Goal: Transaction & Acquisition: Purchase product/service

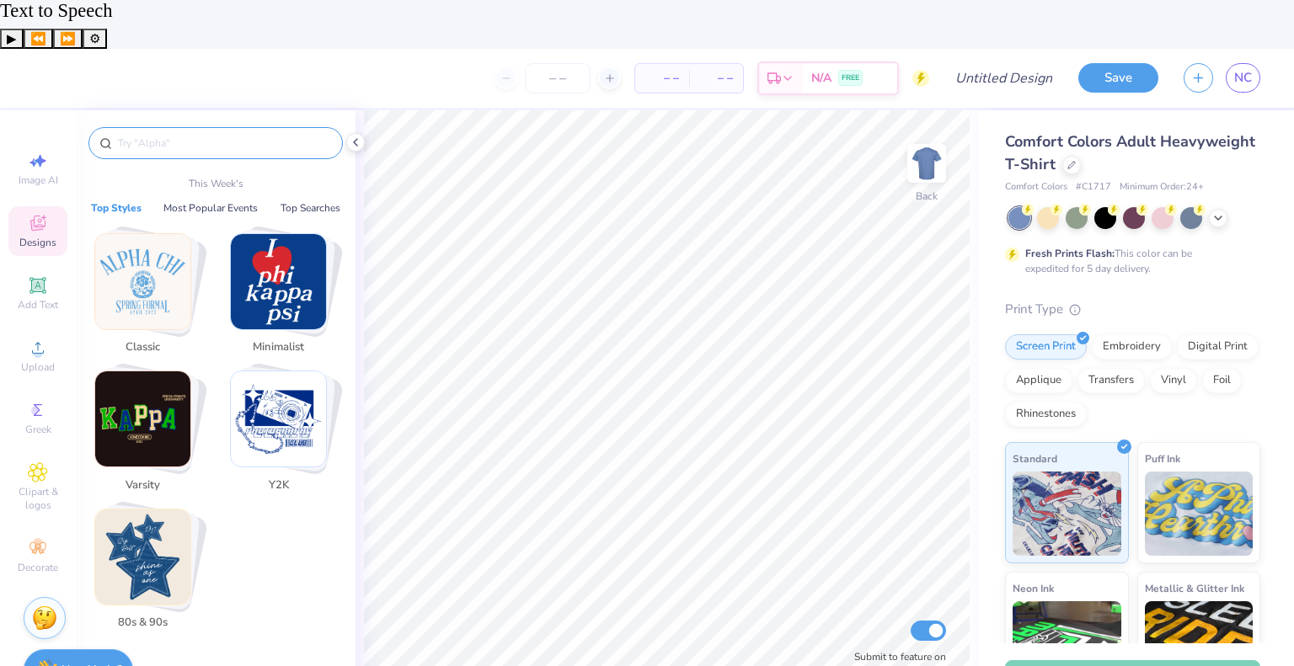
click at [185, 135] on input "text" at bounding box center [224, 143] width 216 height 17
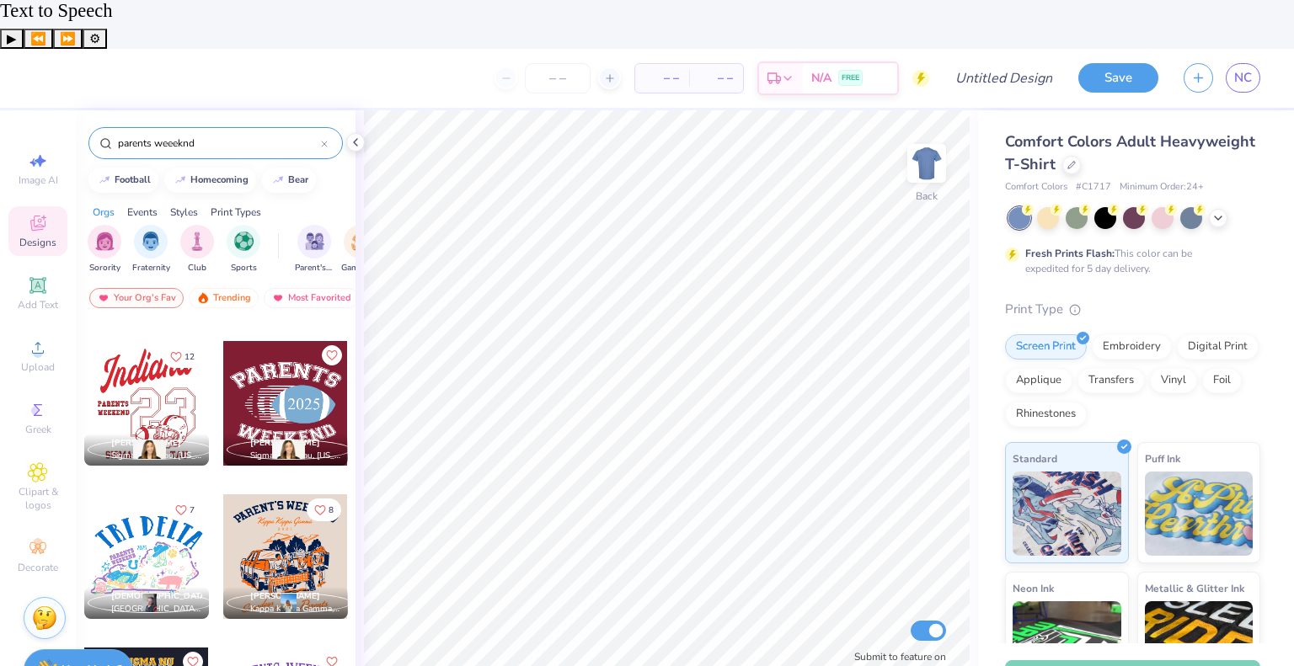
scroll to position [11632, 0]
type input "parents weeeknd"
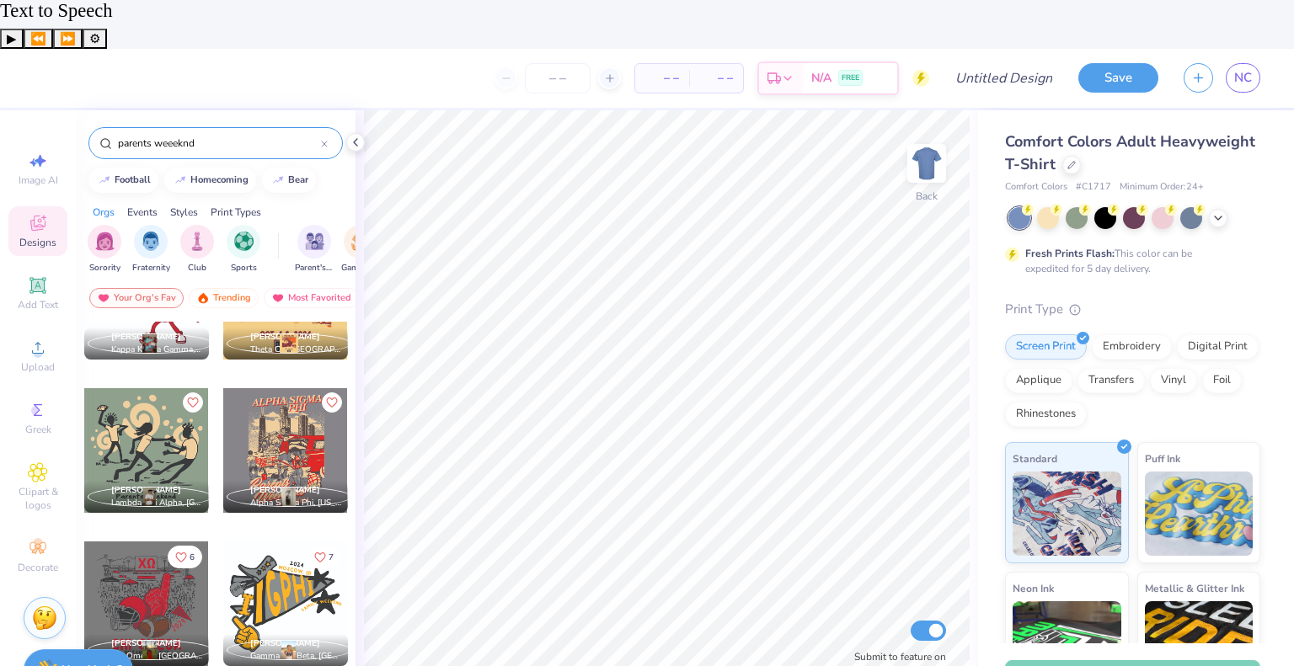
scroll to position [12351, 0]
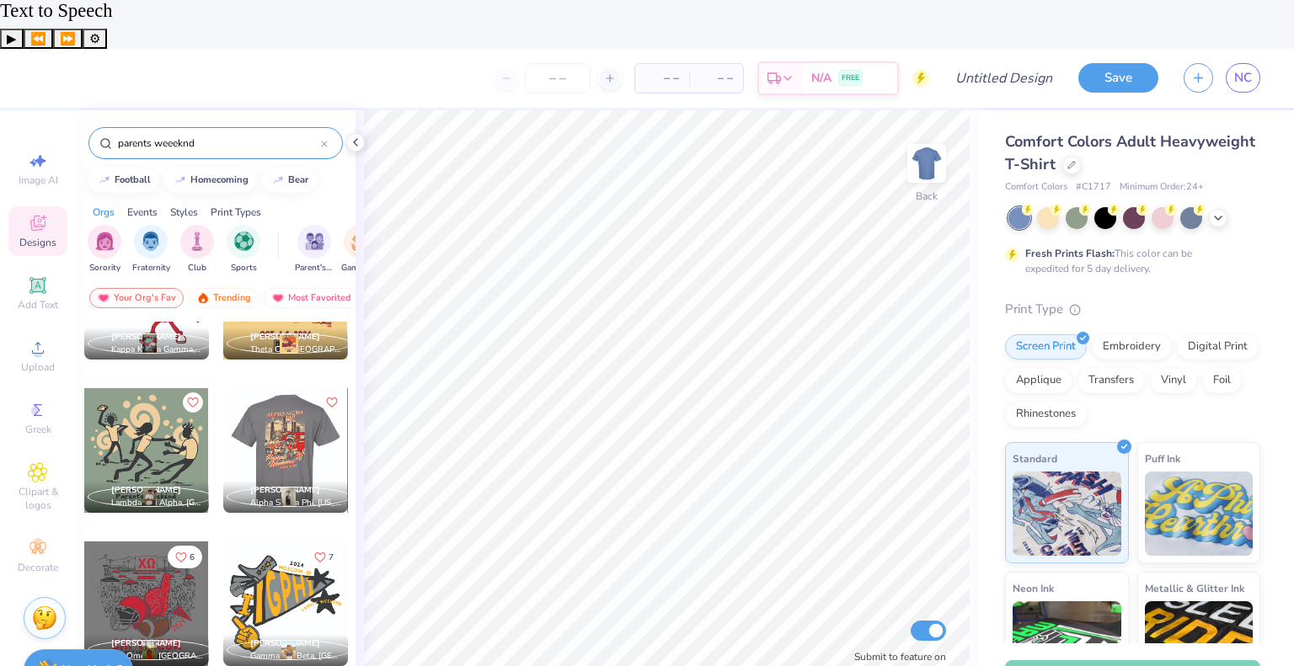
click at [315, 400] on div at bounding box center [284, 450] width 125 height 125
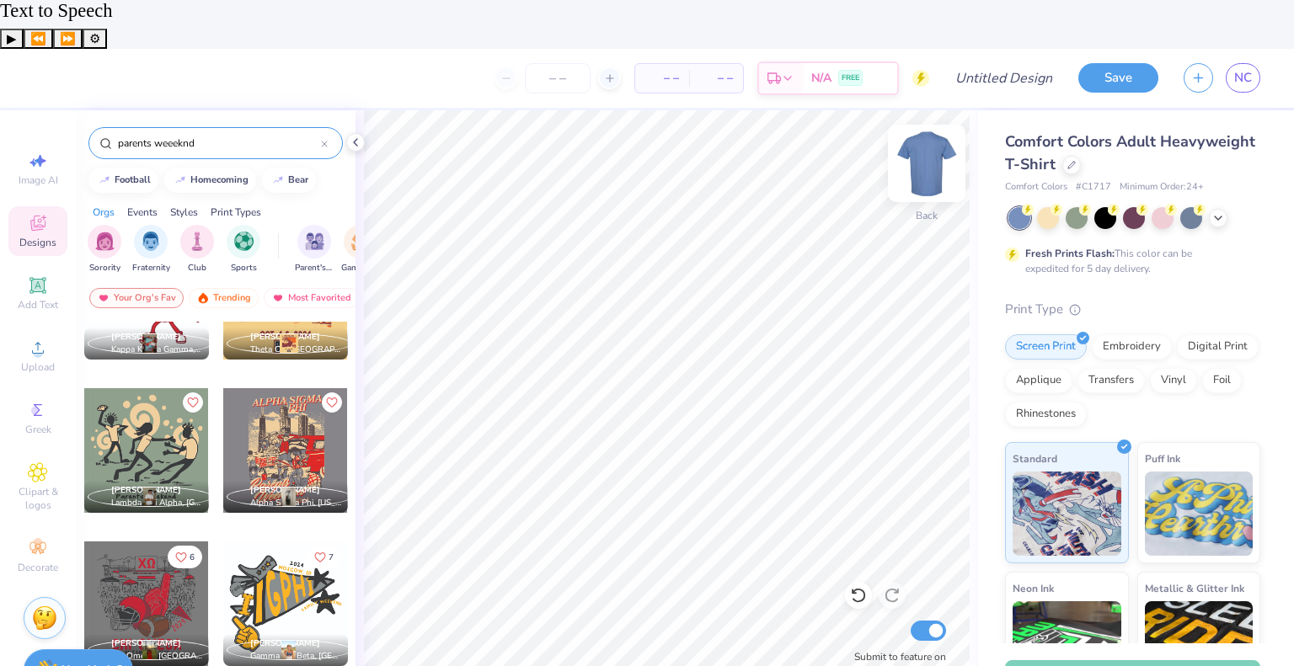
click at [945, 130] on img at bounding box center [926, 163] width 67 height 67
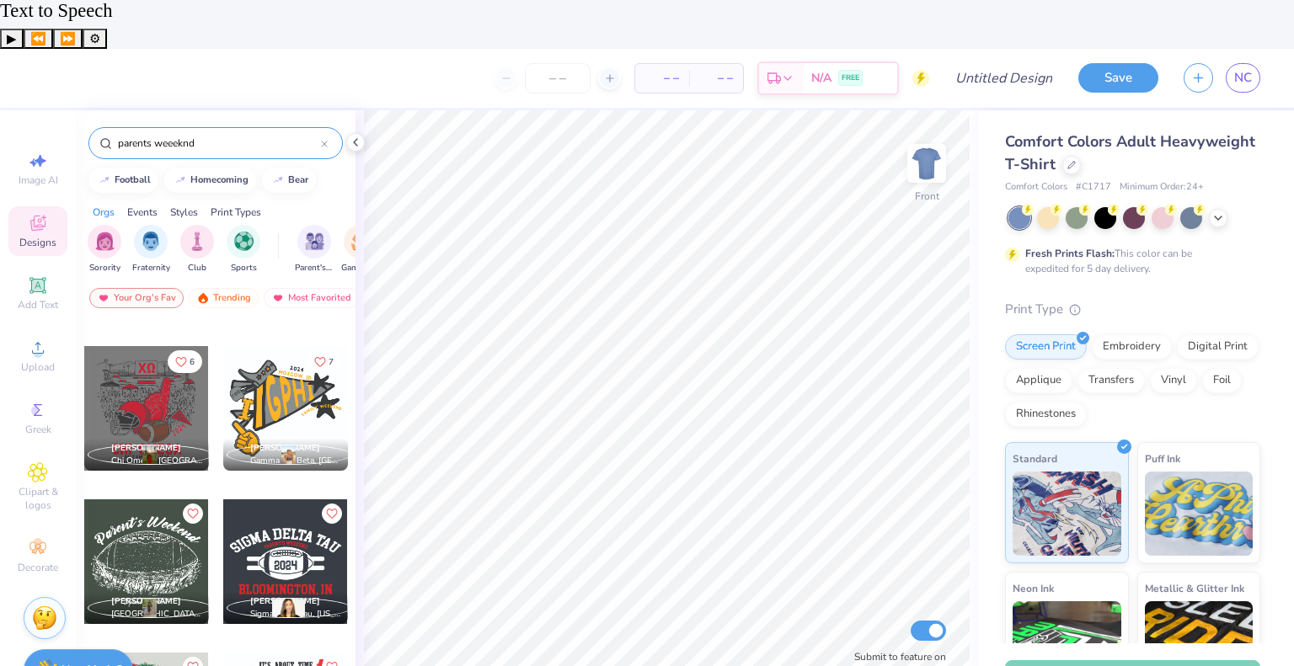
scroll to position [12546, 0]
click at [152, 370] on div at bounding box center [146, 408] width 125 height 125
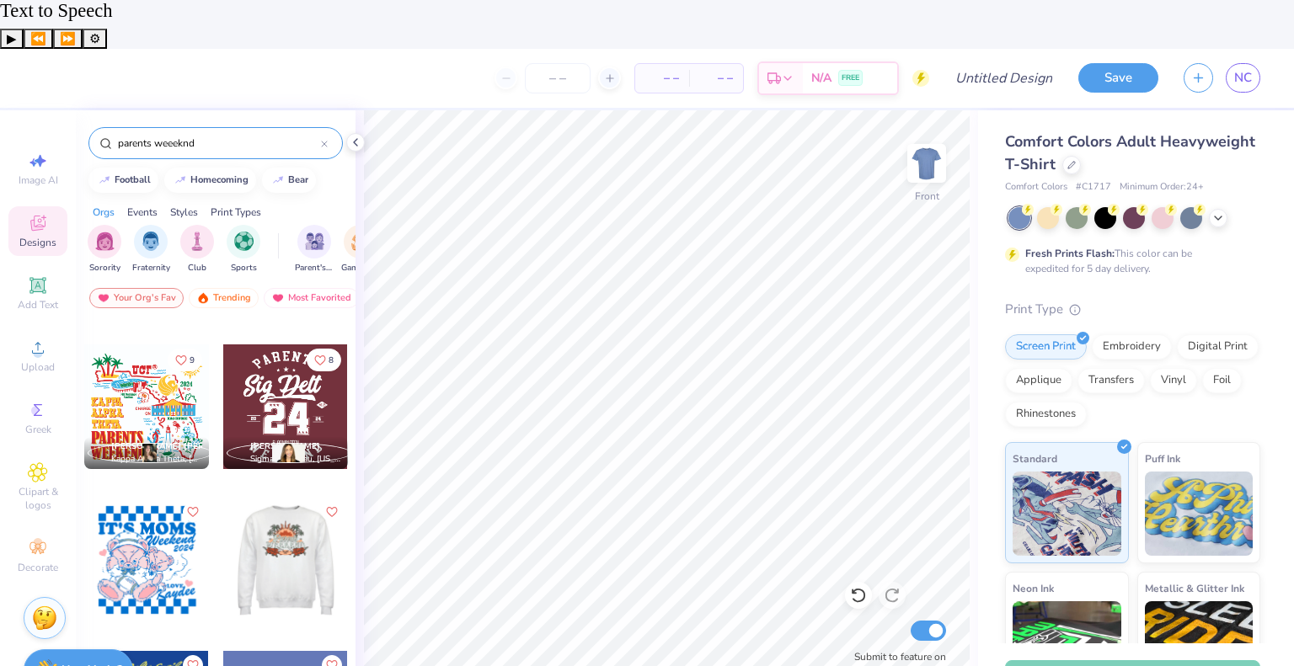
scroll to position [13009, 0]
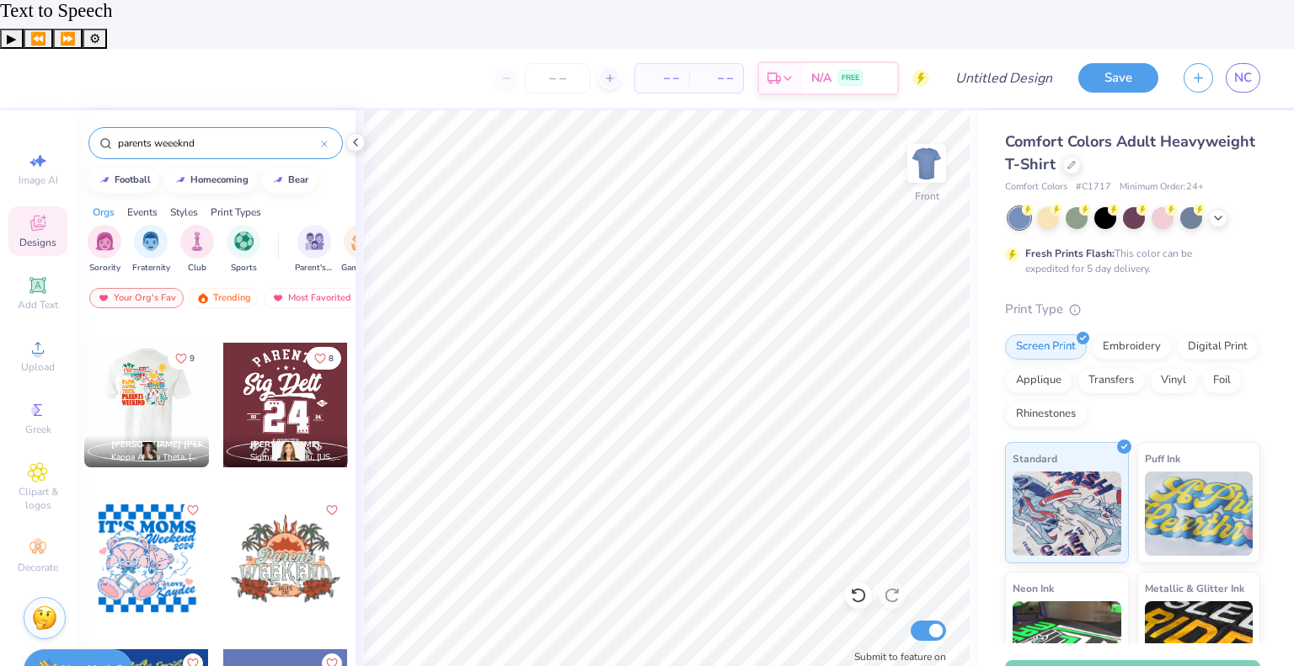
click at [160, 367] on div at bounding box center [147, 405] width 374 height 125
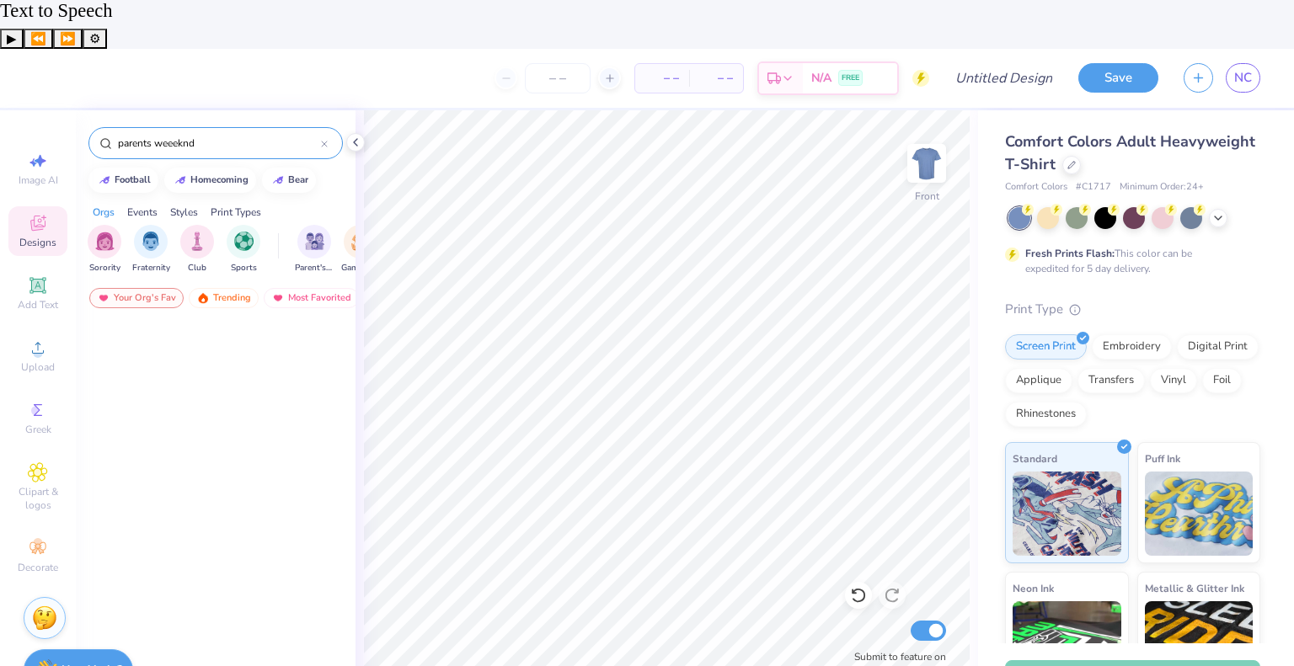
scroll to position [0, 0]
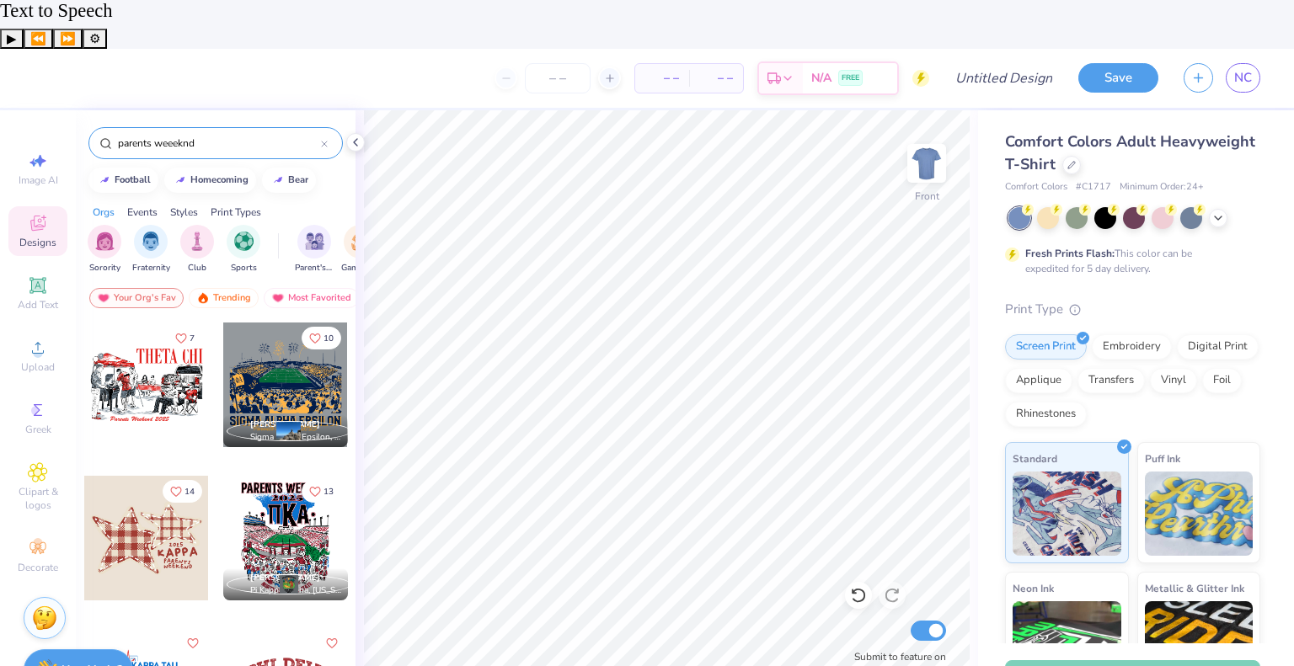
click at [286, 476] on div at bounding box center [285, 538] width 125 height 125
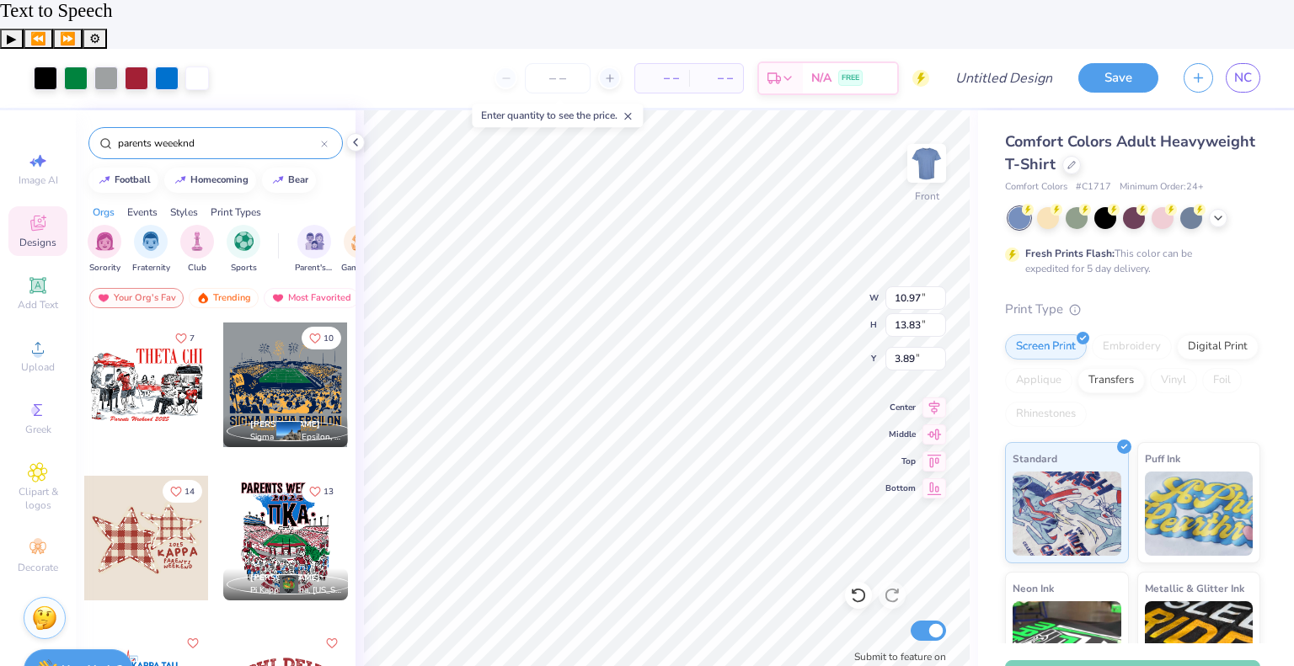
type input "3.89"
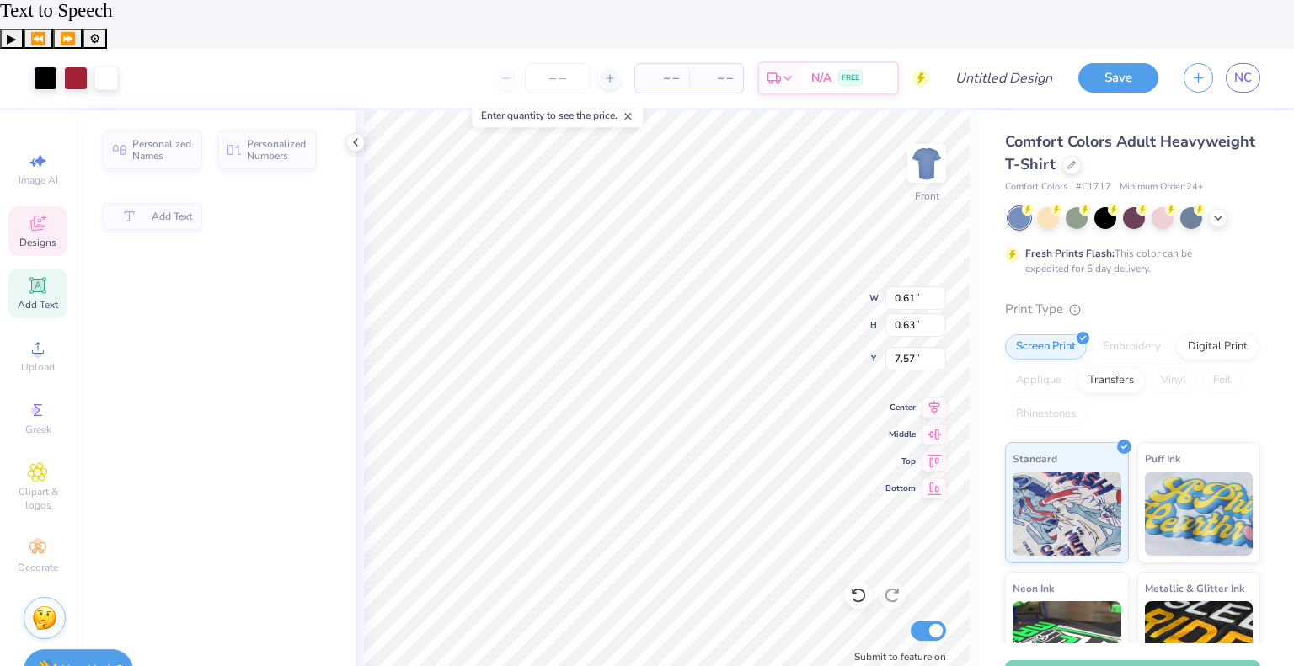
type input "0.61"
type input "0.63"
type input "7.57"
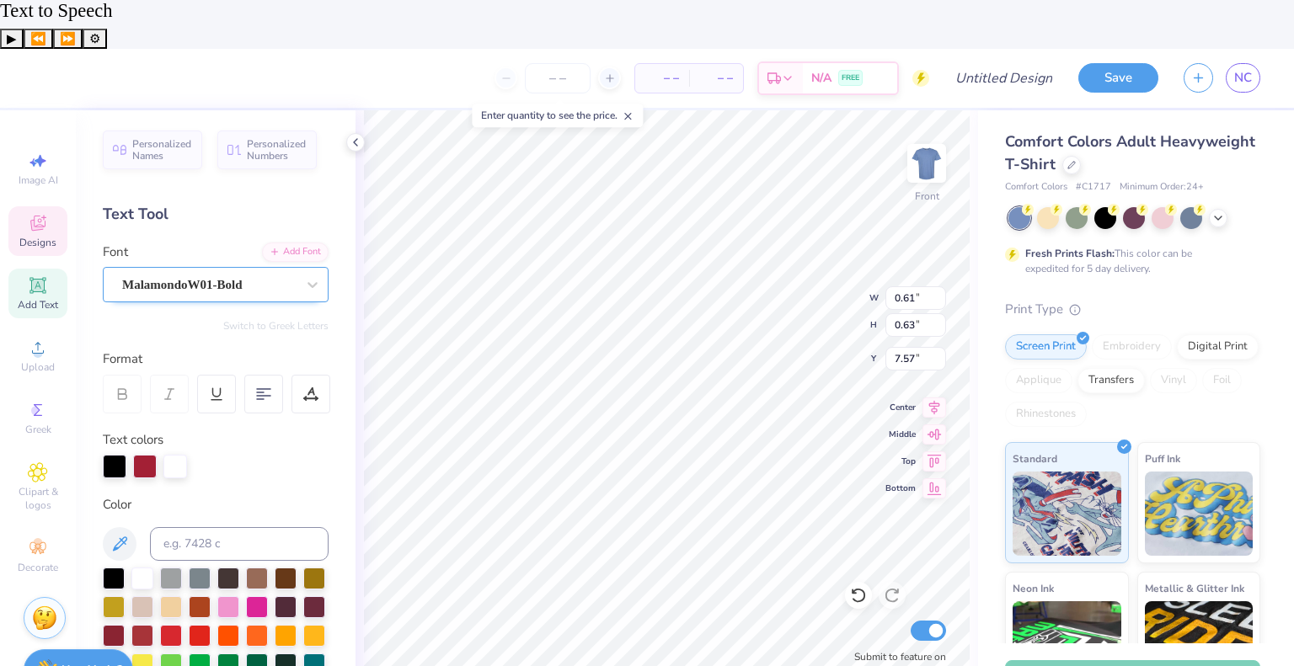
click at [238, 272] on div "MalamondoW01-Bold" at bounding box center [208, 285] width 177 height 26
click at [168, 128] on div "Personalized Names" at bounding box center [152, 147] width 99 height 39
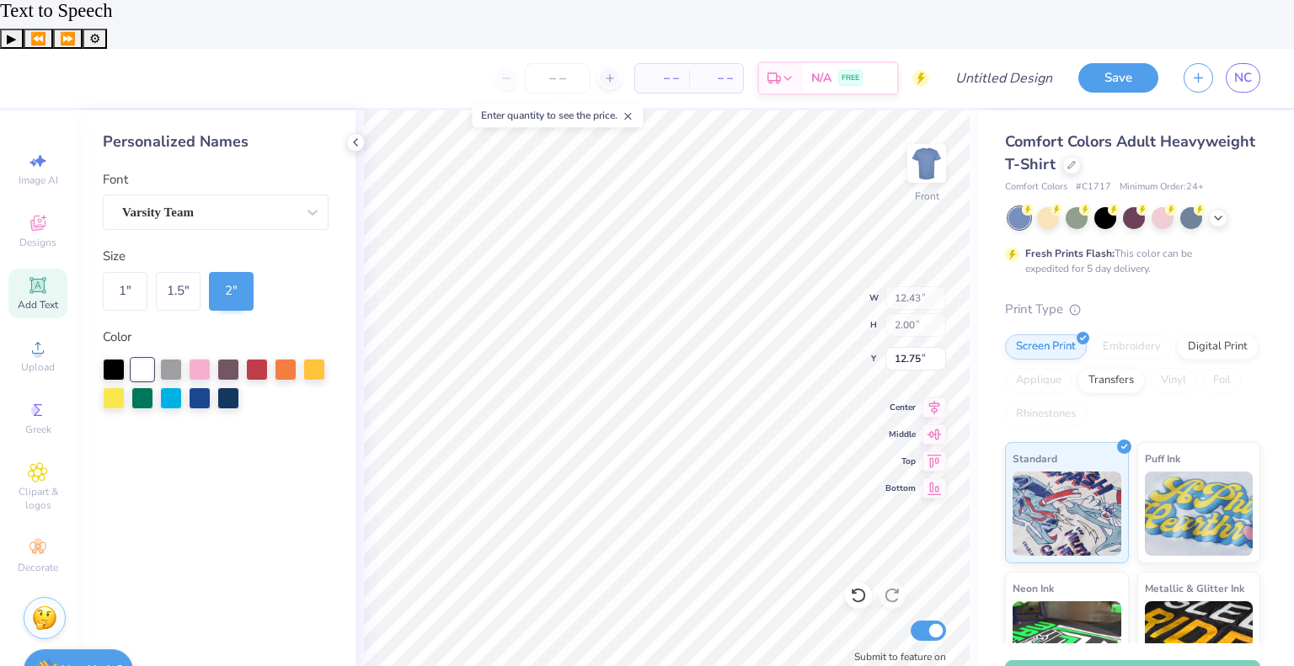
type input "12.43"
type input "2.00"
type input "12.75"
type input "14.47"
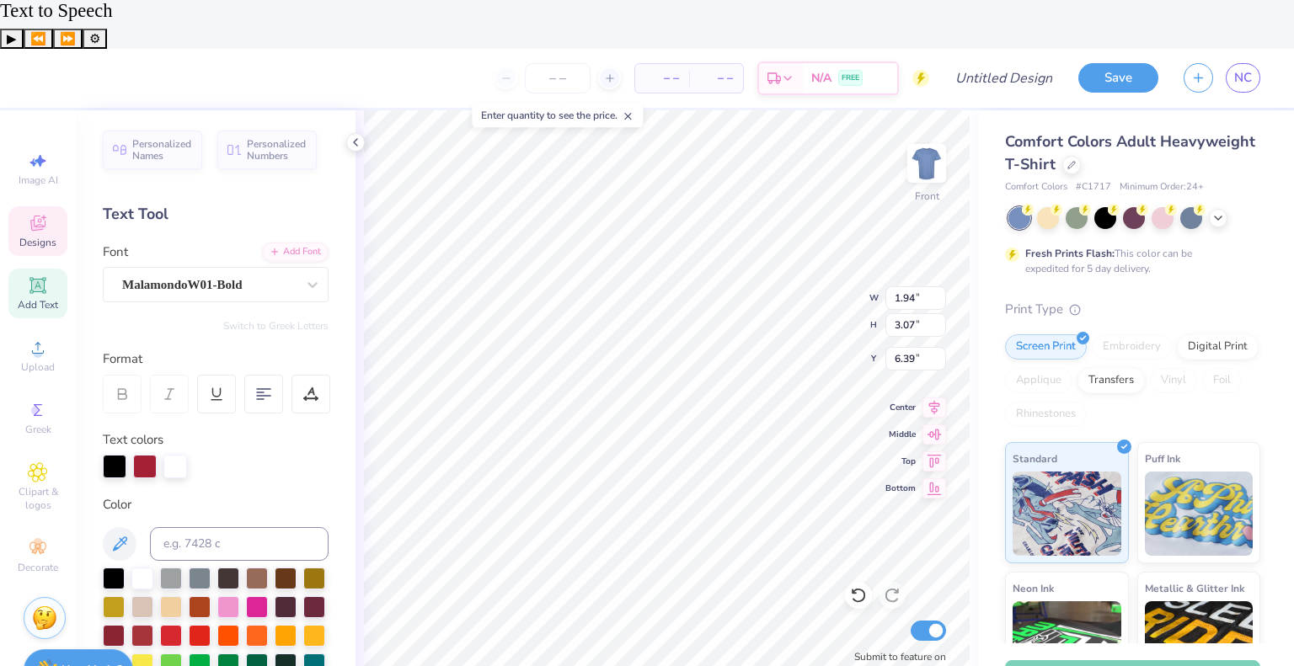
scroll to position [13, 1]
type textarea "A"
type input "1.67"
type input "2.53"
type input "6.58"
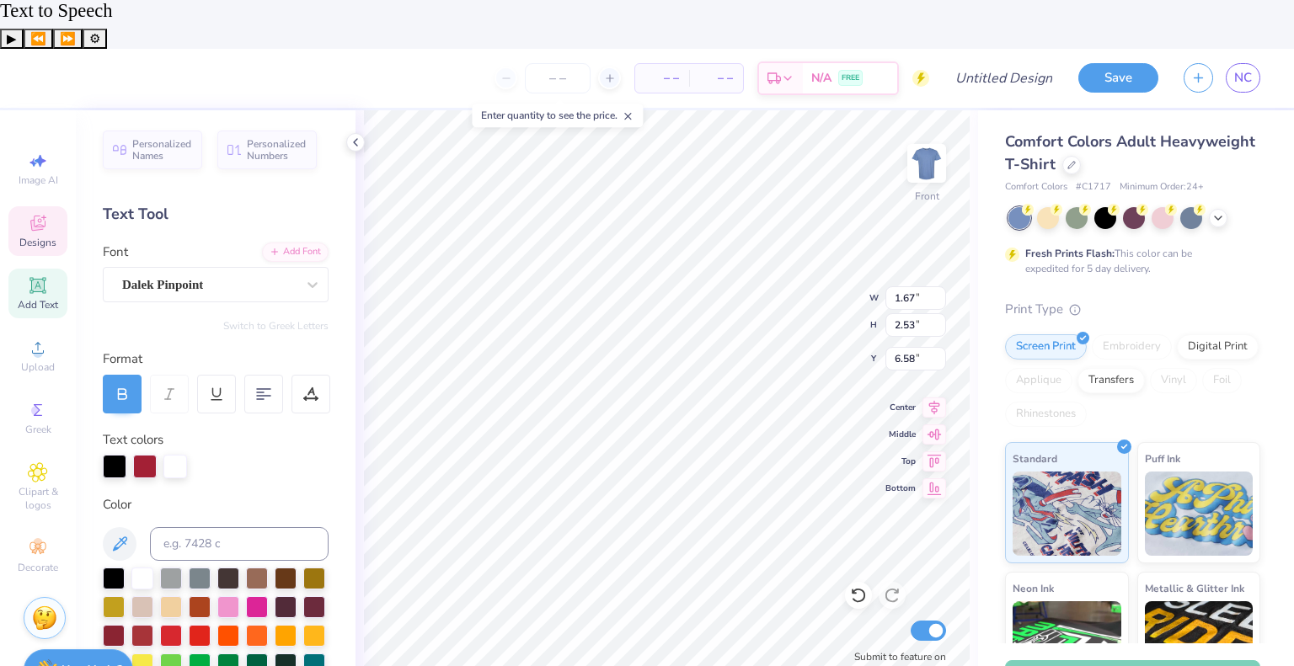
scroll to position [13, 2]
type textarea "S"
type textarea "E"
type input "0.61"
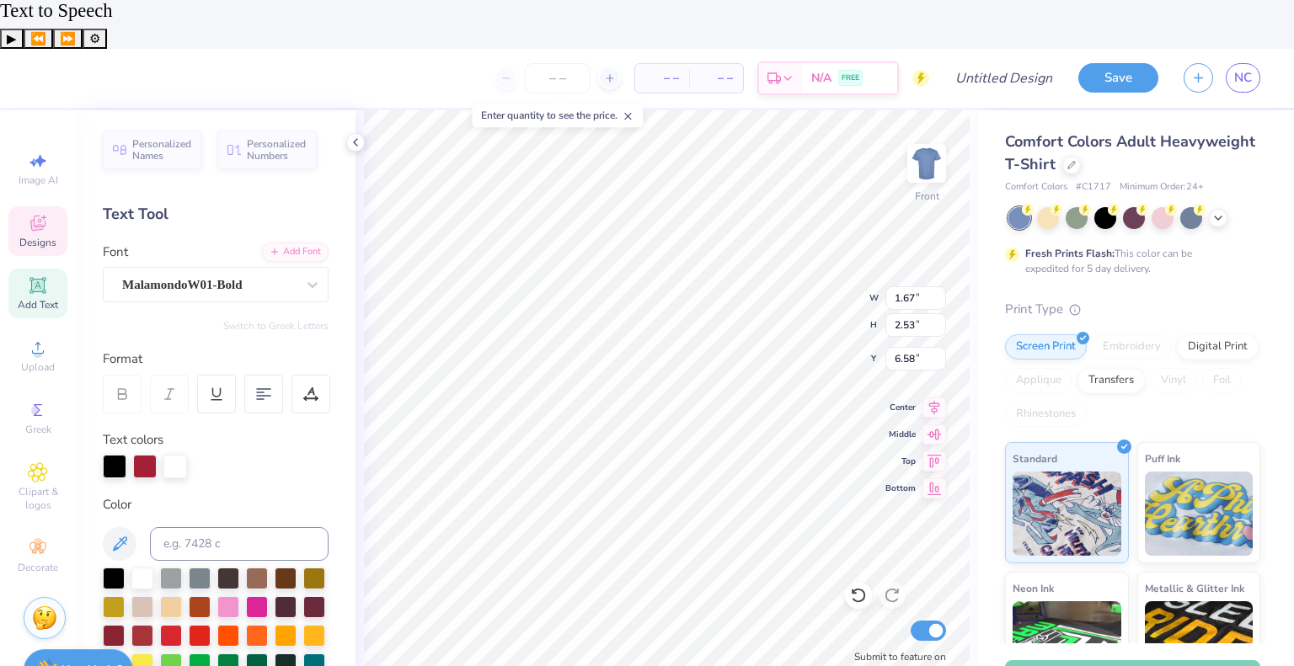
type input "0.63"
type input "7.57"
type textarea "·"
type input "1.64"
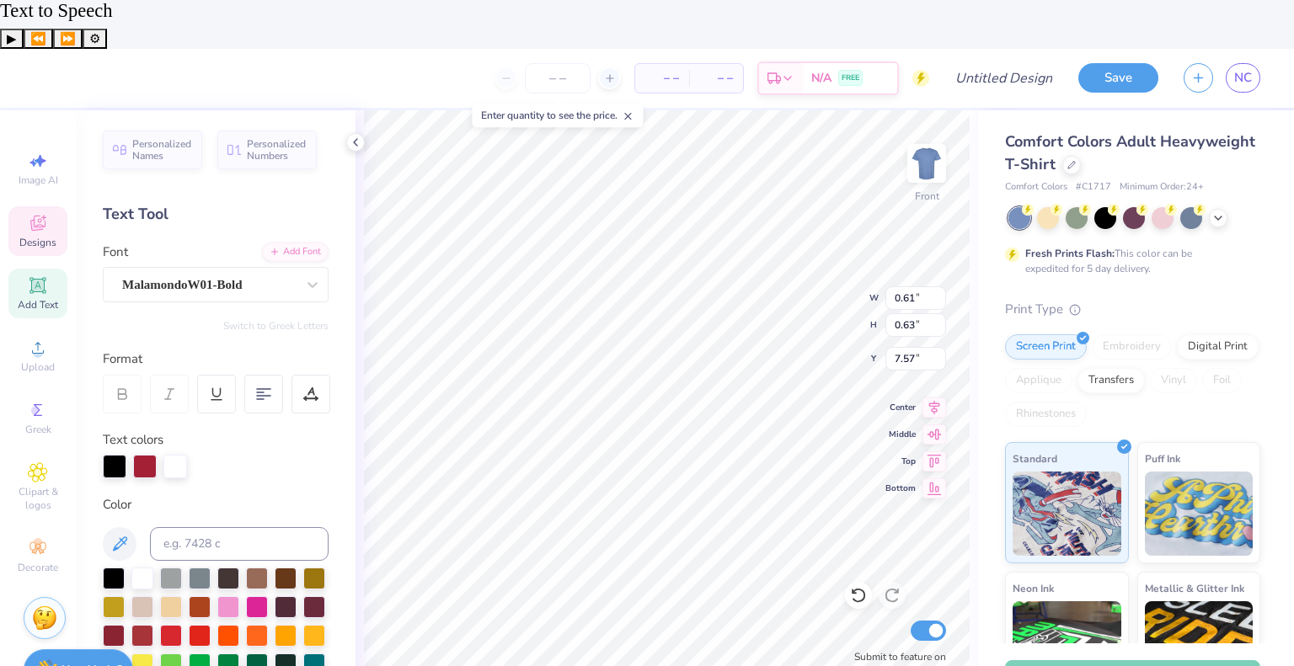
type input "2.45"
type input "6.62"
type textarea "M"
type input "0.61"
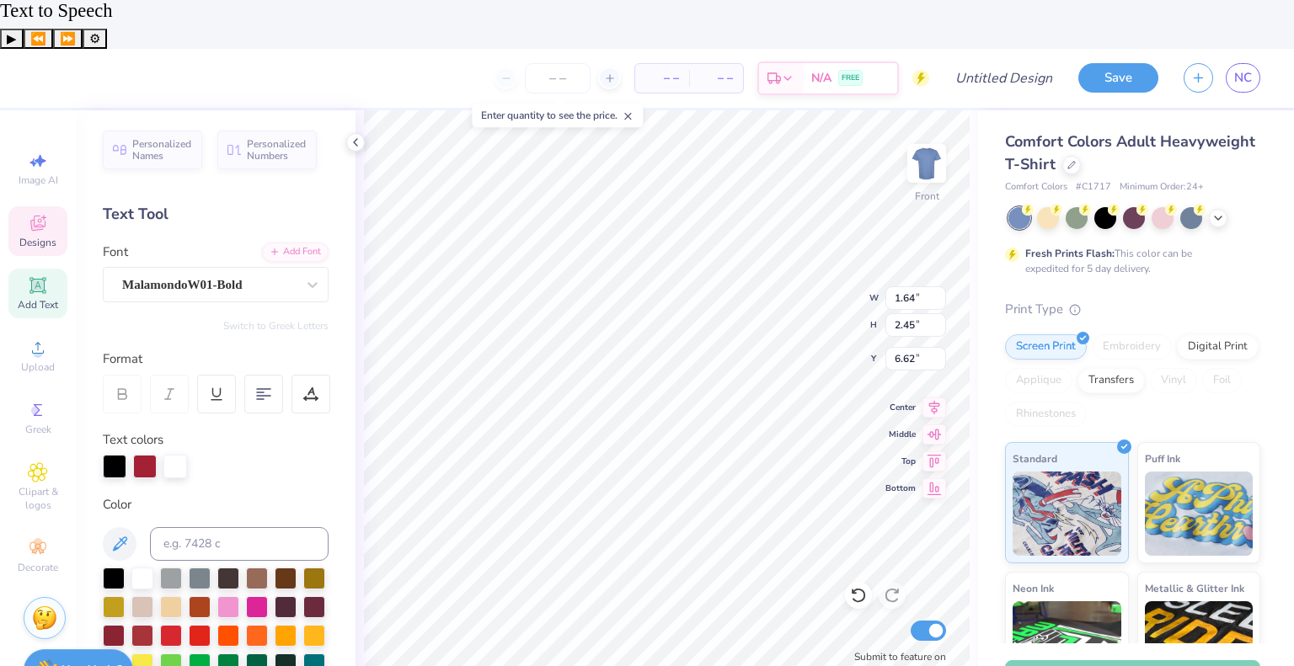
type input "0.63"
type input "7.57"
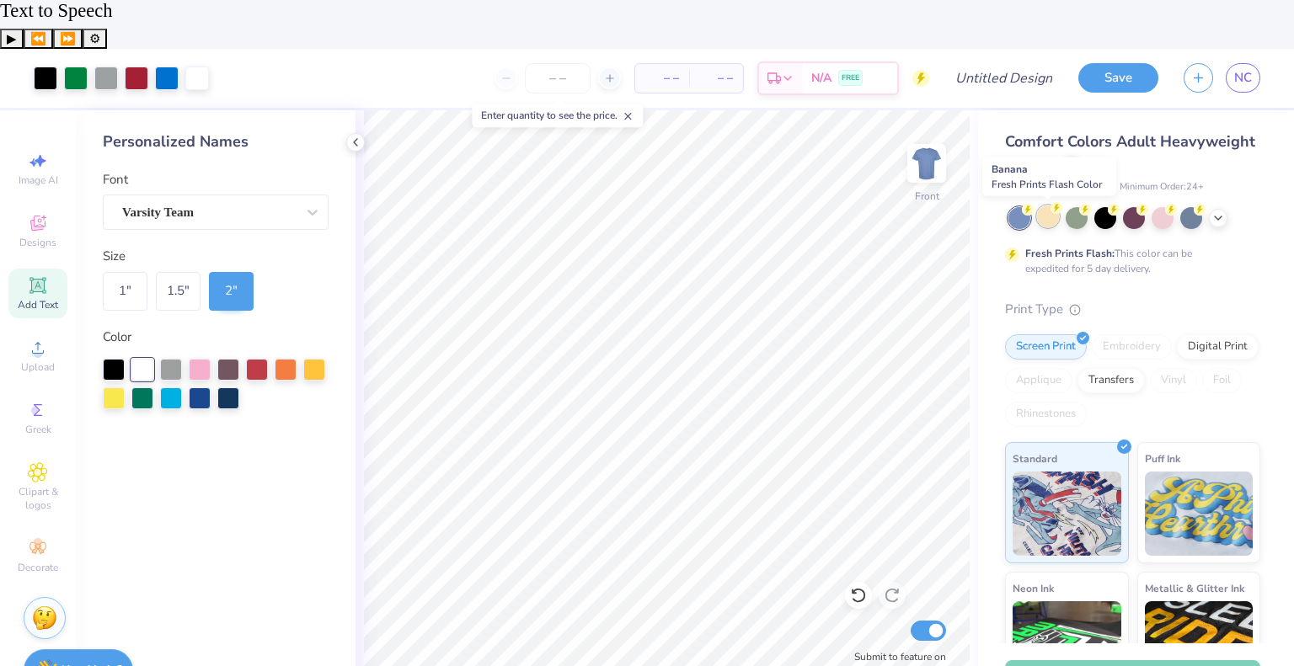
click at [1055, 206] on div at bounding box center [1048, 217] width 22 height 22
click at [1045, 206] on div at bounding box center [1048, 217] width 22 height 22
click at [1216, 210] on icon at bounding box center [1217, 216] width 13 height 13
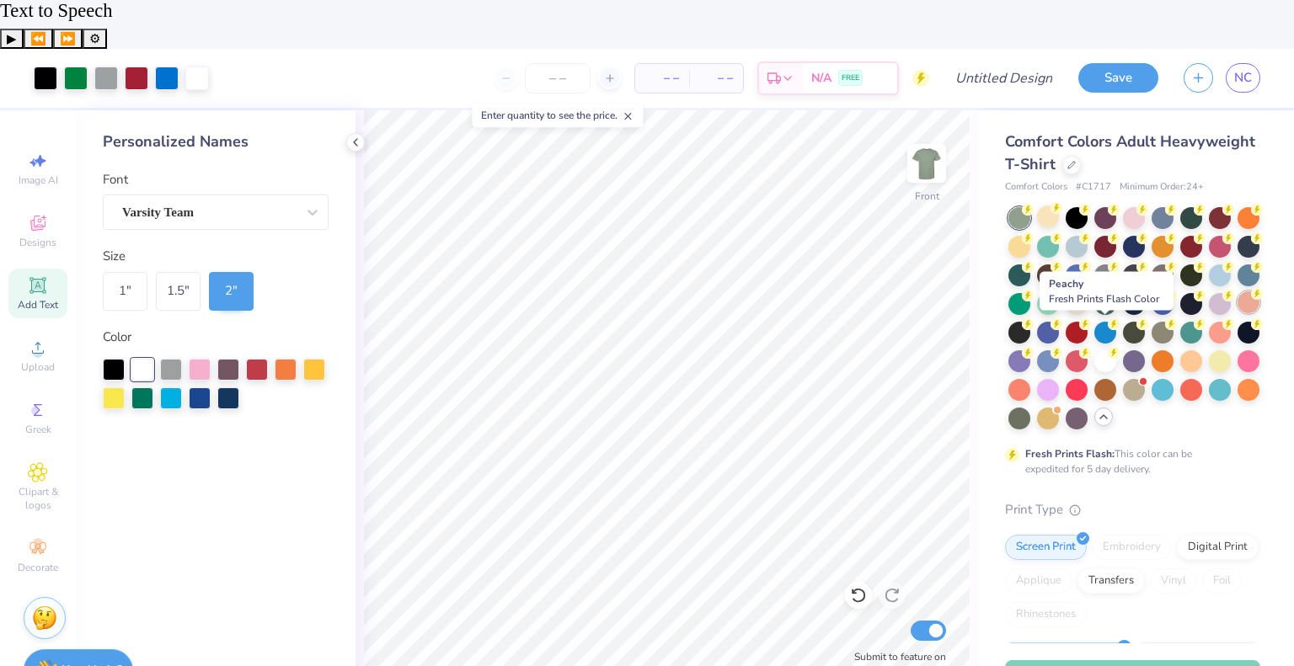
click at [1237, 291] on div at bounding box center [1248, 302] width 22 height 22
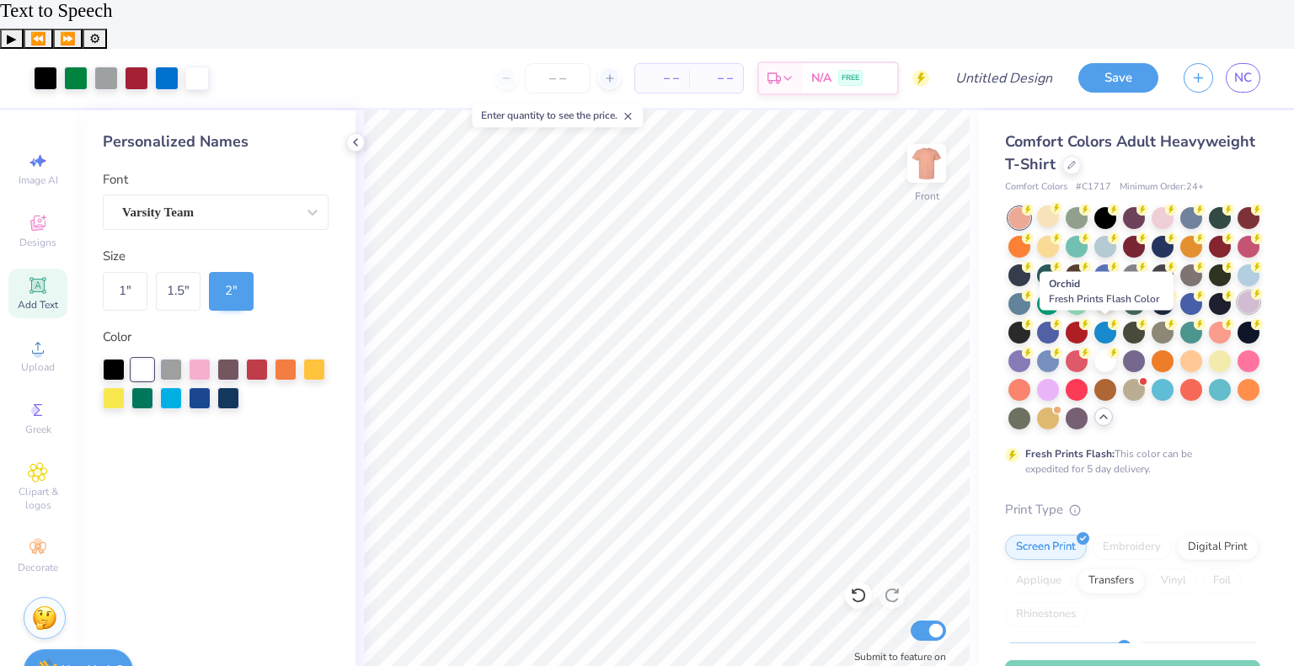
click at [1237, 291] on div at bounding box center [1248, 302] width 22 height 22
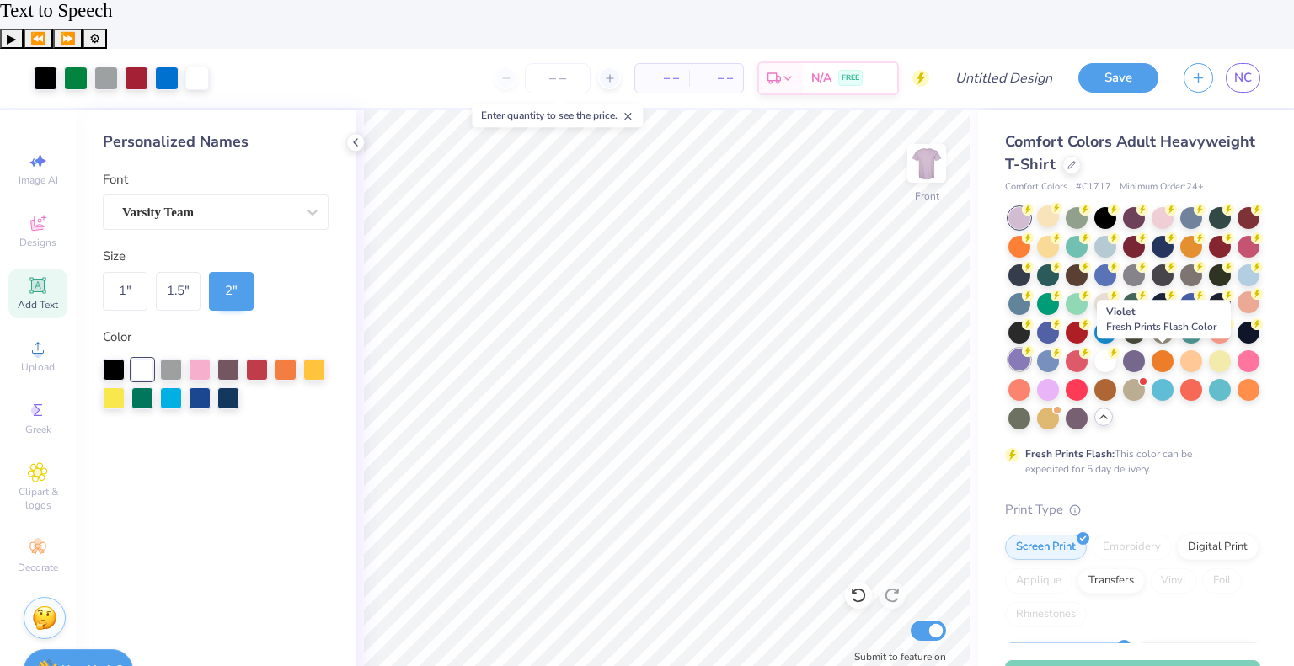
click at [1030, 349] on div at bounding box center [1019, 360] width 22 height 22
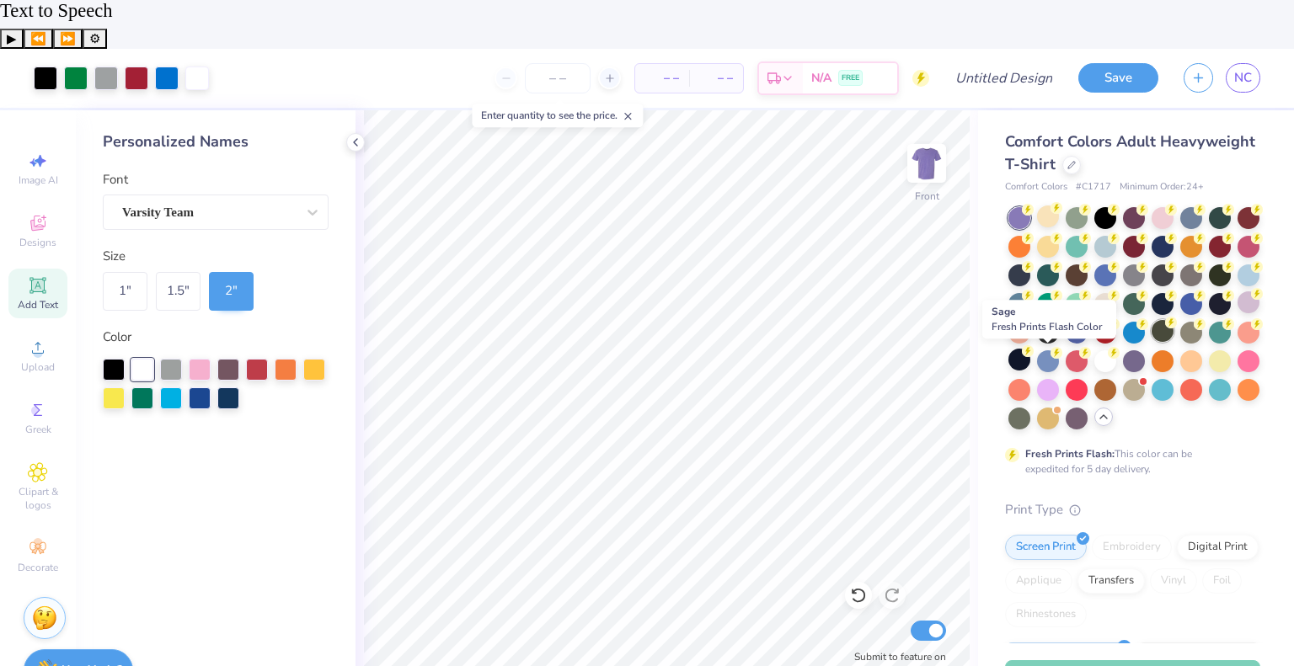
click at [1151, 320] on div at bounding box center [1162, 331] width 22 height 22
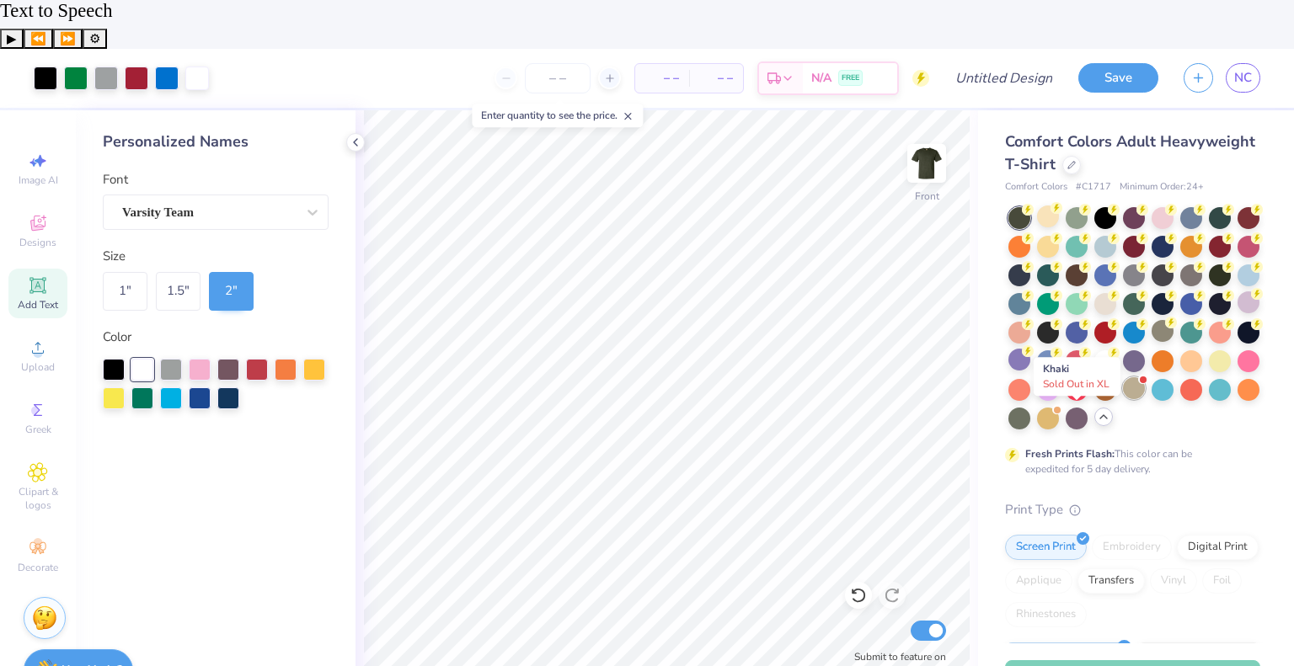
click at [1123, 377] on div at bounding box center [1134, 388] width 22 height 22
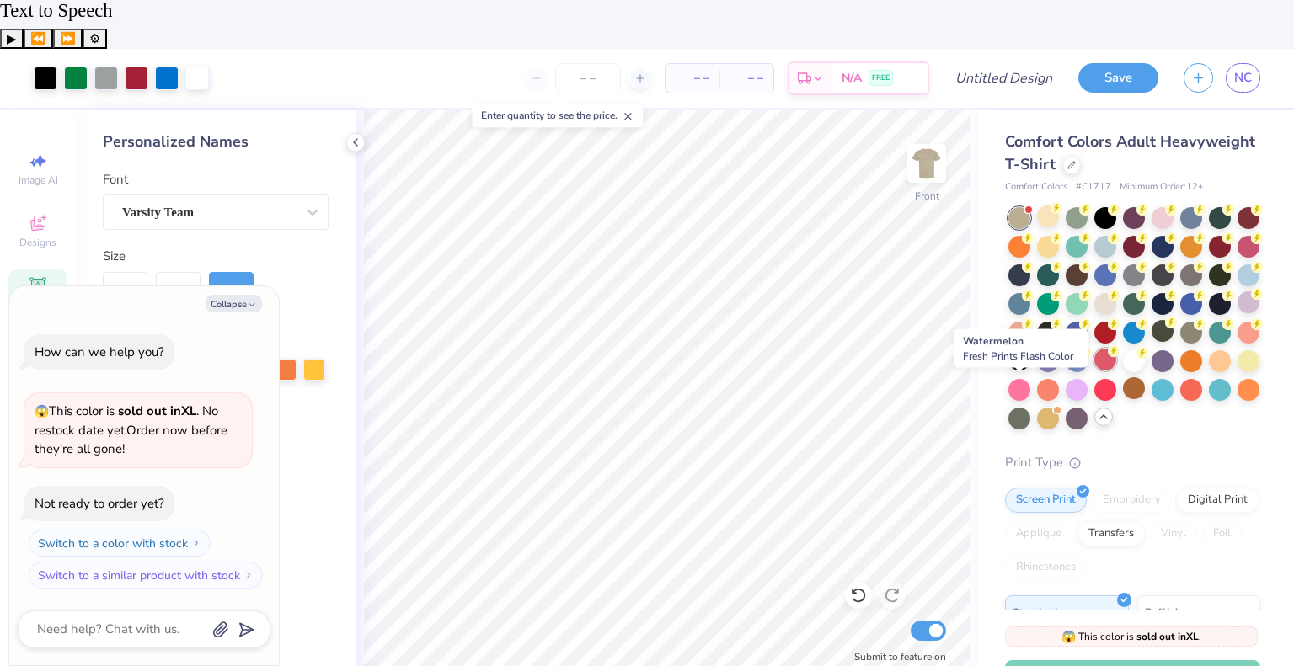
click at [1094, 349] on div at bounding box center [1105, 360] width 22 height 22
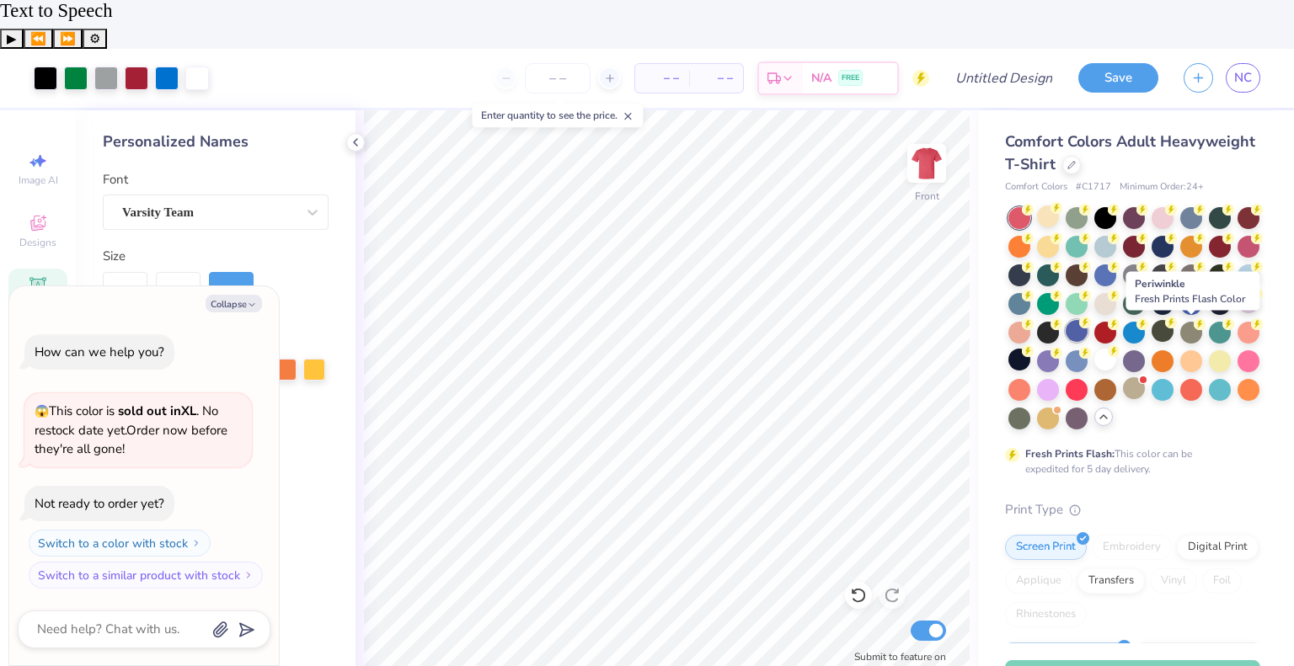
click at [1087, 320] on div at bounding box center [1076, 331] width 22 height 22
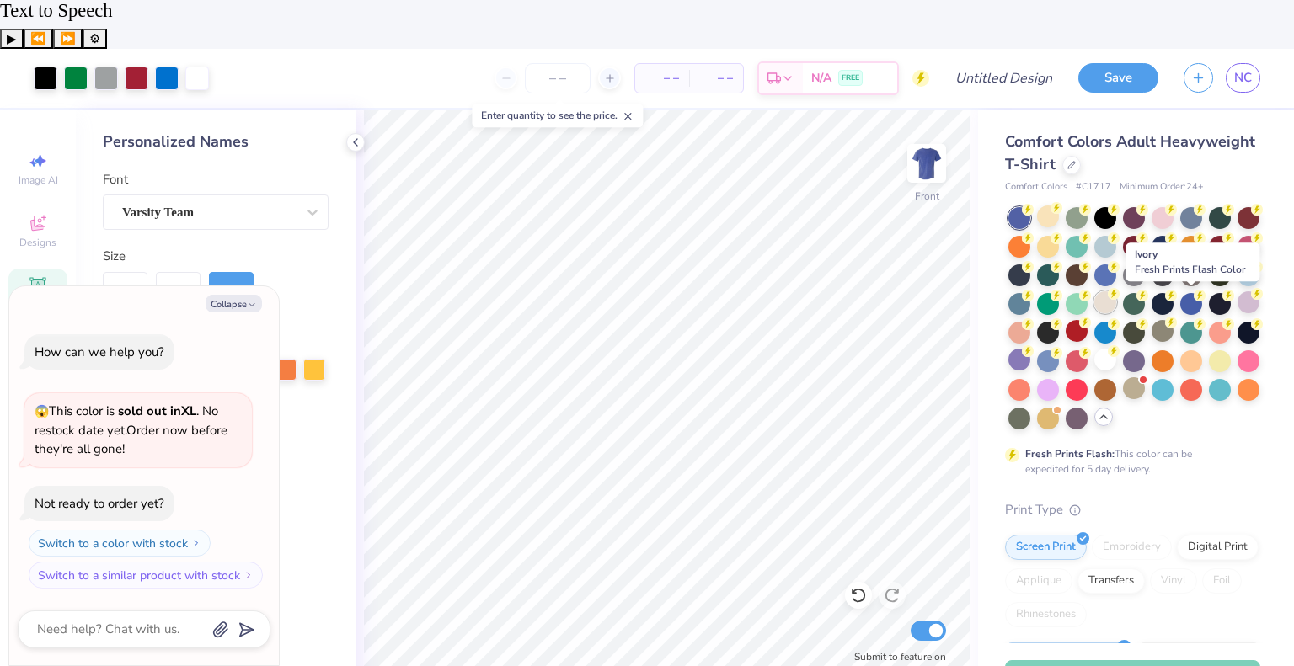
click at [1116, 291] on div at bounding box center [1105, 302] width 22 height 22
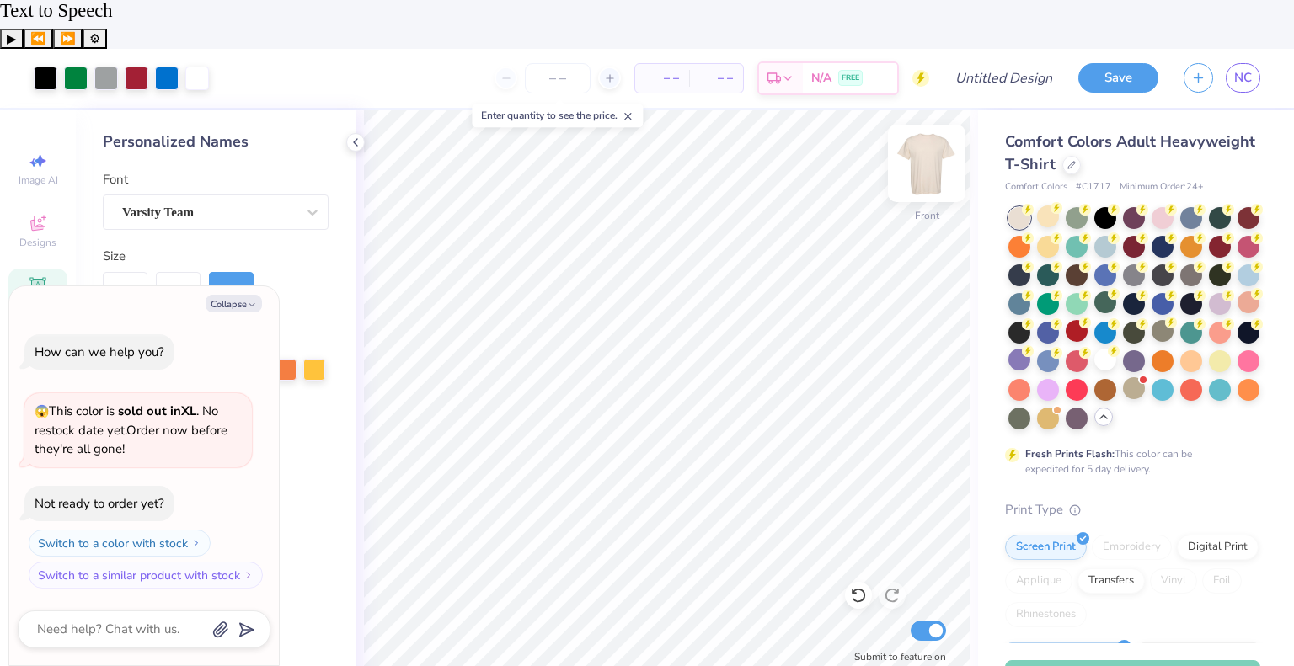
click at [923, 131] on img at bounding box center [926, 163] width 67 height 67
click at [921, 130] on img at bounding box center [926, 163] width 67 height 67
click at [1076, 159] on icon at bounding box center [1071, 163] width 8 height 8
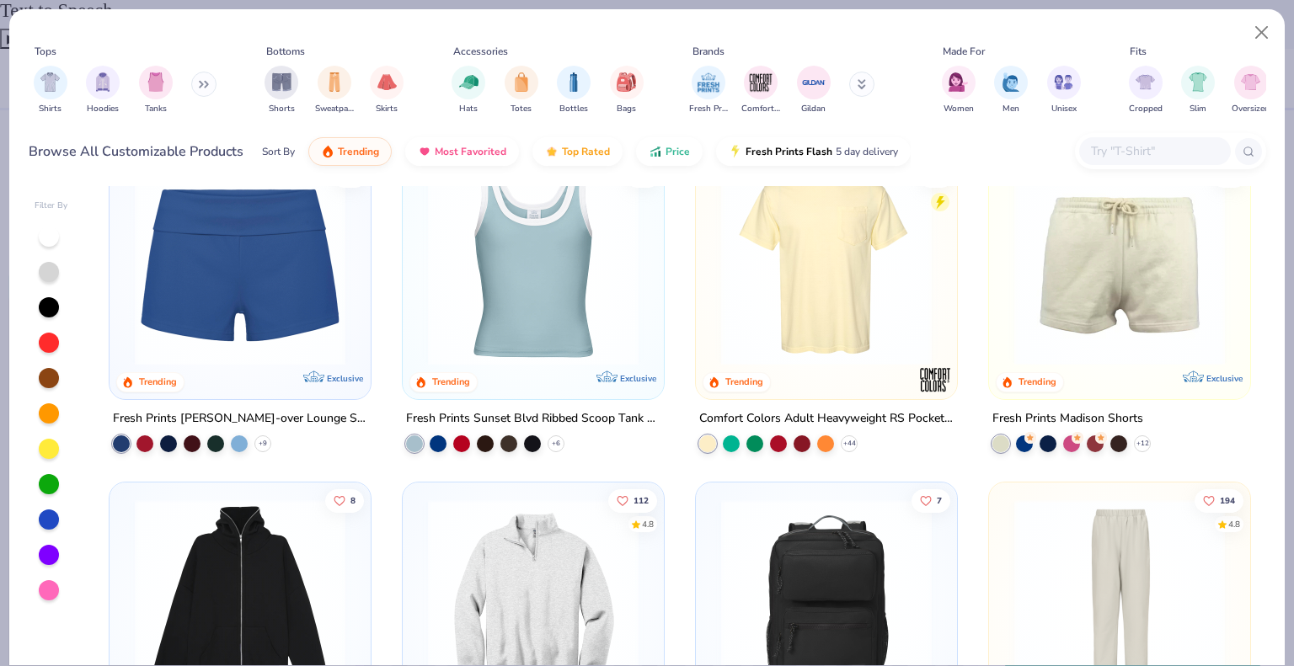
scroll to position [1435, 0]
click at [809, 329] on img at bounding box center [826, 259] width 227 height 211
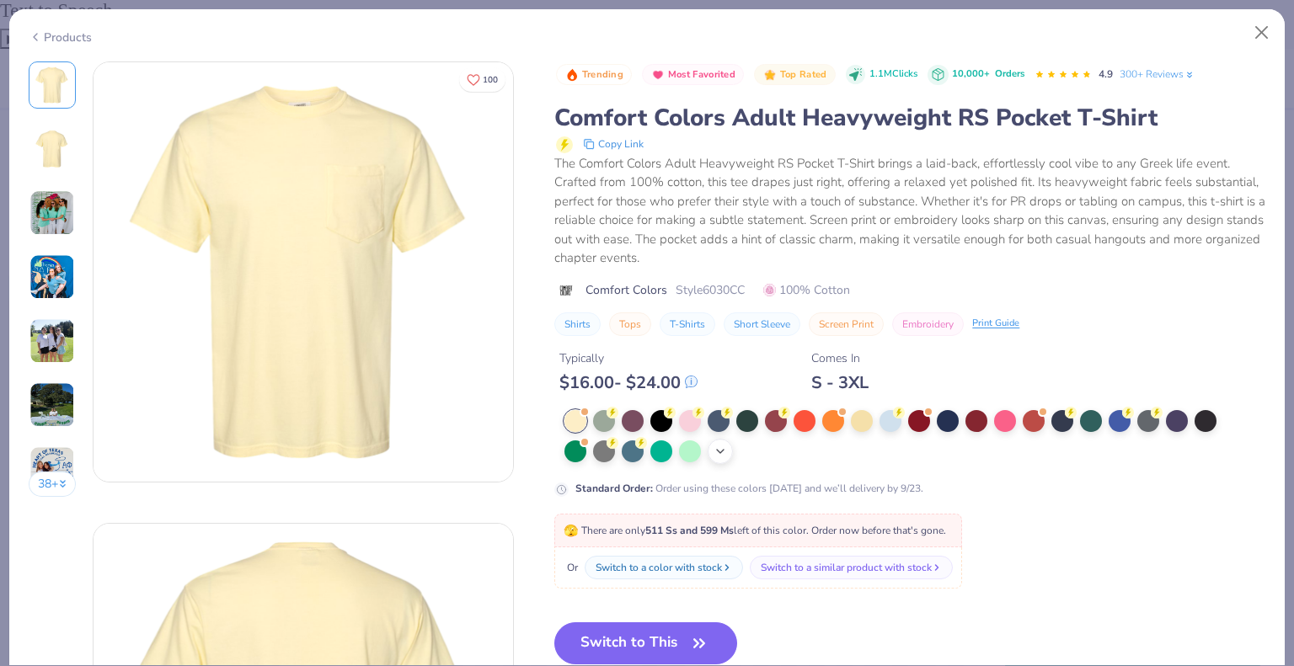
click at [718, 457] on div "+ 22" at bounding box center [719, 451] width 25 height 25
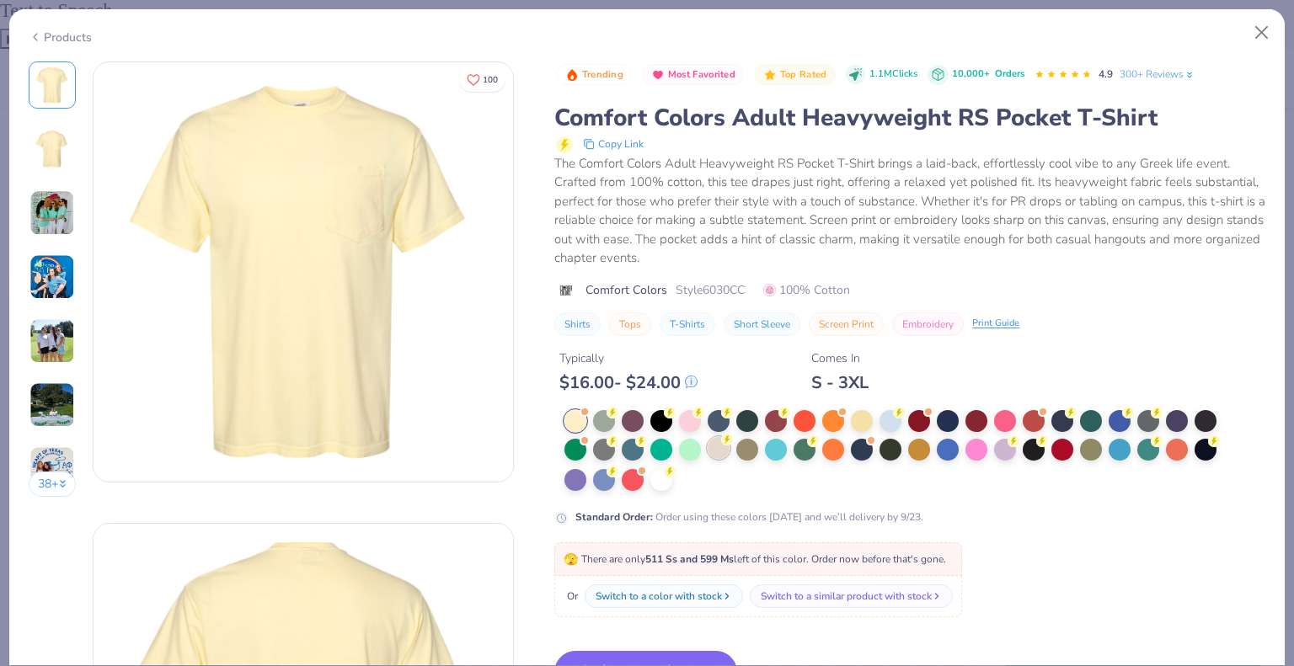
click at [718, 451] on div at bounding box center [718, 448] width 22 height 22
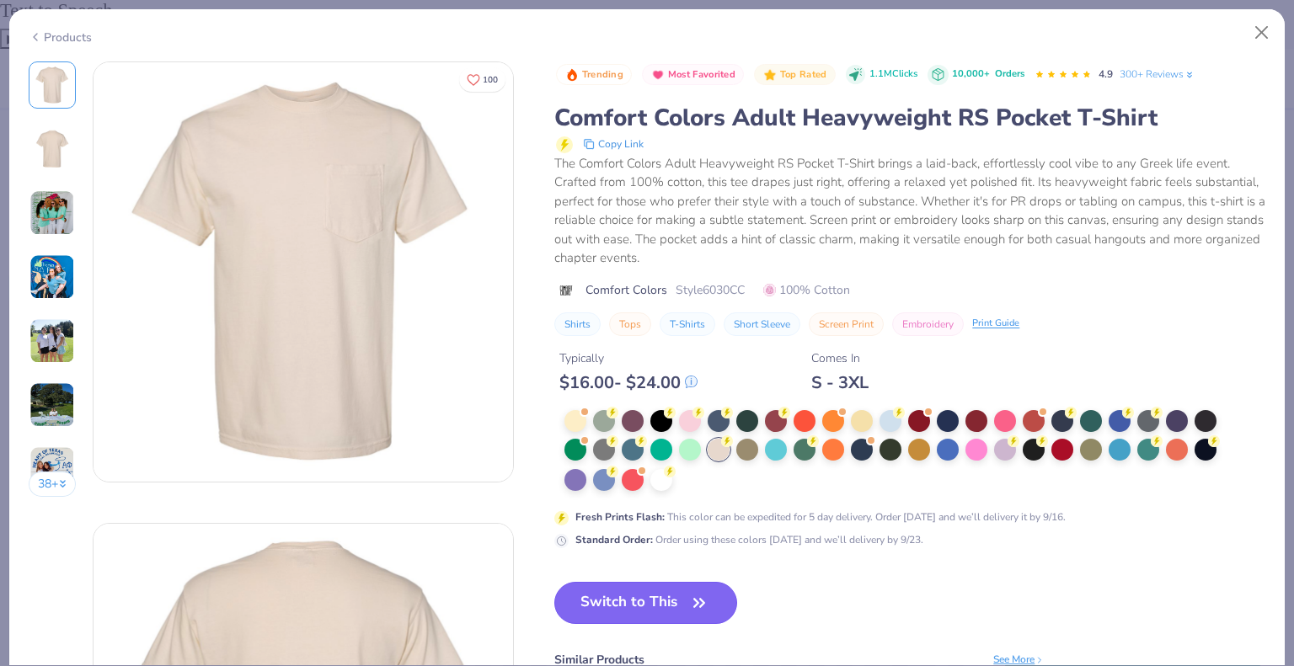
click at [657, 605] on button "Switch to This" at bounding box center [645, 603] width 183 height 42
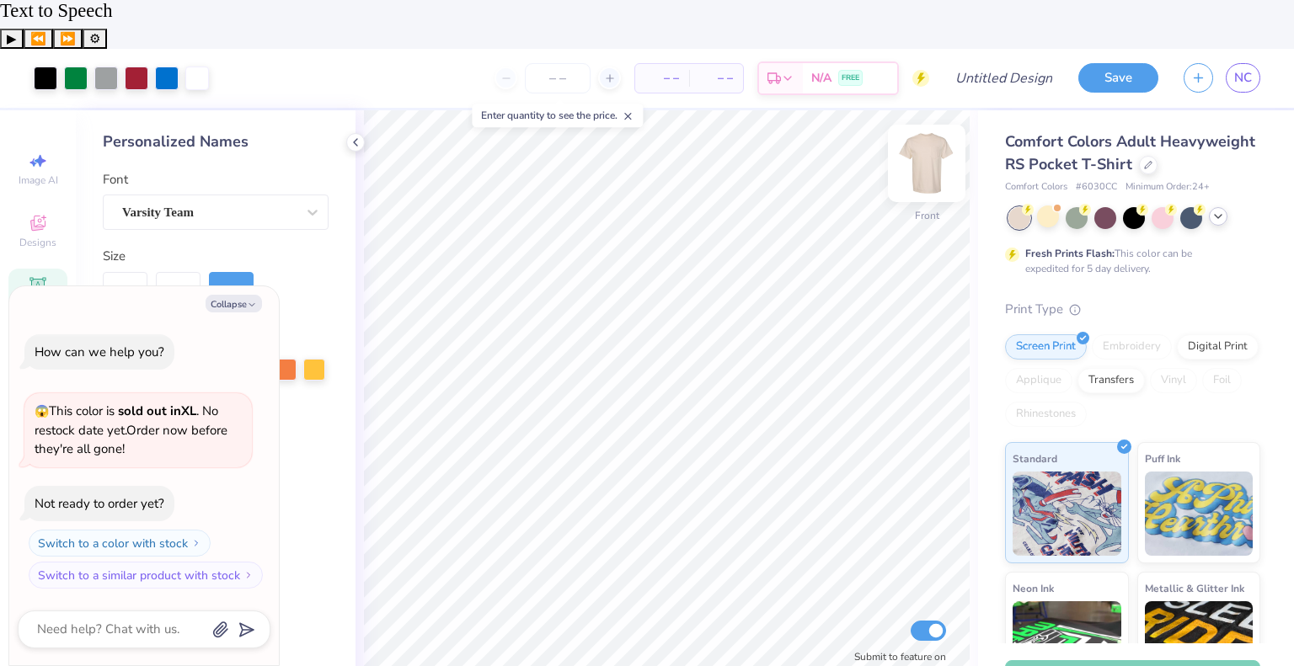
click at [924, 130] on img at bounding box center [926, 163] width 67 height 67
click at [921, 130] on img at bounding box center [926, 163] width 67 height 67
click at [1220, 207] on div at bounding box center [1218, 216] width 19 height 19
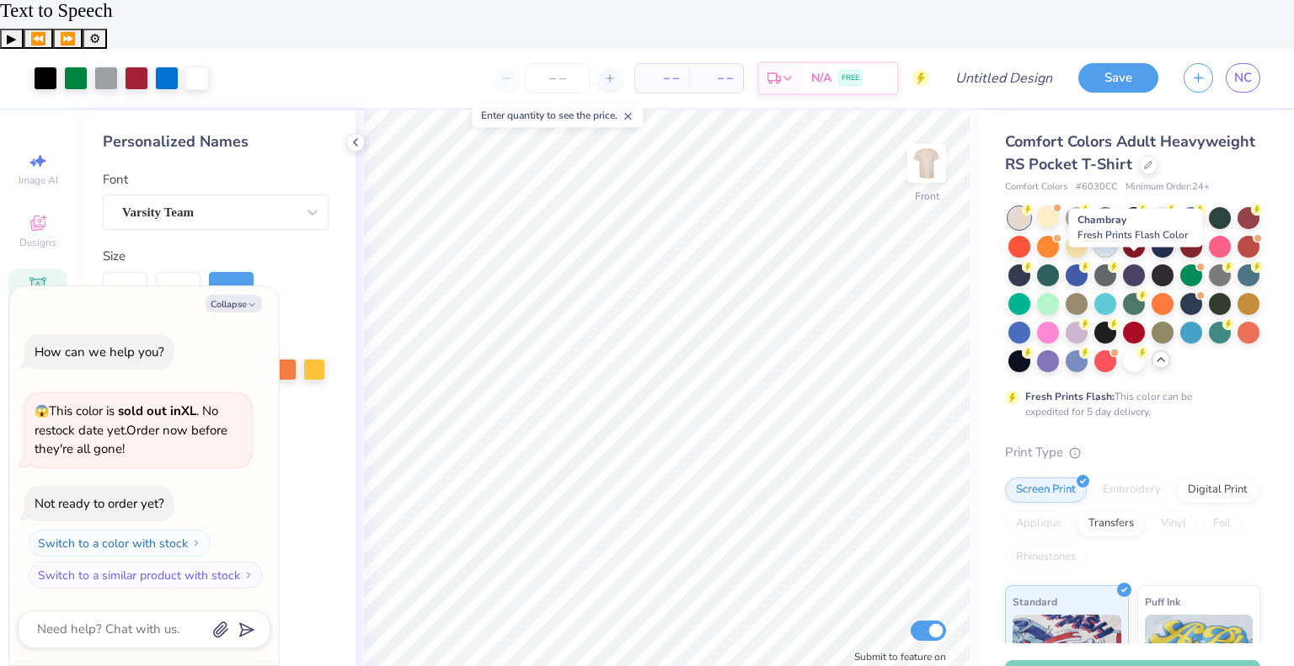
click at [1116, 234] on div at bounding box center [1105, 245] width 22 height 22
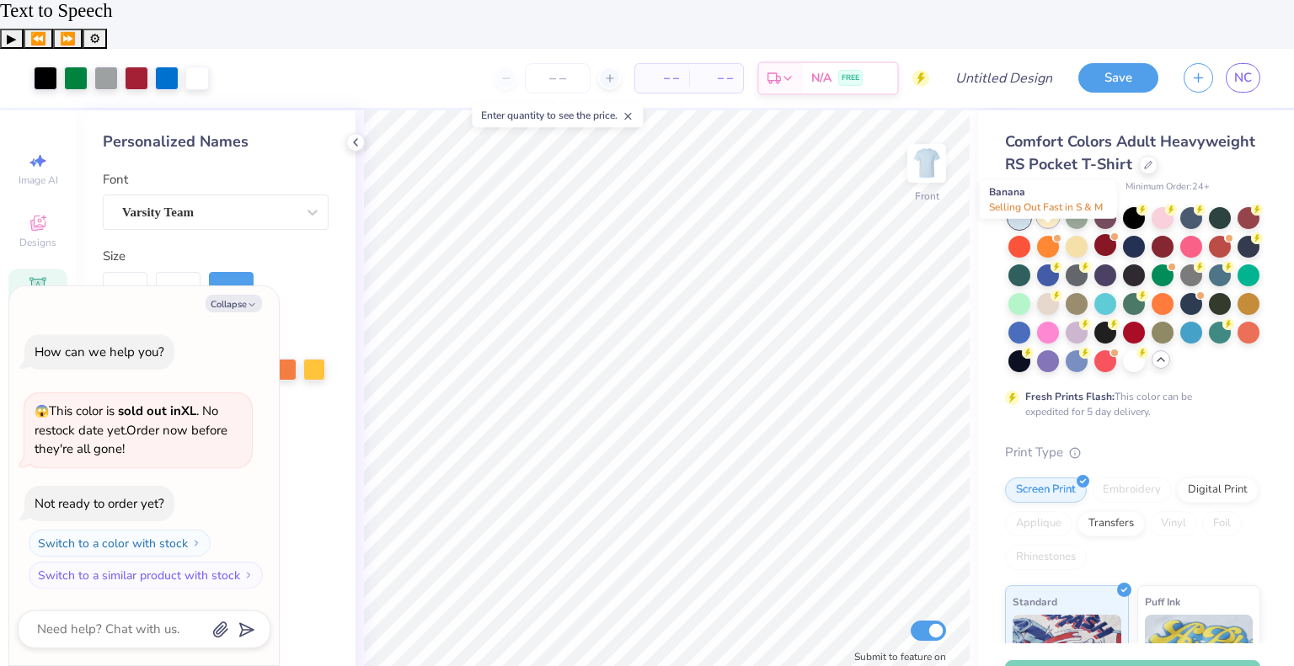
click at [1046, 206] on div at bounding box center [1048, 217] width 22 height 22
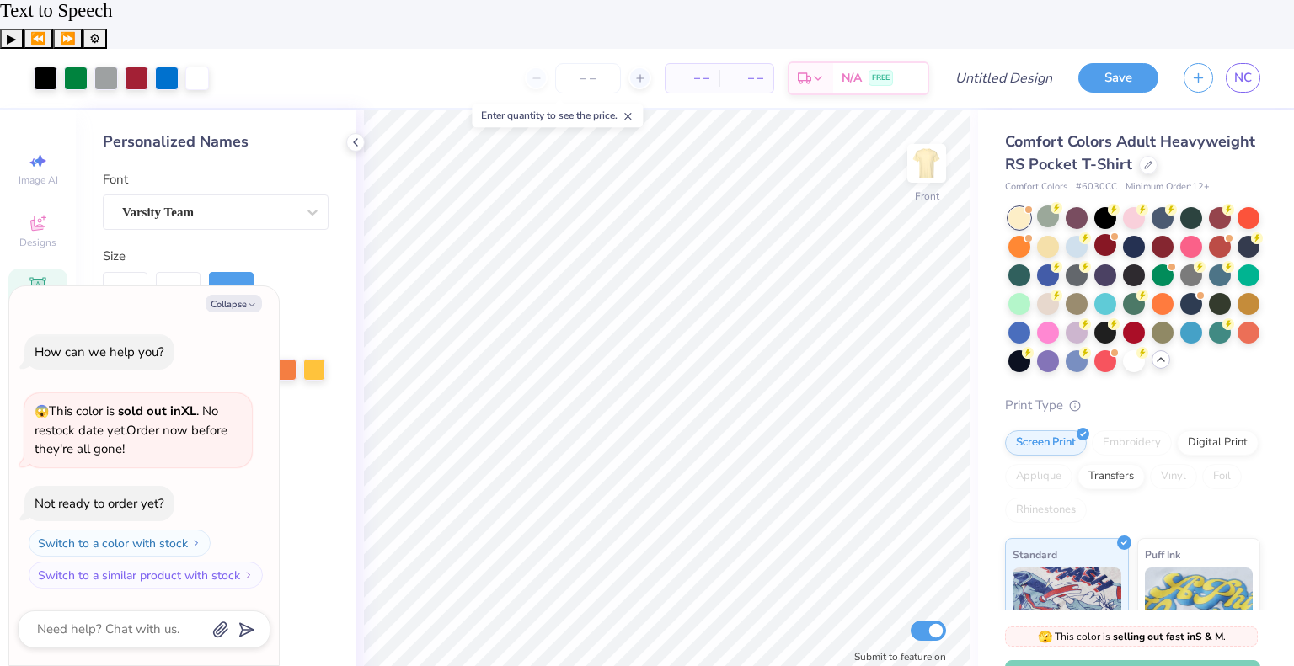
scroll to position [92, 0]
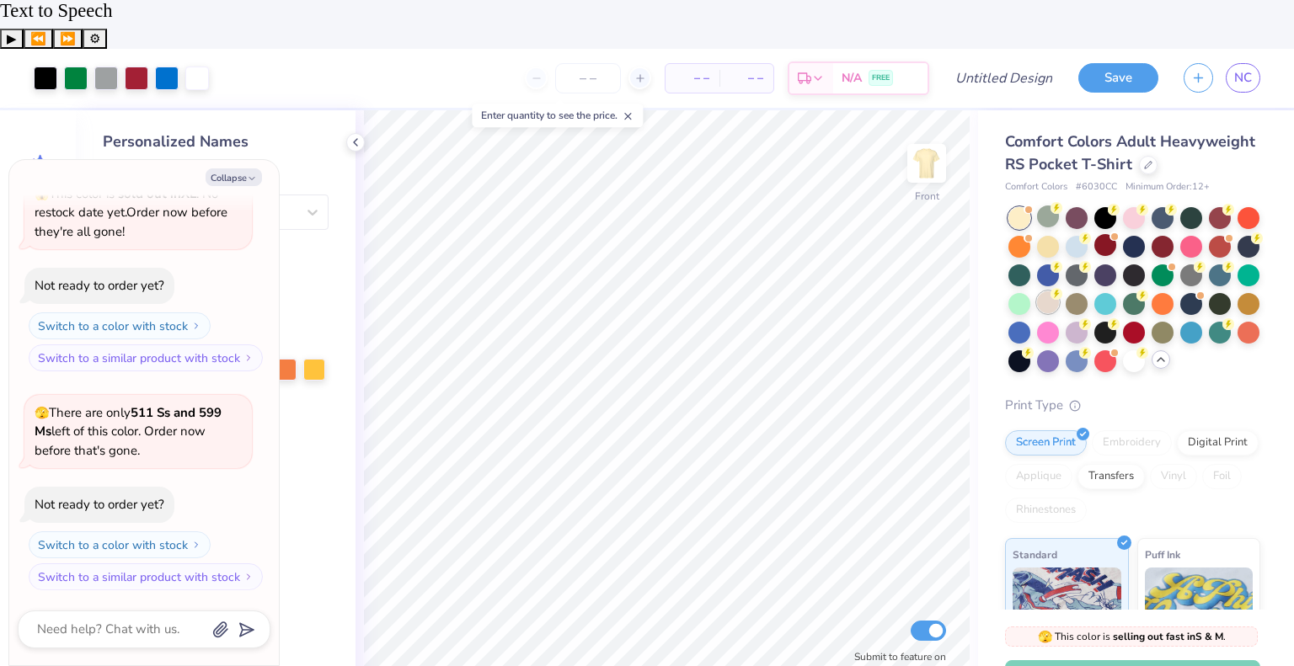
click at [1059, 291] on div at bounding box center [1048, 302] width 22 height 22
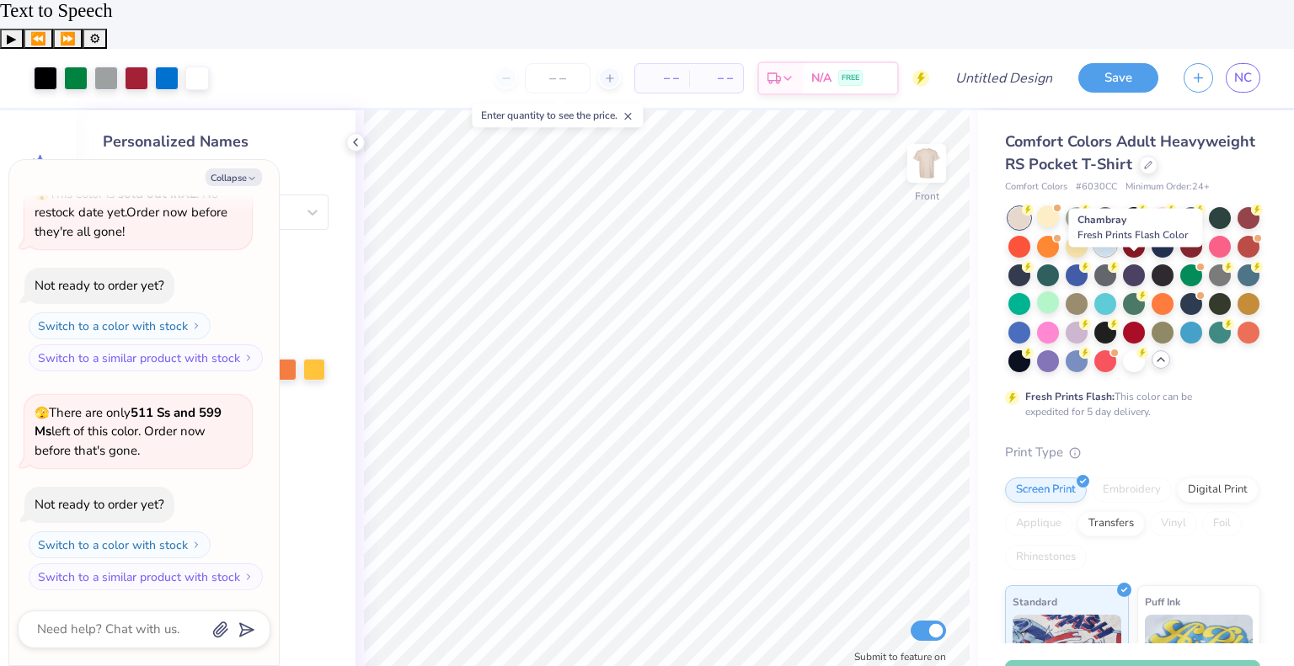
click at [1116, 234] on div at bounding box center [1105, 245] width 22 height 22
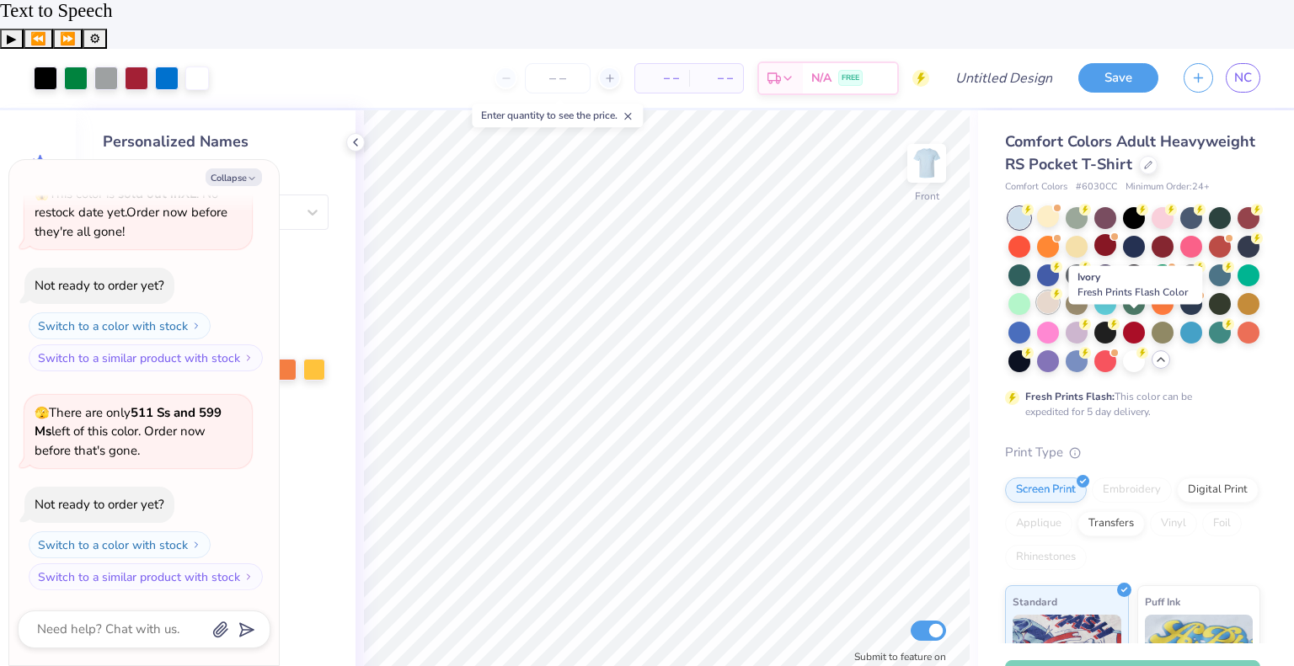
click at [1059, 291] on div at bounding box center [1048, 302] width 22 height 22
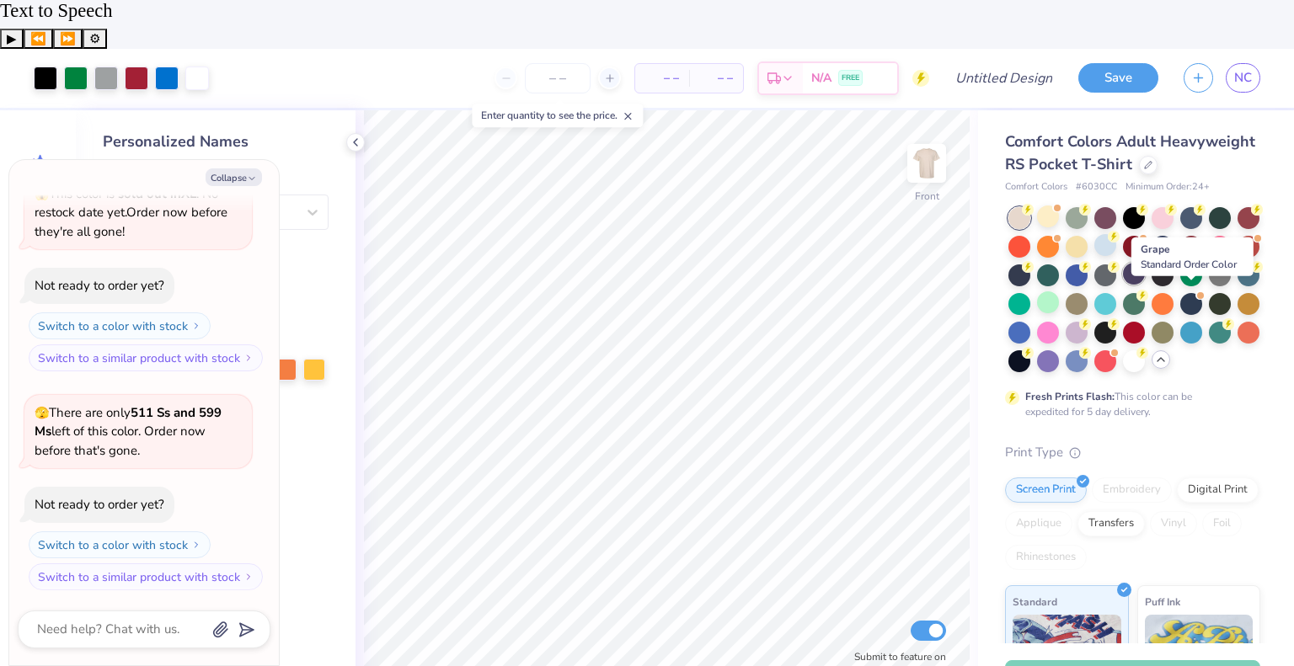
click at [1145, 263] on div at bounding box center [1134, 274] width 22 height 22
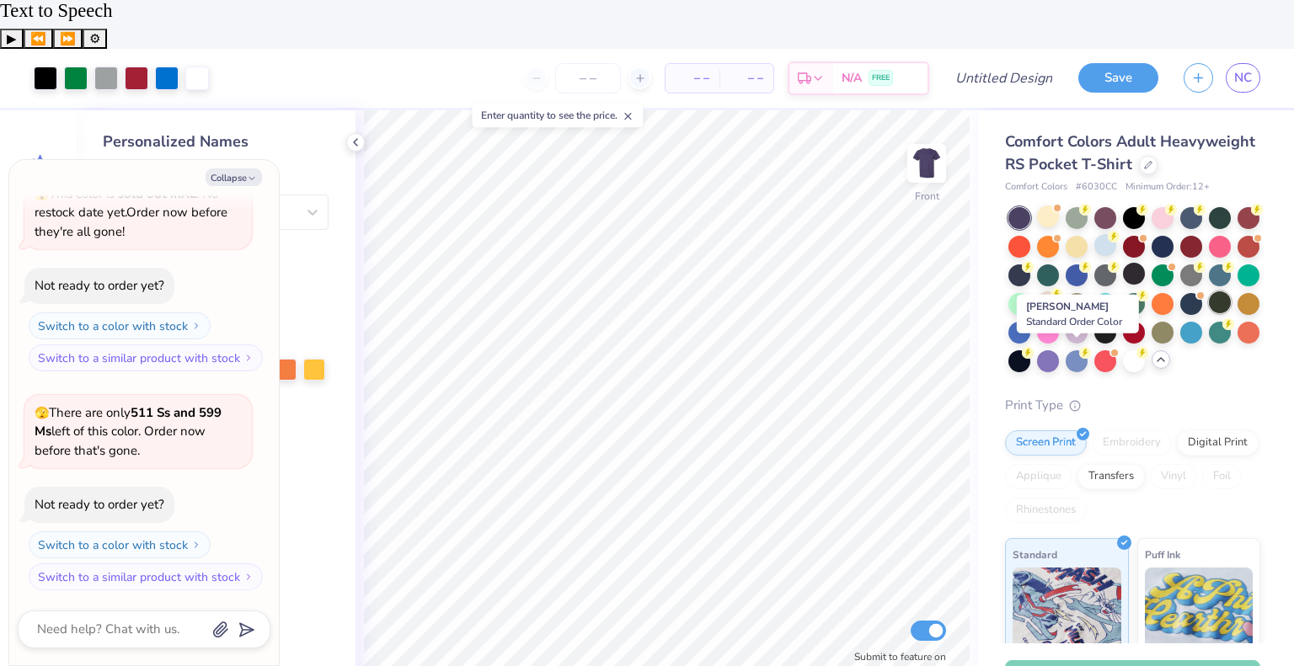
click at [1209, 312] on div at bounding box center [1220, 302] width 22 height 22
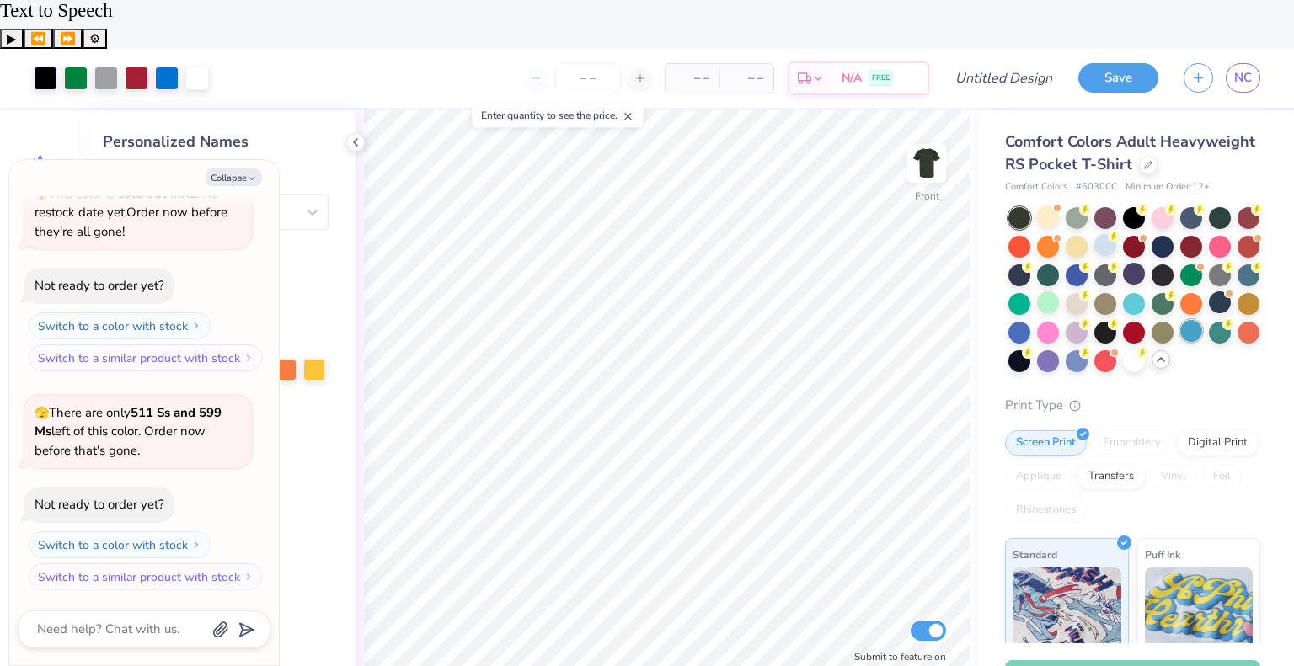
click at [1180, 339] on div at bounding box center [1191, 331] width 22 height 22
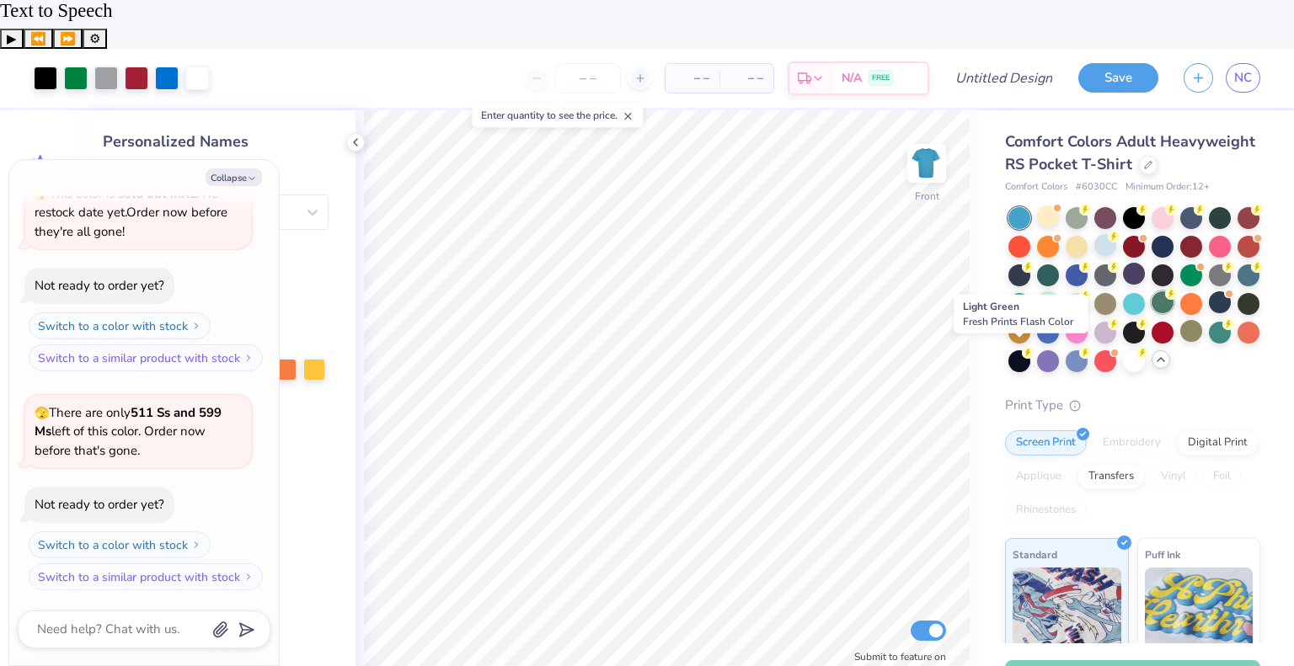
click at [1151, 311] on div at bounding box center [1162, 302] width 22 height 22
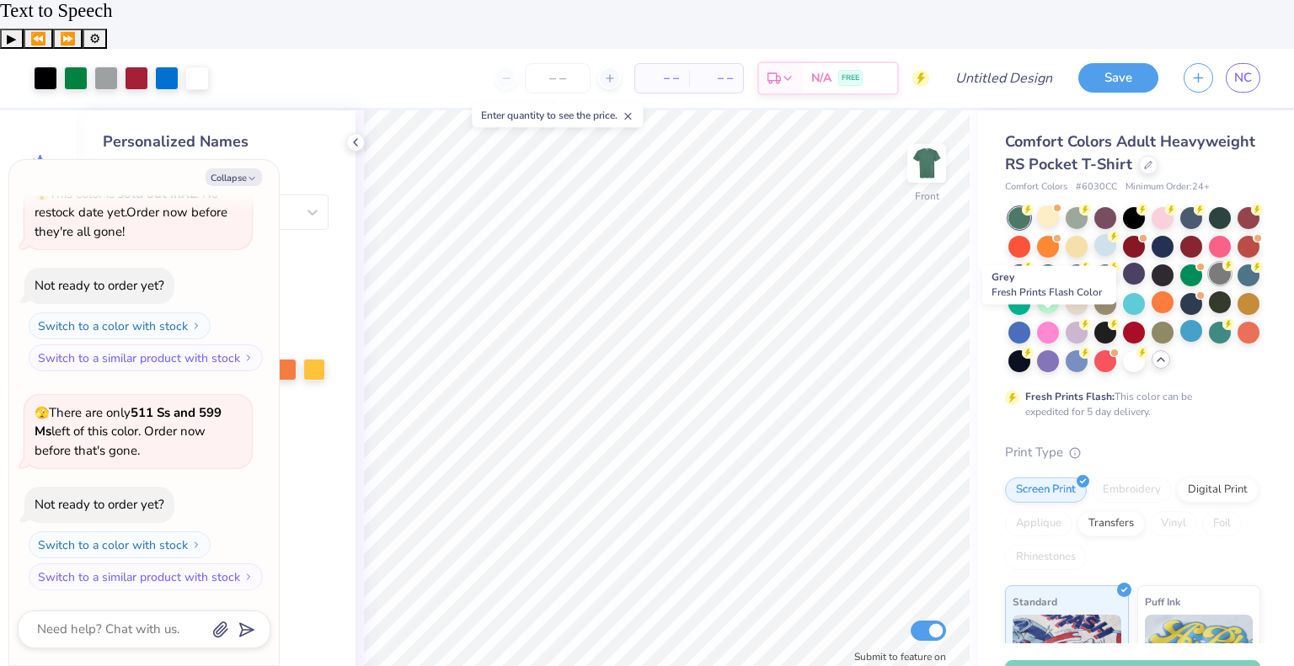
click at [1209, 279] on div at bounding box center [1220, 274] width 22 height 22
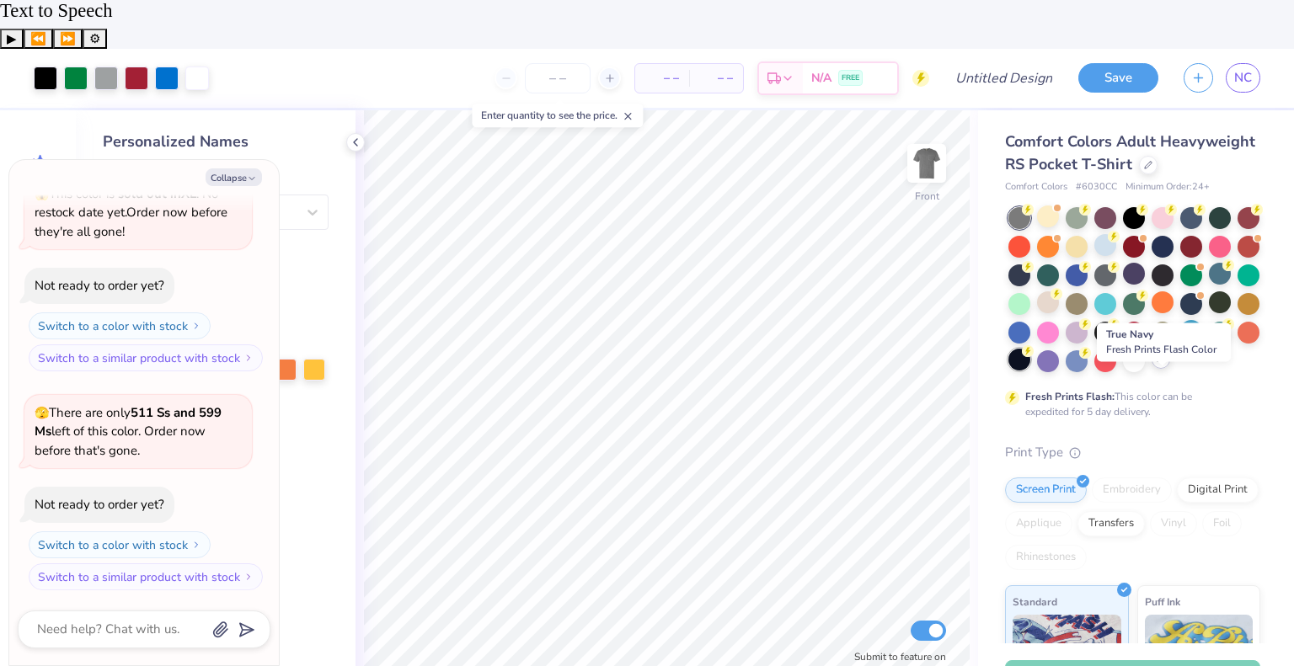
click at [1030, 349] on div at bounding box center [1019, 360] width 22 height 22
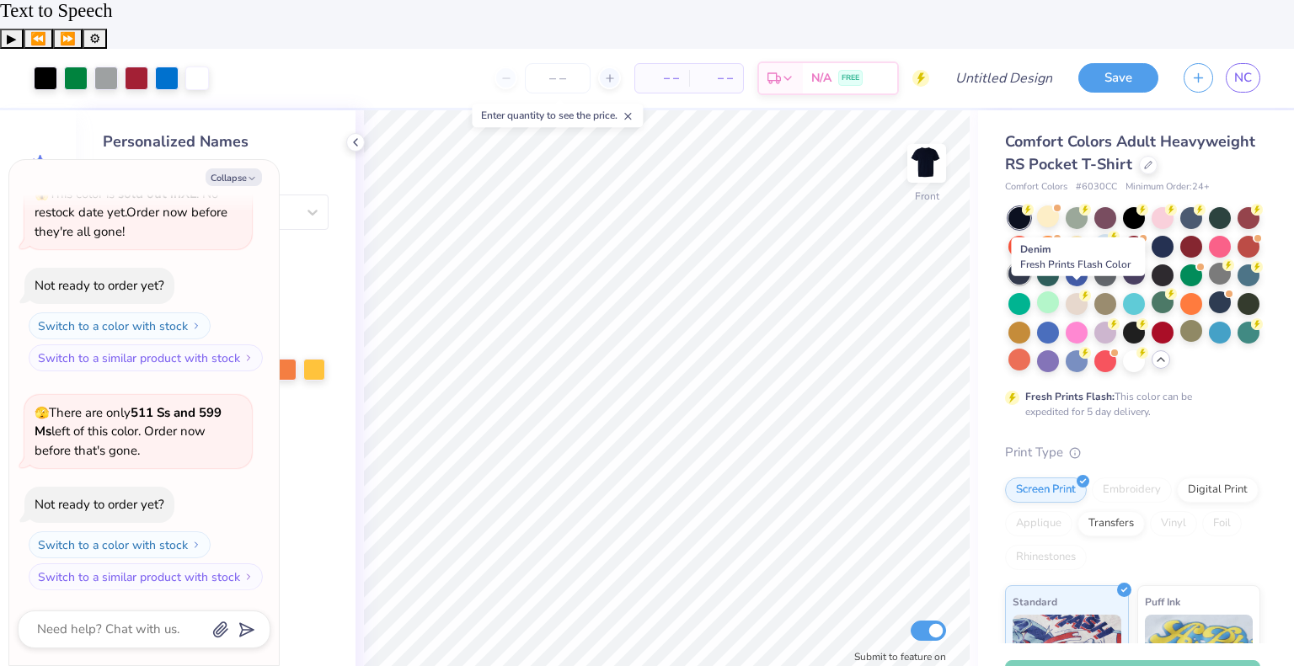
click at [1030, 263] on div at bounding box center [1019, 274] width 22 height 22
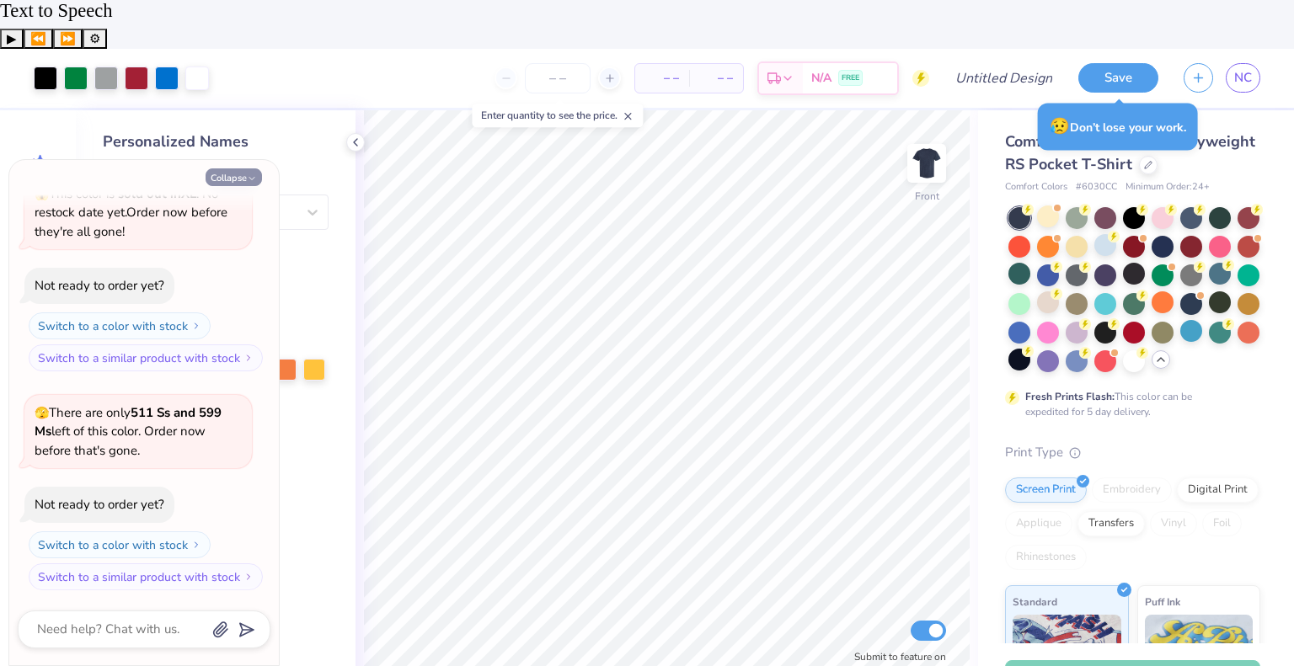
click at [248, 180] on icon "button" at bounding box center [252, 179] width 10 height 10
type textarea "x"
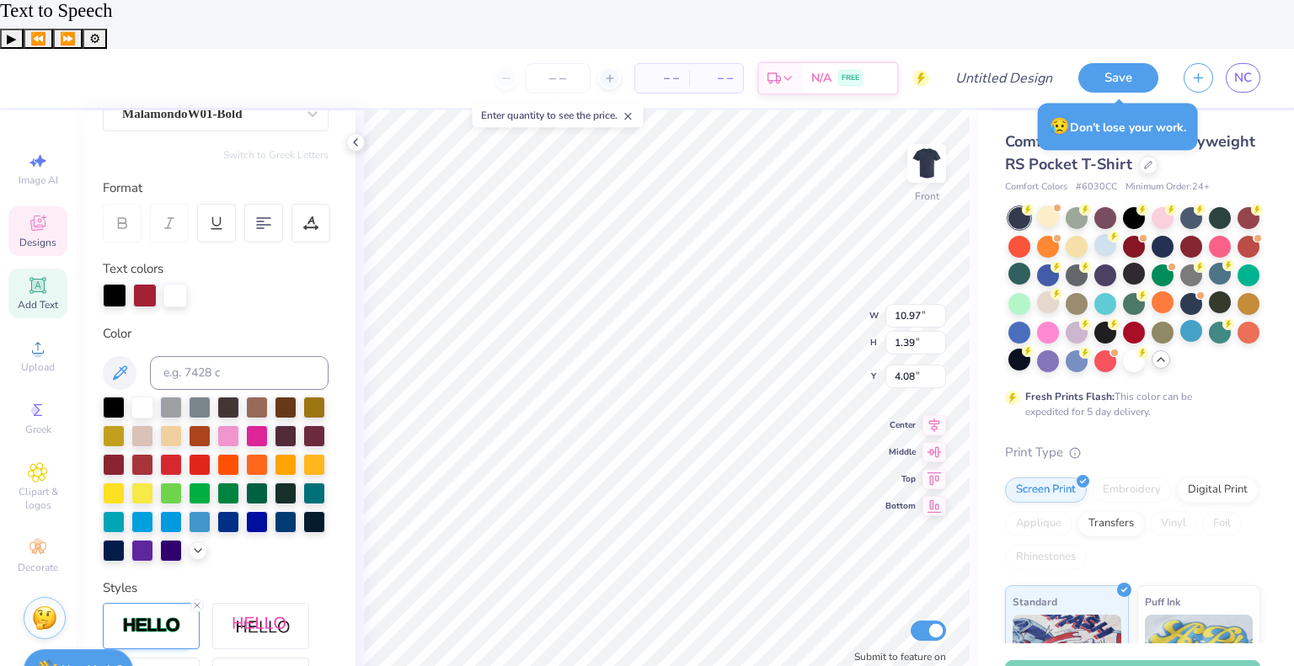
scroll to position [153, 0]
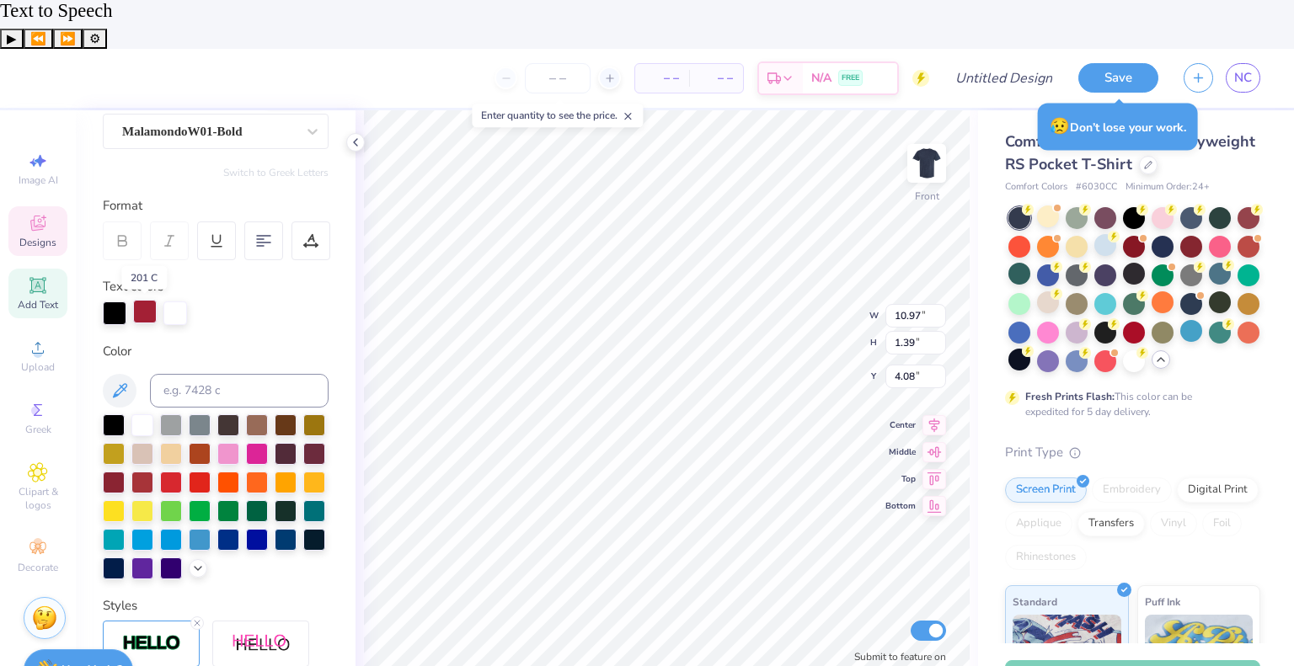
click at [142, 300] on div at bounding box center [145, 312] width 24 height 24
click at [141, 302] on div at bounding box center [145, 314] width 24 height 24
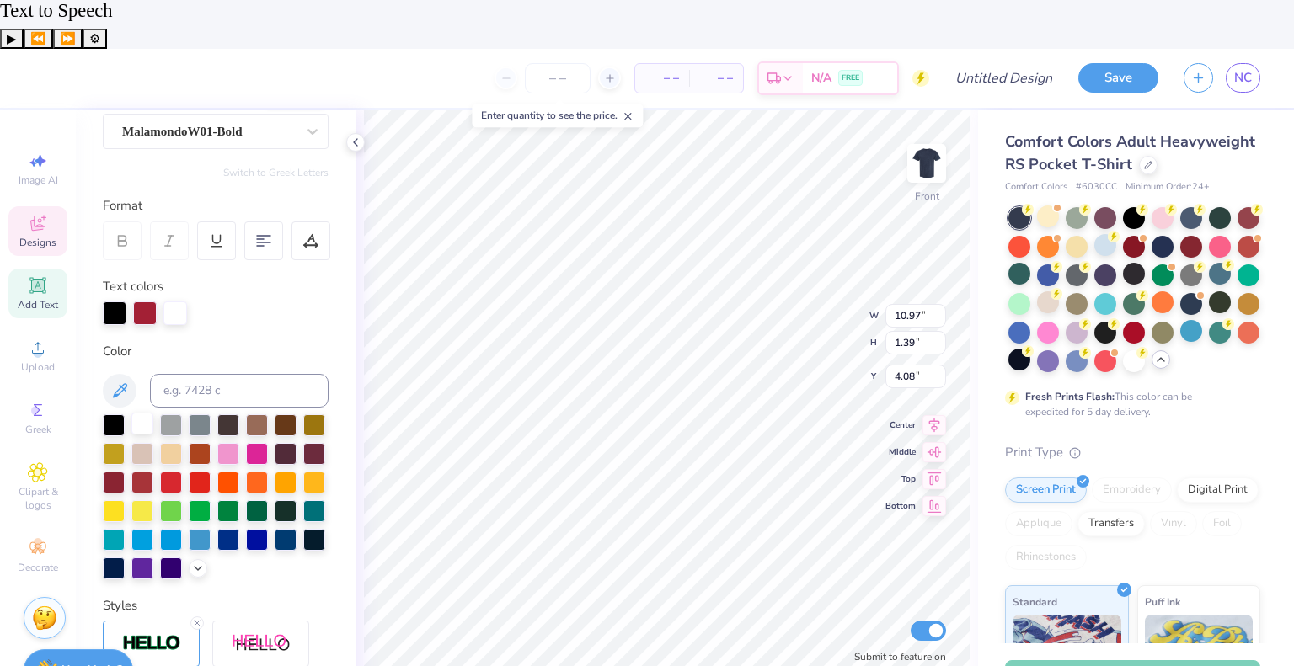
click at [140, 413] on div at bounding box center [142, 424] width 22 height 22
click at [115, 413] on div at bounding box center [114, 424] width 22 height 22
click at [155, 300] on div at bounding box center [145, 312] width 24 height 24
click at [155, 302] on div at bounding box center [145, 314] width 24 height 24
click at [133, 300] on div at bounding box center [145, 312] width 24 height 24
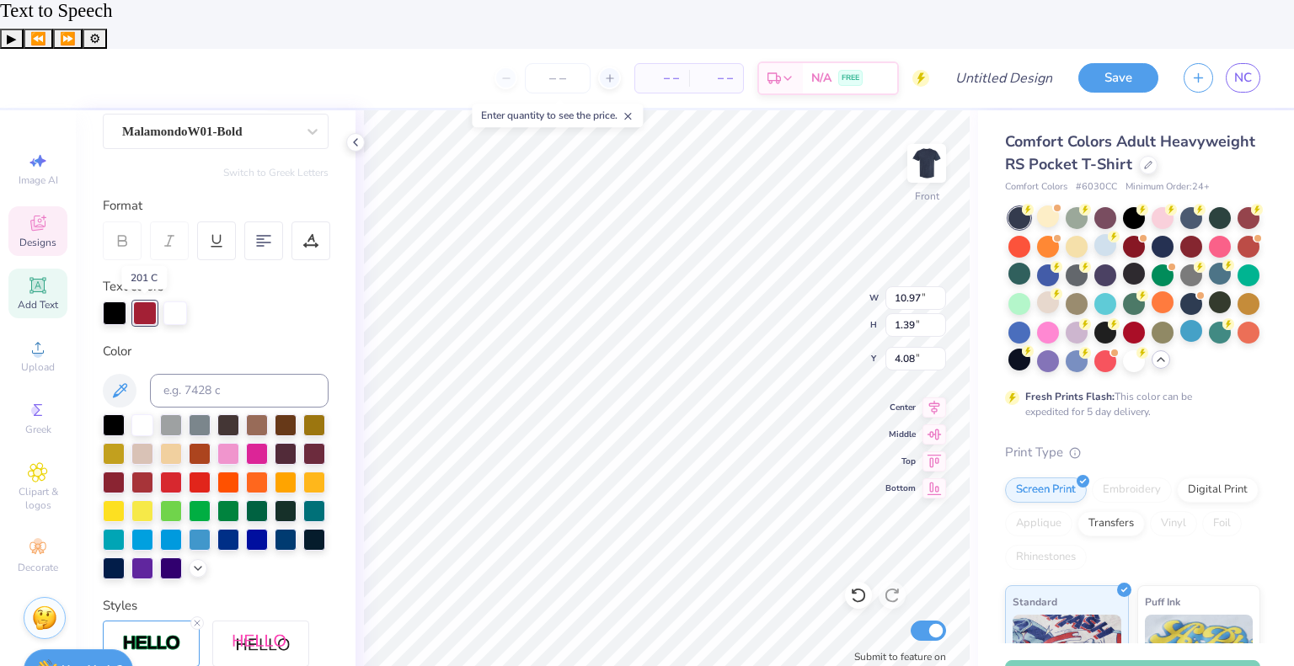
click at [141, 302] on div at bounding box center [145, 314] width 24 height 24
click at [141, 300] on div at bounding box center [145, 312] width 24 height 24
click at [141, 413] on div at bounding box center [142, 424] width 22 height 22
type input "1.94"
type input "3.07"
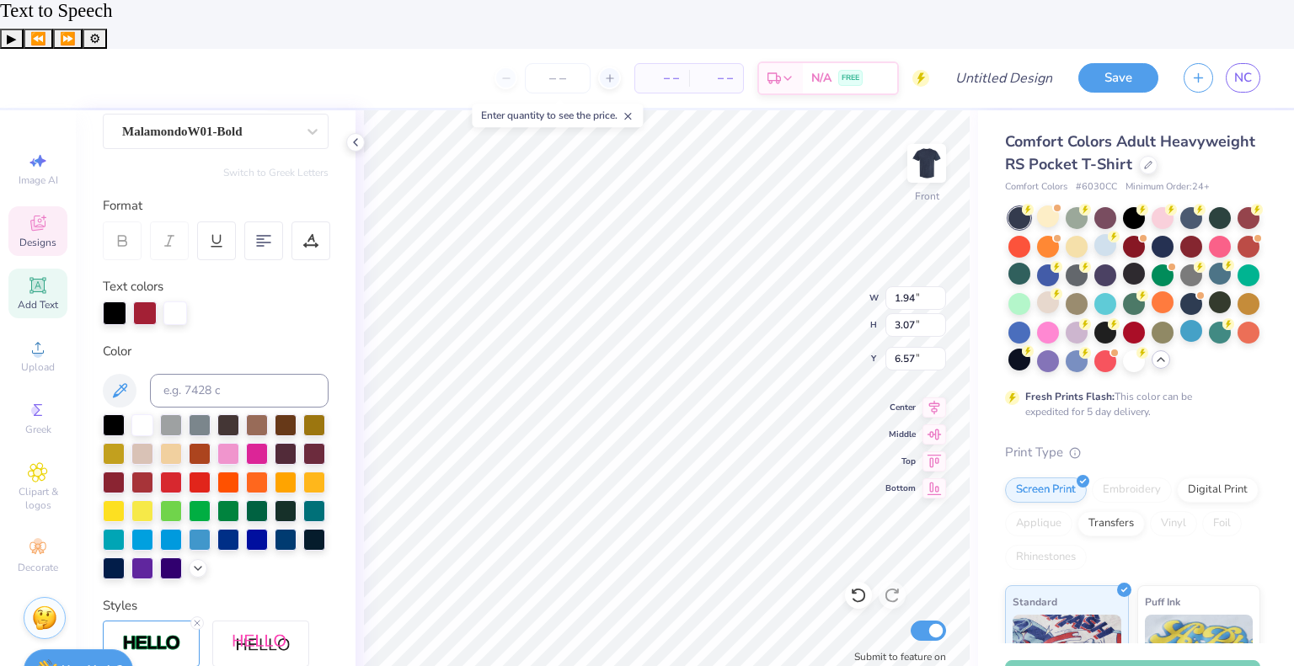
type input "6.57"
type input "4.01"
type input "0.86"
type input "5.59"
click at [148, 300] on div at bounding box center [145, 312] width 24 height 24
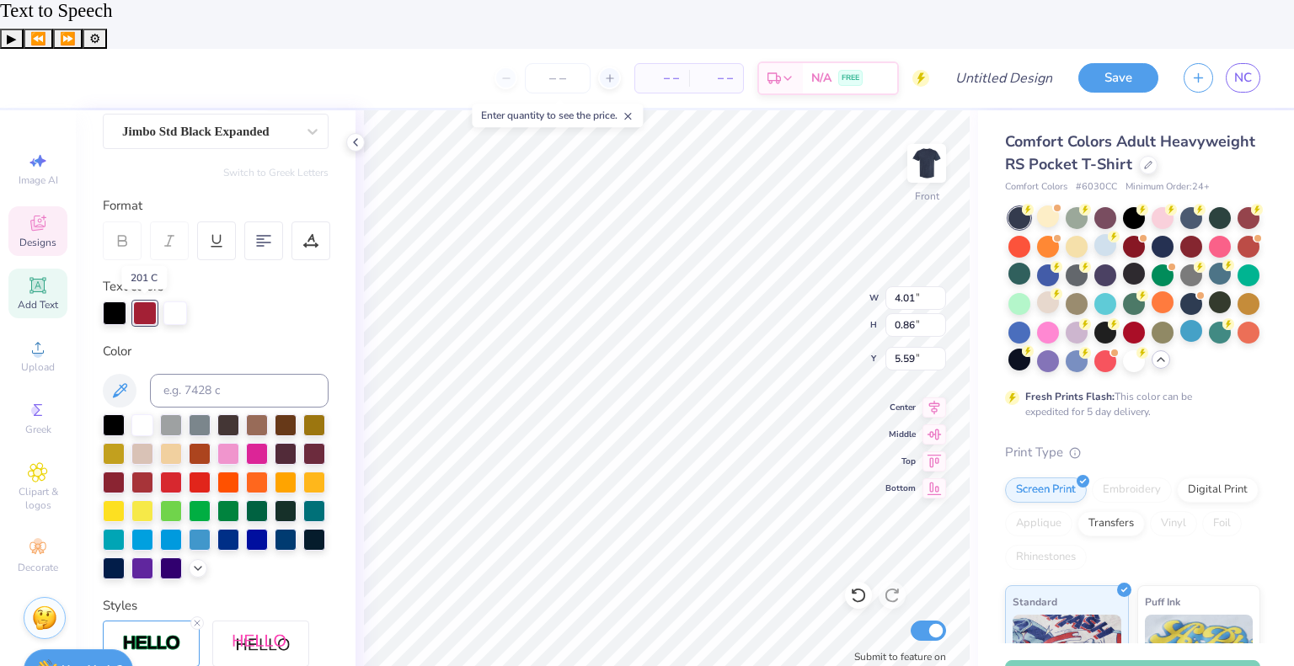
click at [148, 302] on div at bounding box center [145, 314] width 24 height 24
click at [142, 413] on div at bounding box center [142, 424] width 22 height 22
click at [105, 413] on div at bounding box center [114, 424] width 22 height 22
click at [155, 300] on div at bounding box center [145, 312] width 24 height 24
click at [155, 302] on div at bounding box center [145, 314] width 24 height 24
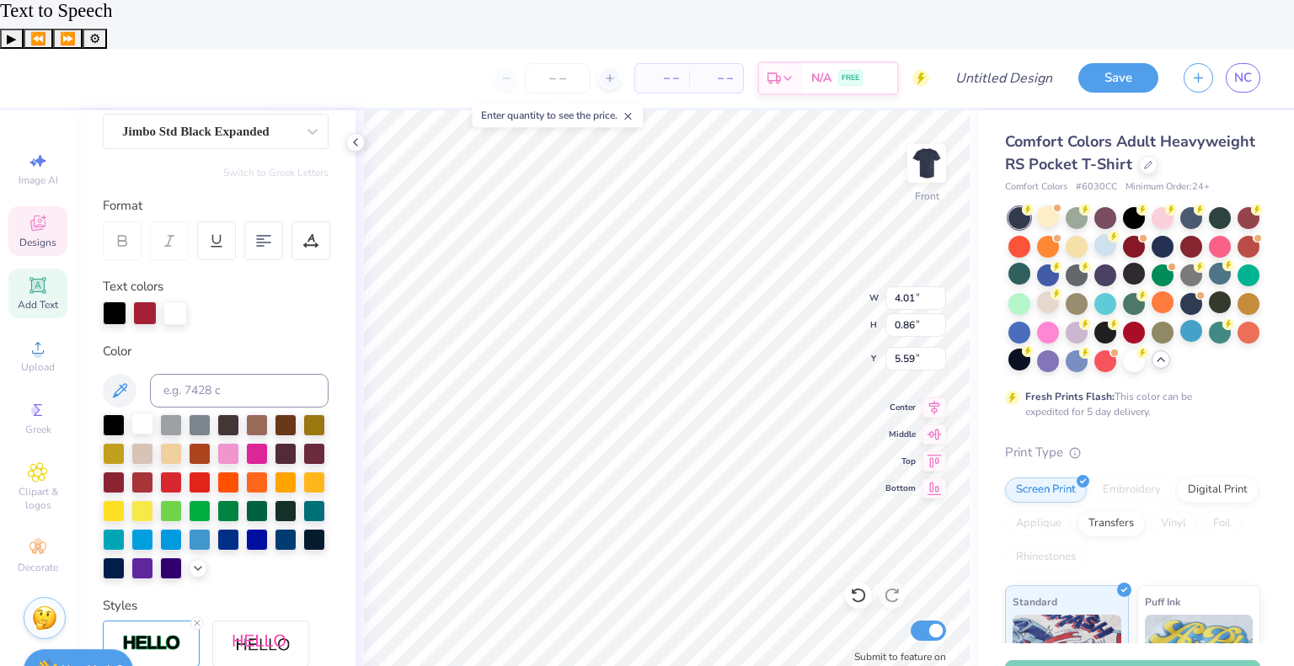
click at [147, 413] on div at bounding box center [142, 424] width 22 height 22
click at [165, 300] on div at bounding box center [175, 312] width 24 height 24
click at [165, 302] on div at bounding box center [175, 314] width 24 height 24
click at [167, 300] on div at bounding box center [175, 312] width 24 height 24
click at [167, 302] on div at bounding box center [175, 314] width 24 height 24
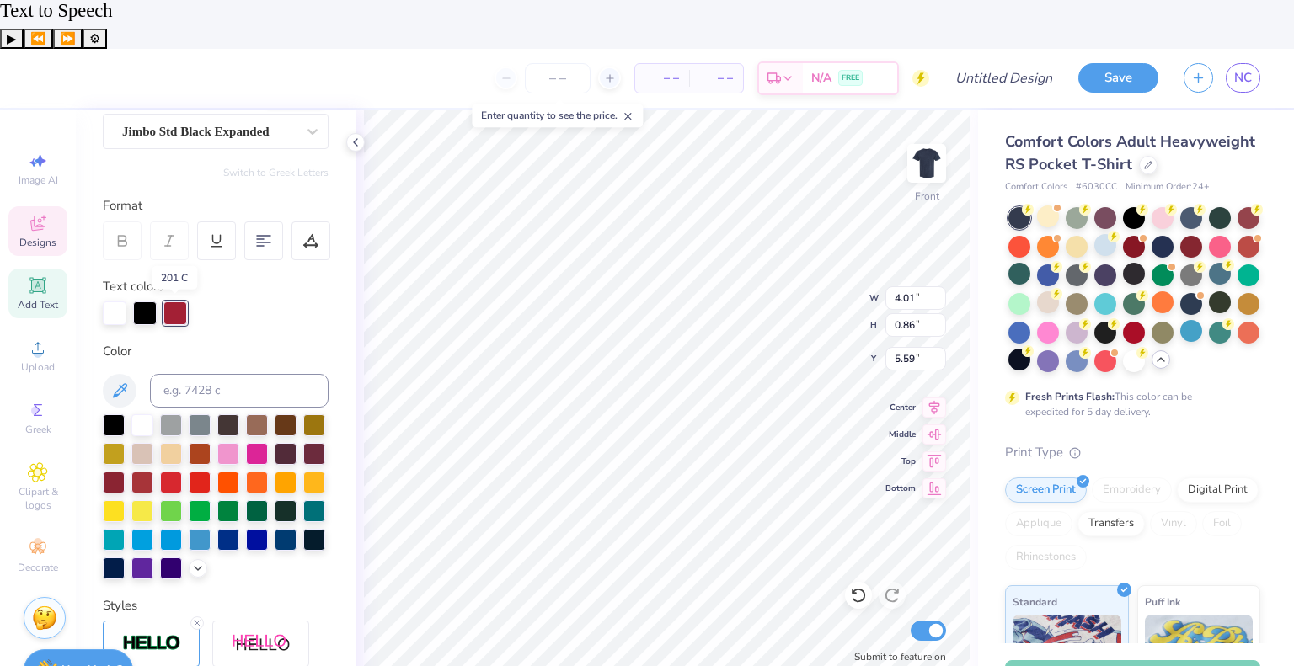
click at [167, 302] on div at bounding box center [175, 314] width 24 height 24
click at [168, 300] on div at bounding box center [175, 312] width 24 height 24
click at [183, 302] on div at bounding box center [175, 314] width 24 height 24
click at [179, 300] on div at bounding box center [175, 312] width 24 height 24
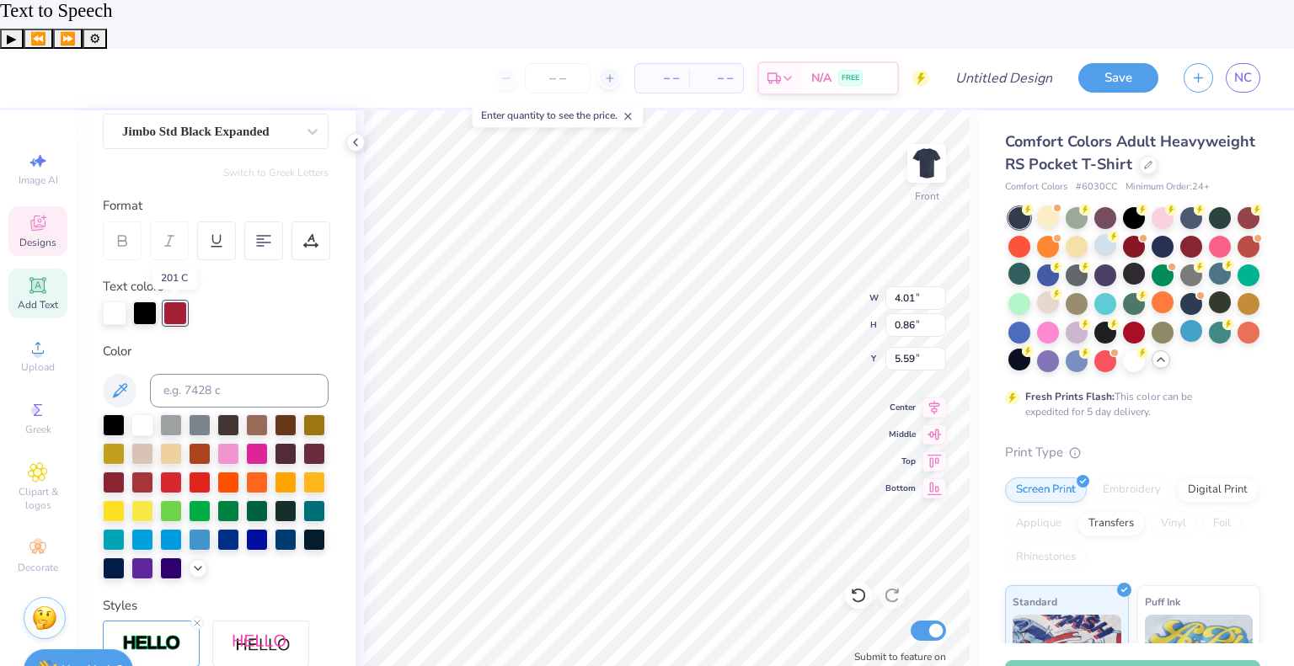
click at [179, 302] on div at bounding box center [175, 314] width 24 height 24
click at [116, 300] on div at bounding box center [115, 312] width 24 height 24
click at [118, 413] on div at bounding box center [114, 424] width 22 height 22
click at [145, 300] on div at bounding box center [145, 312] width 24 height 24
click at [147, 413] on div at bounding box center [142, 424] width 22 height 22
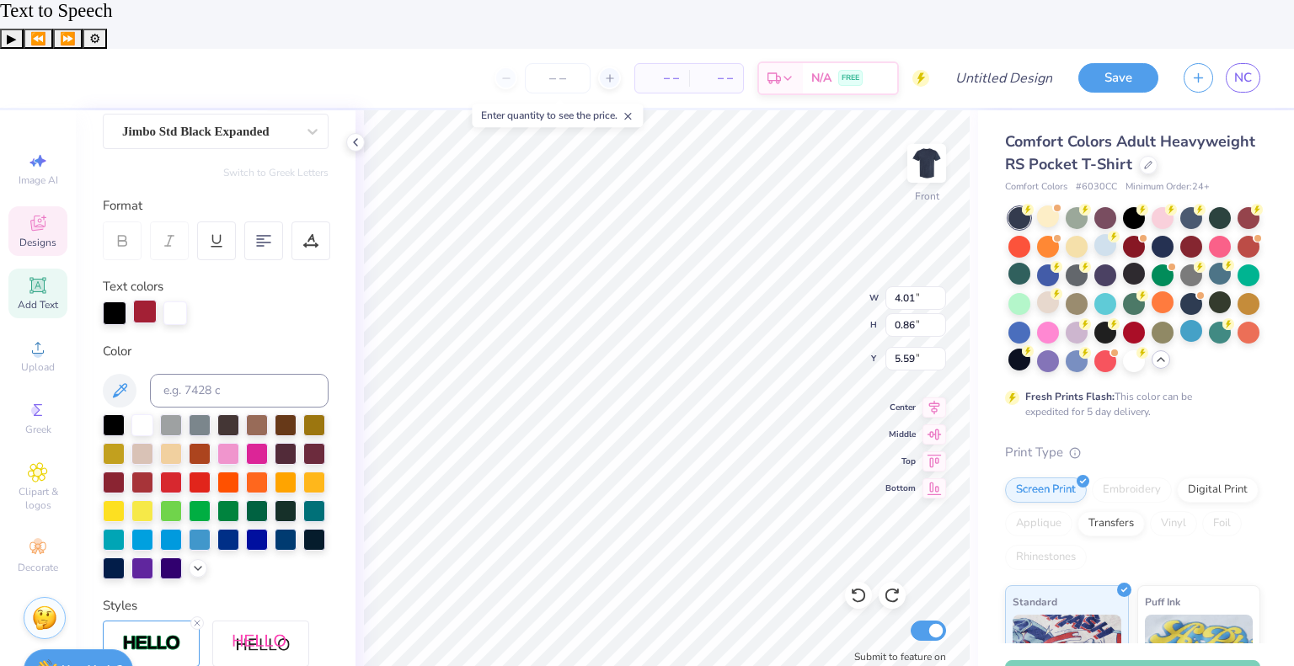
click at [155, 300] on div at bounding box center [145, 312] width 24 height 24
click at [138, 413] on div at bounding box center [142, 424] width 22 height 22
type input "1.67"
type input "2.53"
type input "6.76"
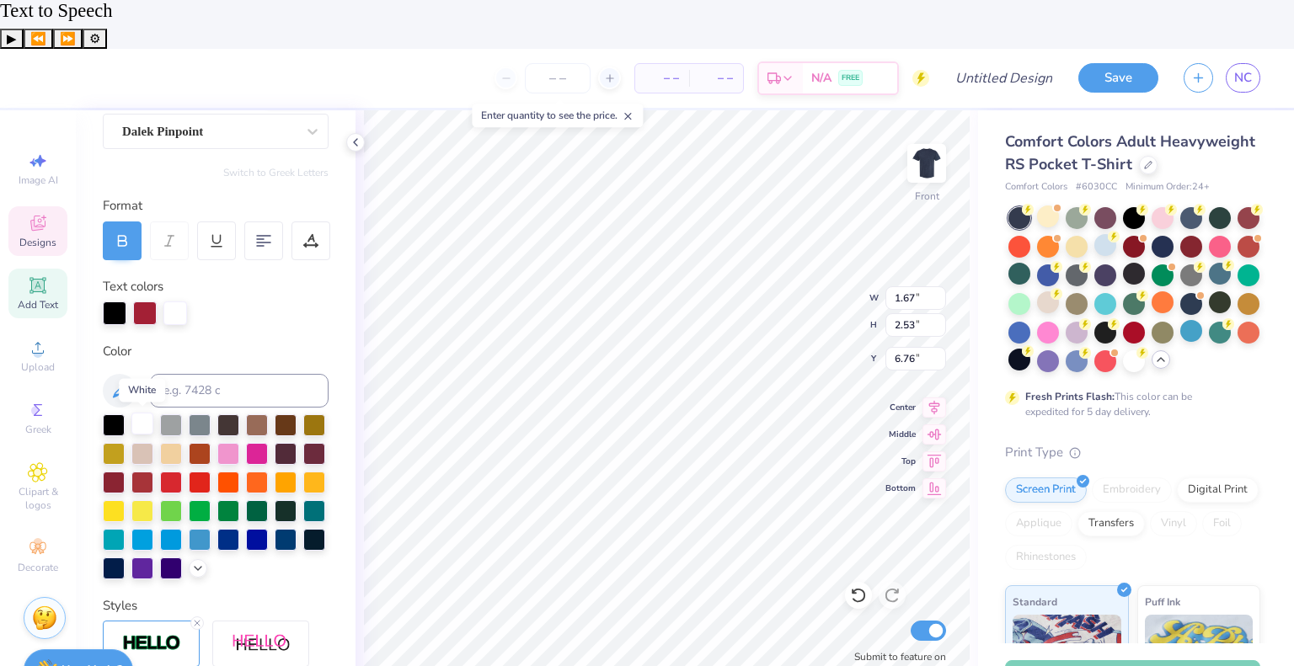
click at [136, 413] on div at bounding box center [142, 424] width 22 height 22
type input "1.94"
type input "3.07"
type input "6.57"
click at [153, 300] on div at bounding box center [145, 312] width 24 height 24
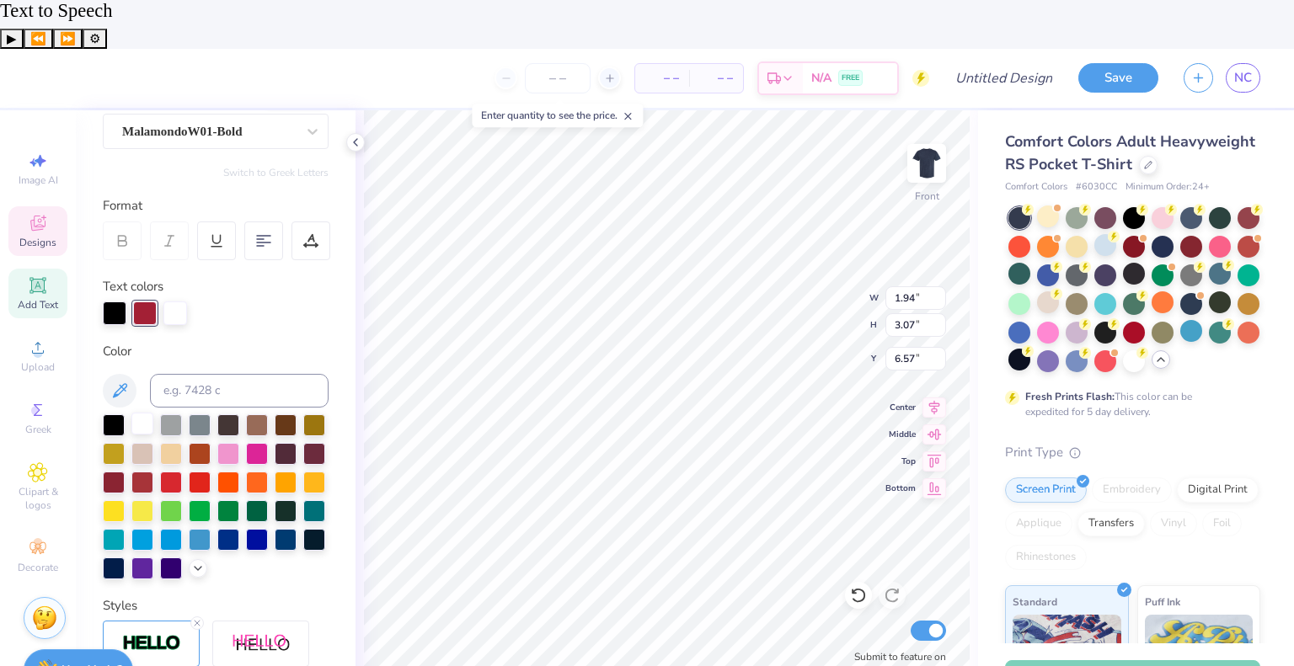
click at [142, 413] on div at bounding box center [142, 424] width 22 height 22
type input "1.67"
type input "2.53"
type input "6.76"
click at [103, 413] on div at bounding box center [114, 424] width 22 height 22
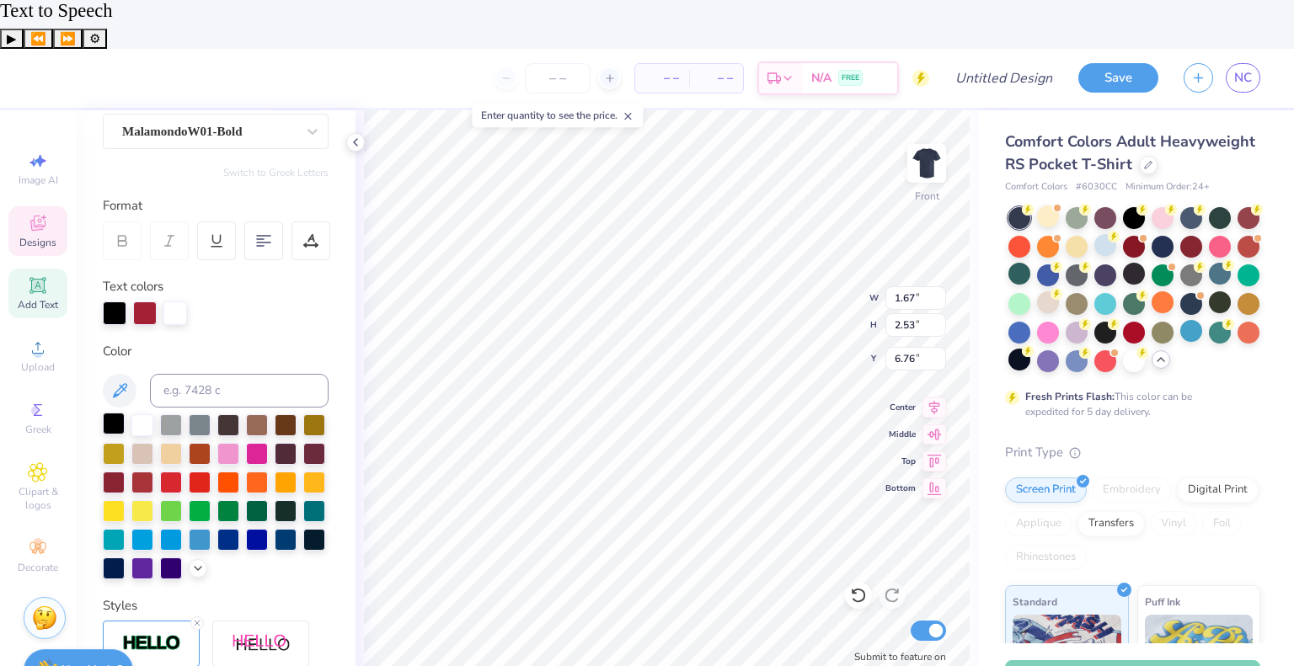
type input "0.61"
type input "0.63"
type input "7.75"
type input "1.67"
type input "2.53"
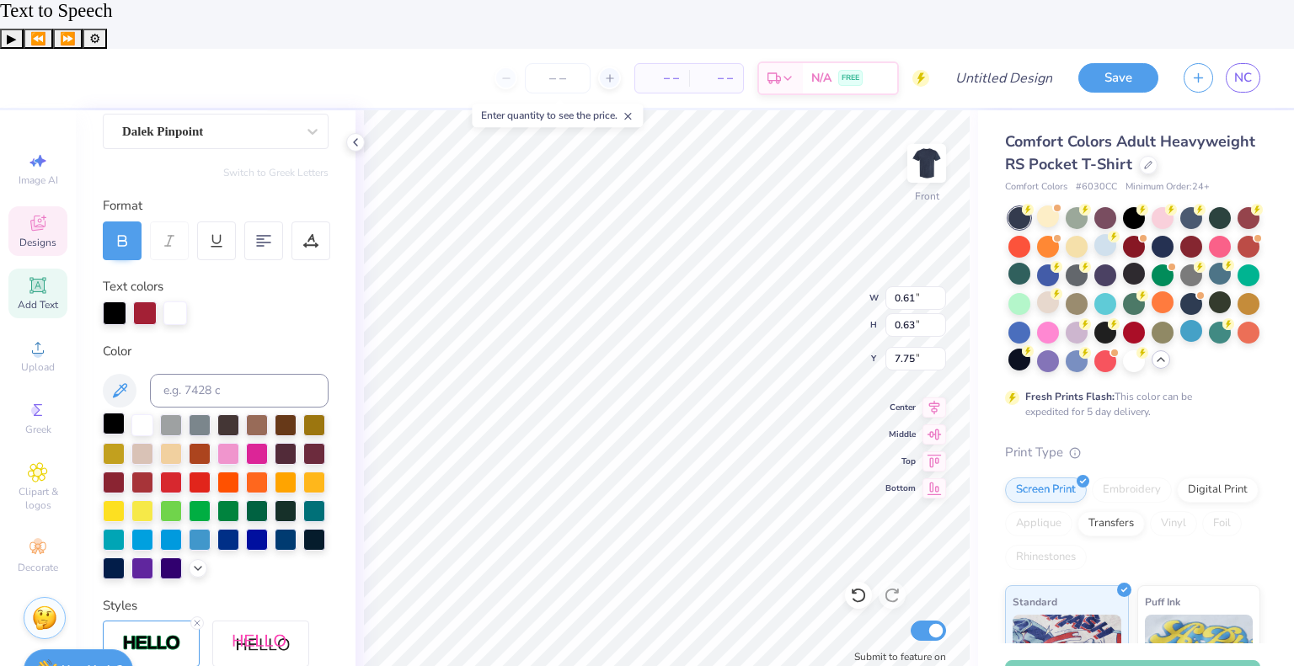
type input "6.76"
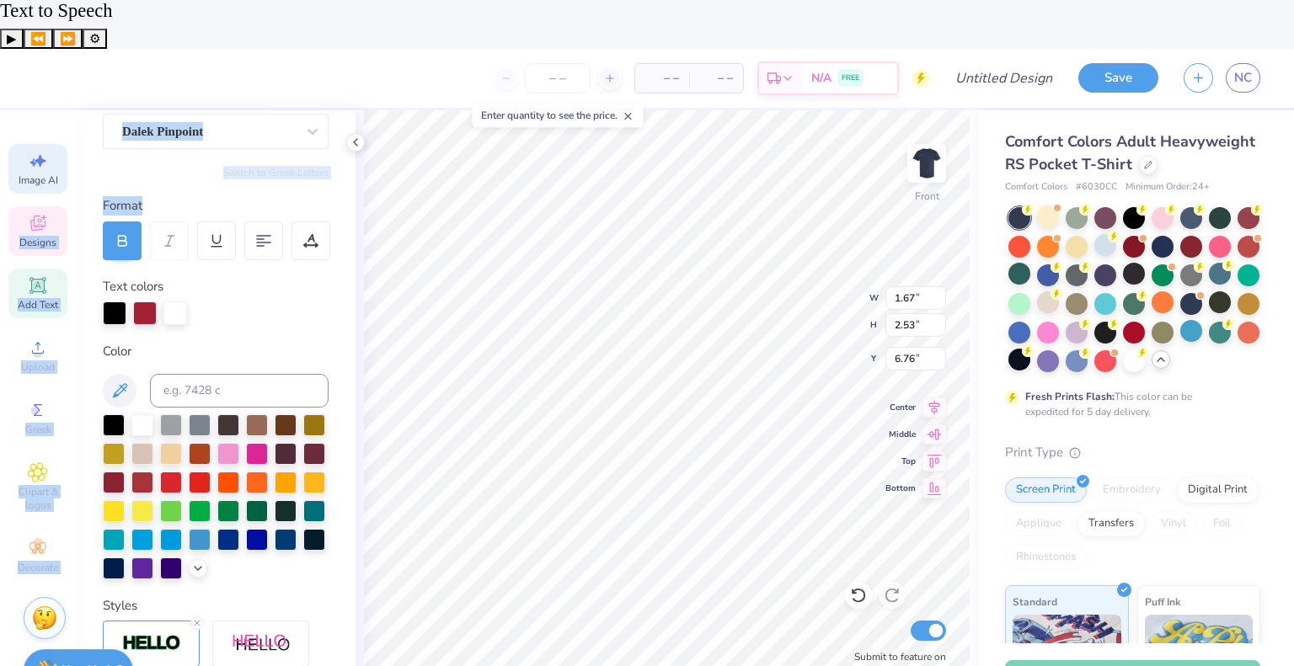
click at [63, 129] on div "– – Per Item – – Total Est. Delivery N/A FREE Design Title Save NC Image AI Des…" at bounding box center [647, 382] width 1294 height 666
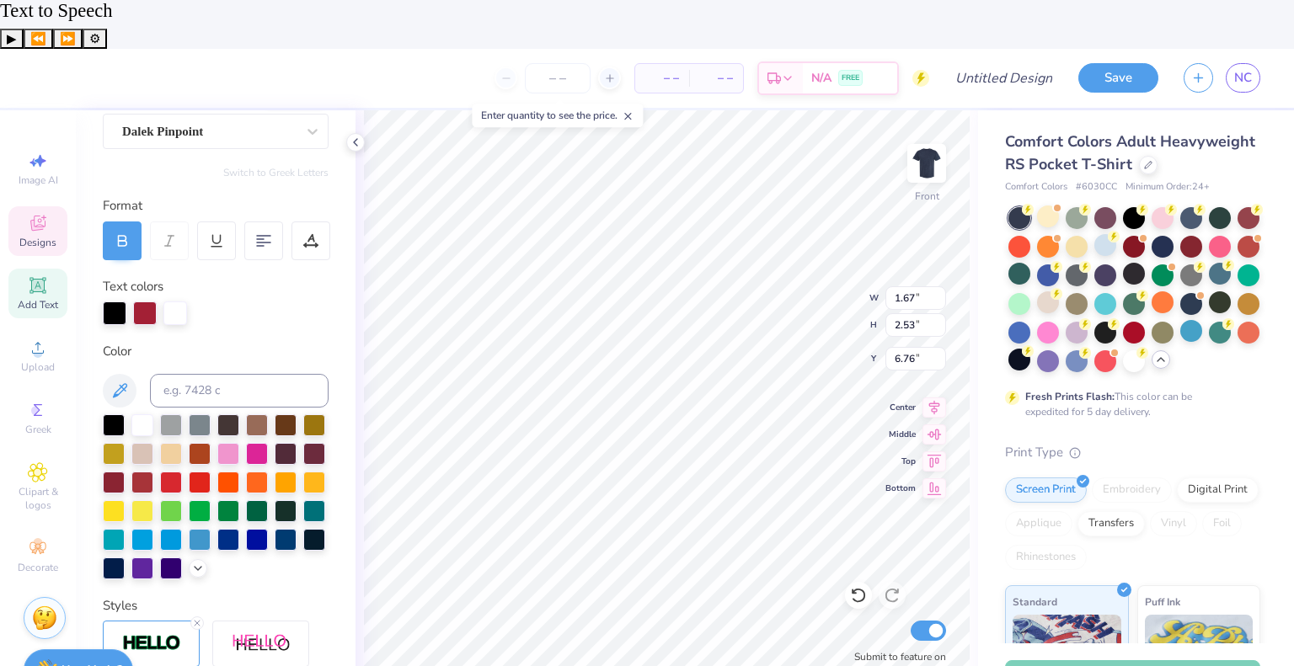
click at [192, 282] on div "Personalized Names Personalized Numbers Text Tool Add Font Font Dalek Pinpoint …" at bounding box center [216, 412] width 280 height 605
click at [145, 300] on div at bounding box center [145, 312] width 24 height 24
click at [147, 413] on div at bounding box center [142, 424] width 22 height 22
type input "0.61"
type input "0.63"
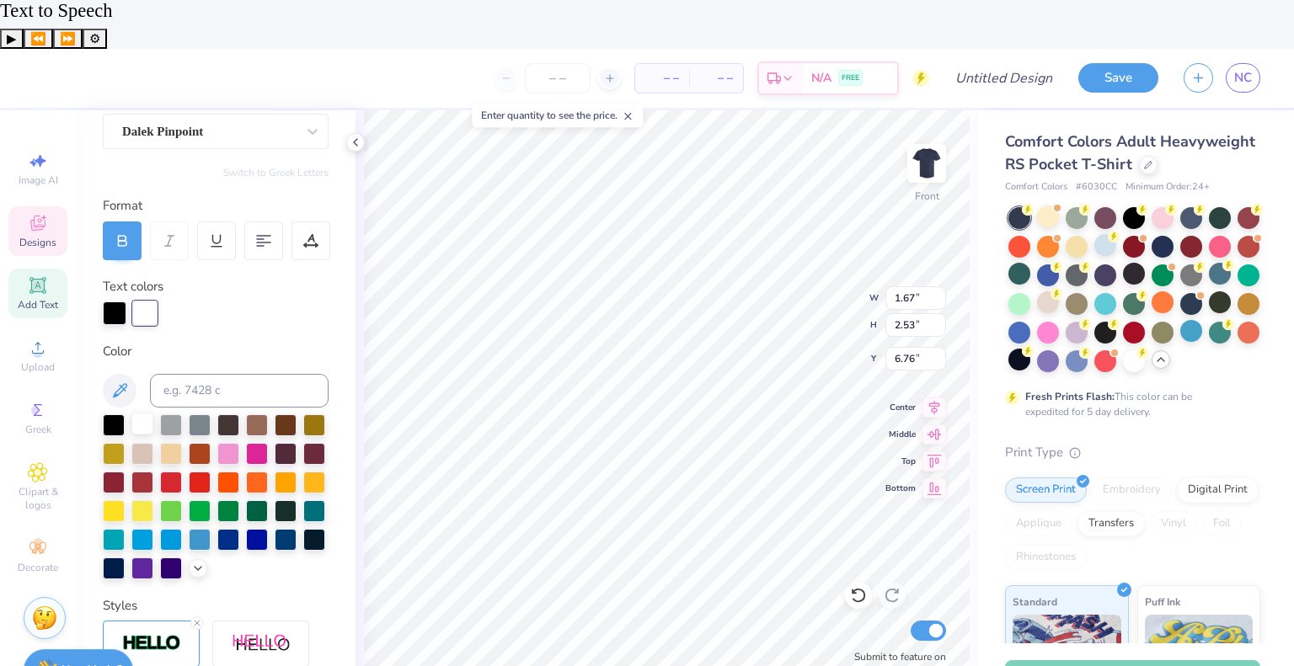
type input "7.75"
type input "1.64"
type input "2.45"
type input "6.80"
click at [128, 302] on div at bounding box center [216, 314] width 226 height 24
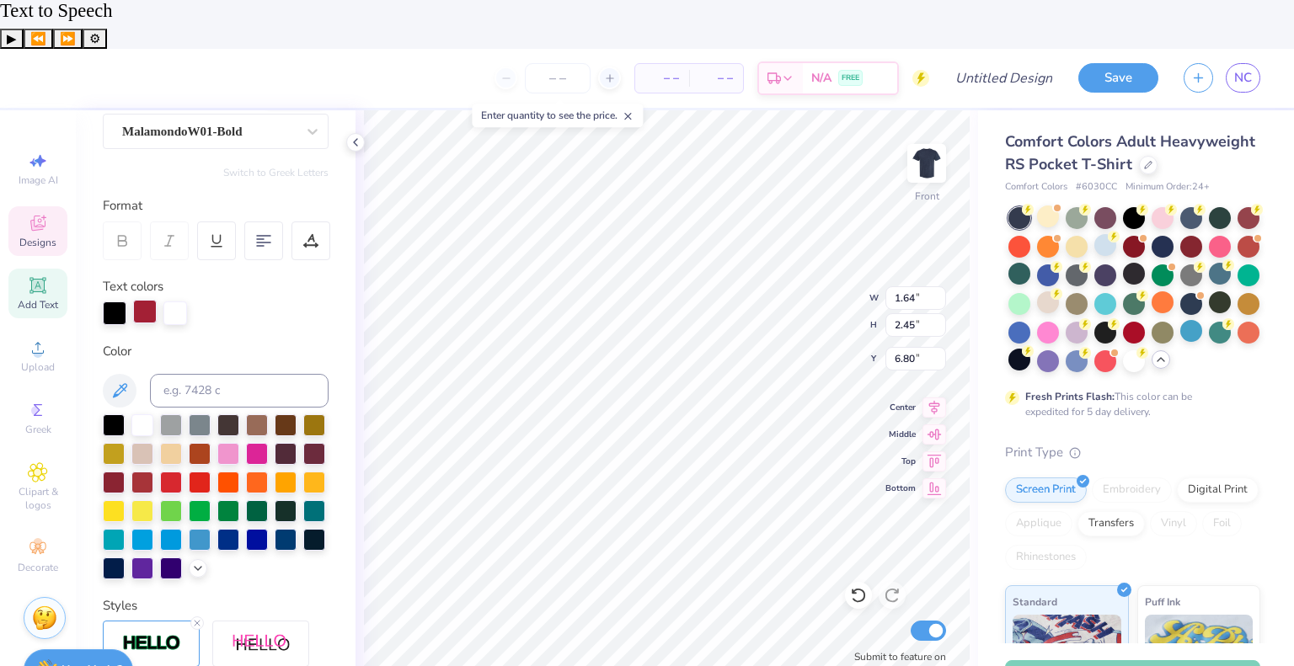
click at [134, 300] on div at bounding box center [145, 312] width 24 height 24
click at [141, 413] on div at bounding box center [142, 424] width 22 height 22
type input "0.61"
type input "0.63"
click at [101, 232] on div "Personalized Names Personalized Numbers Text Tool Add Font Font MalamondoW01-Bo…" at bounding box center [216, 412] width 280 height 605
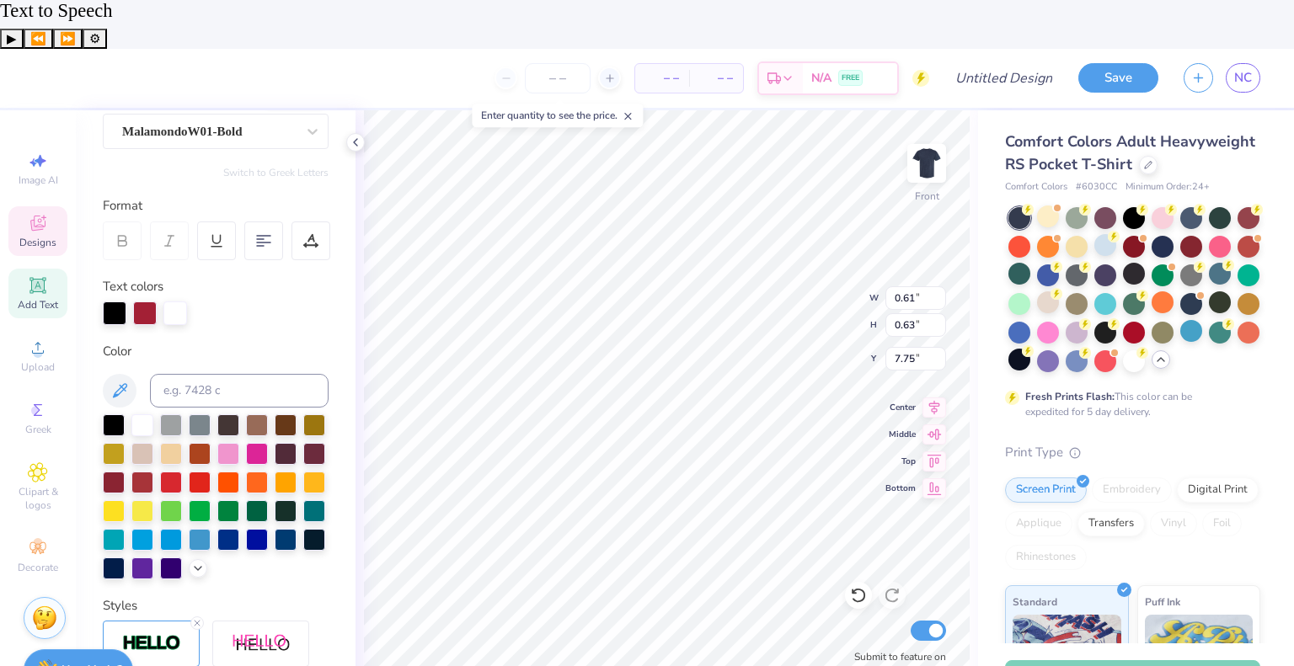
click at [101, 232] on div "Personalized Names Personalized Numbers Text Tool Add Font Font MalamondoW01-Bo…" at bounding box center [216, 412] width 280 height 605
click at [144, 300] on div at bounding box center [145, 312] width 24 height 24
click at [141, 413] on div at bounding box center [142, 424] width 22 height 22
type input "7.76"
click at [145, 300] on div at bounding box center [145, 312] width 24 height 24
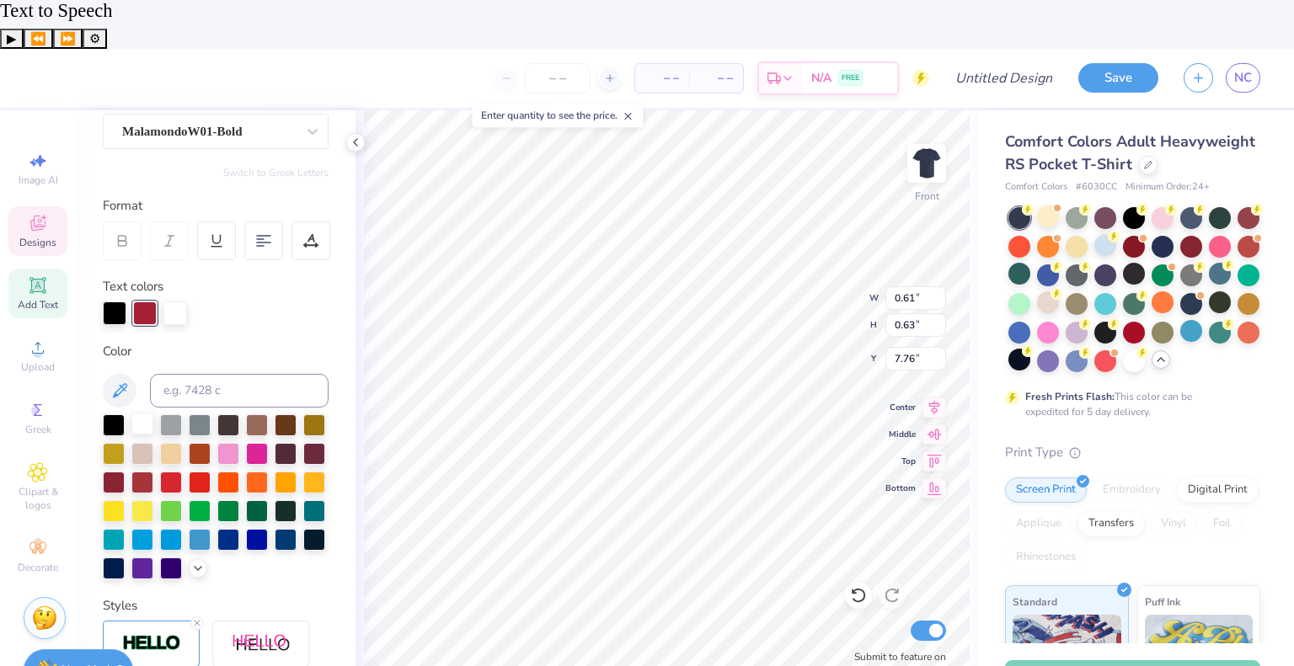
click at [148, 413] on div at bounding box center [142, 424] width 22 height 22
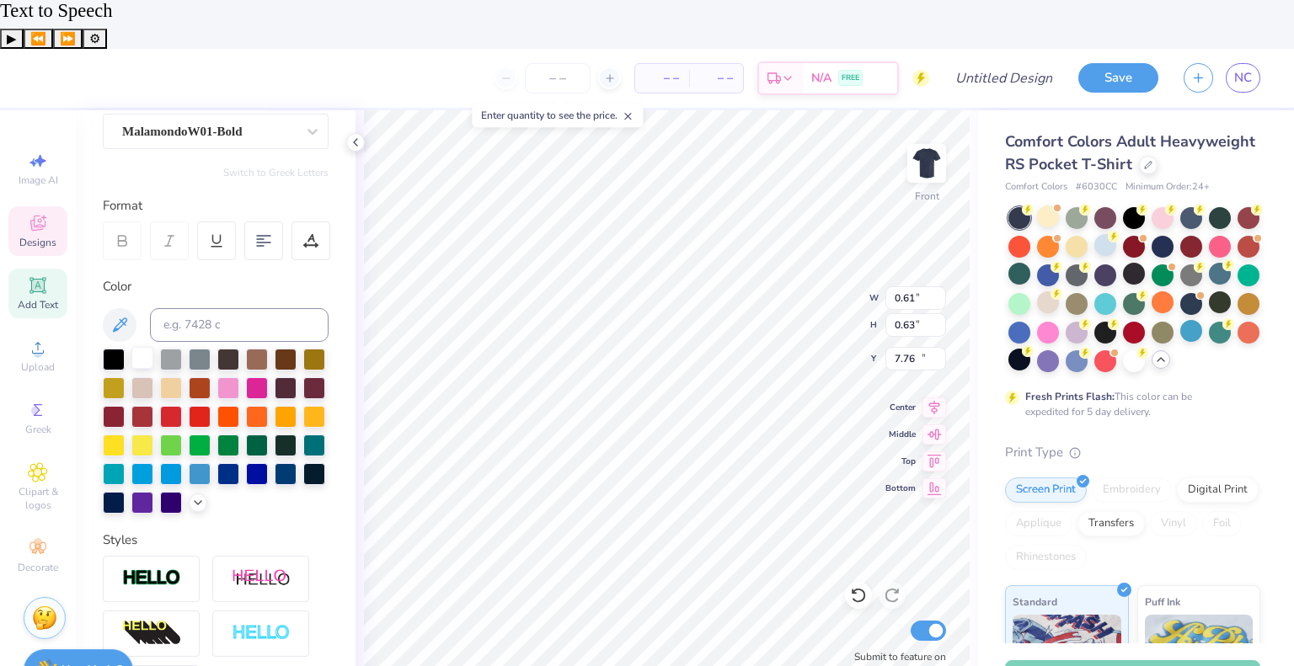
type input "6.38"
type input "1.51"
type input "16.39"
click at [138, 347] on div at bounding box center [142, 358] width 22 height 22
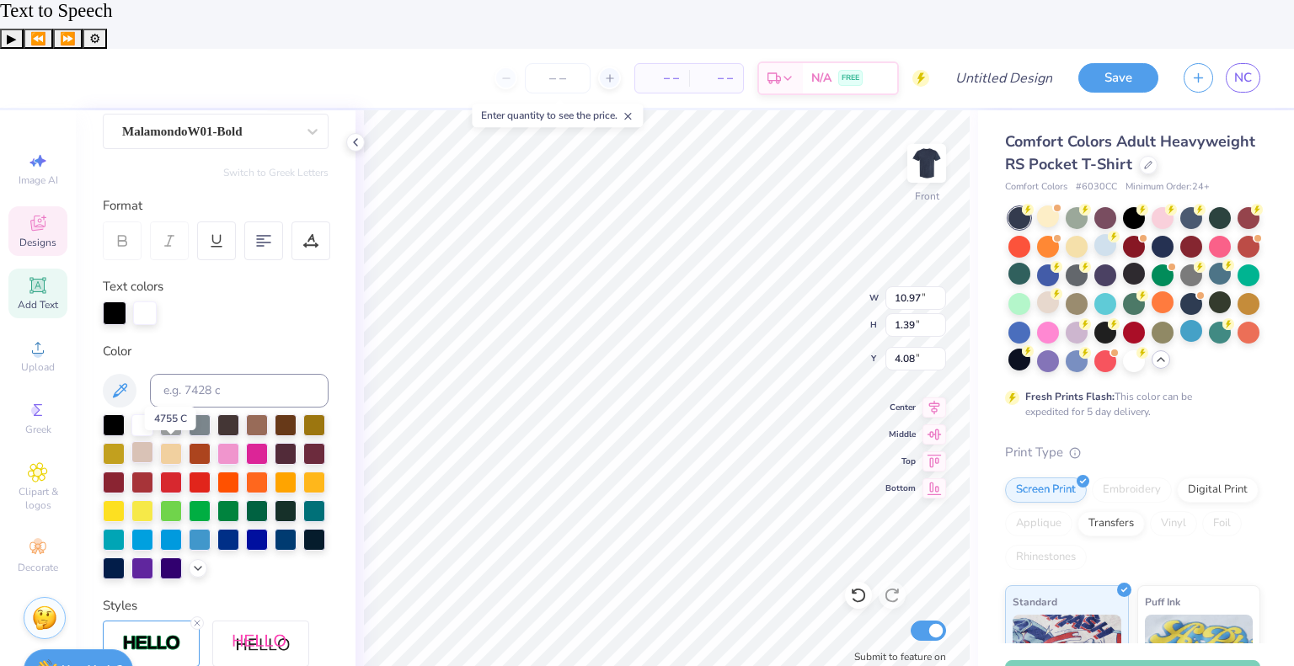
click at [153, 441] on div at bounding box center [142, 452] width 22 height 22
click at [116, 413] on div at bounding box center [114, 424] width 22 height 22
click at [141, 300] on div at bounding box center [145, 312] width 24 height 24
click at [153, 441] on div at bounding box center [142, 452] width 22 height 22
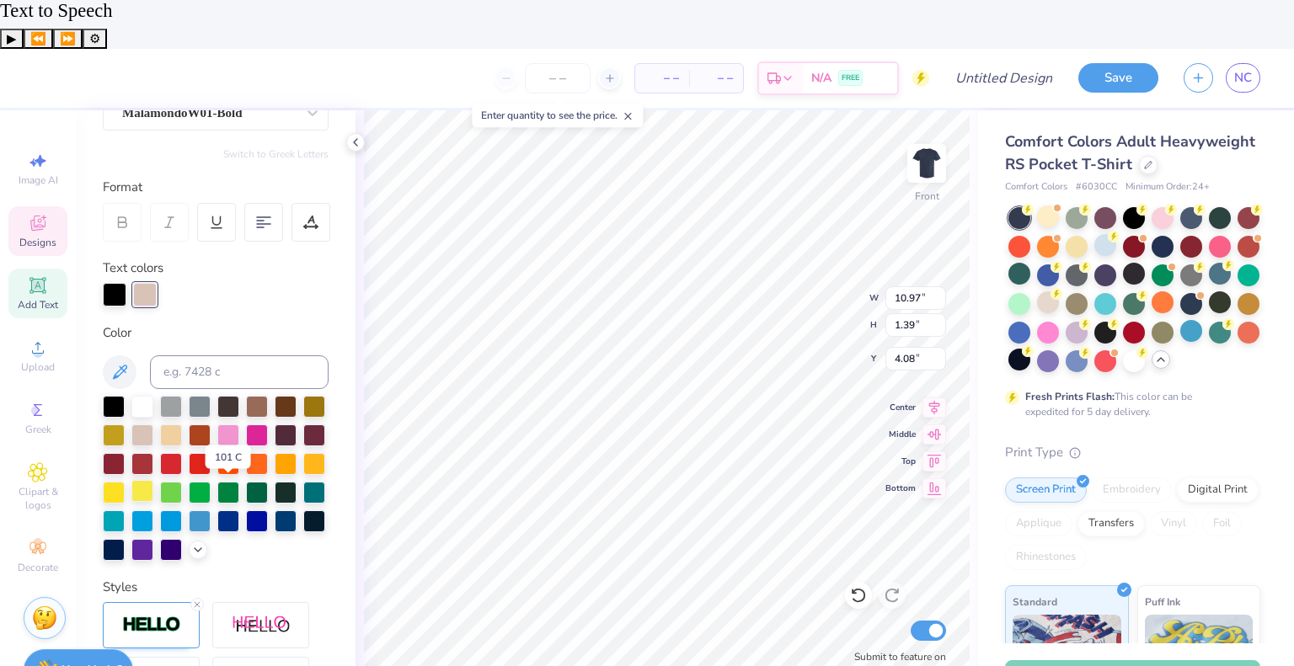
scroll to position [174, 0]
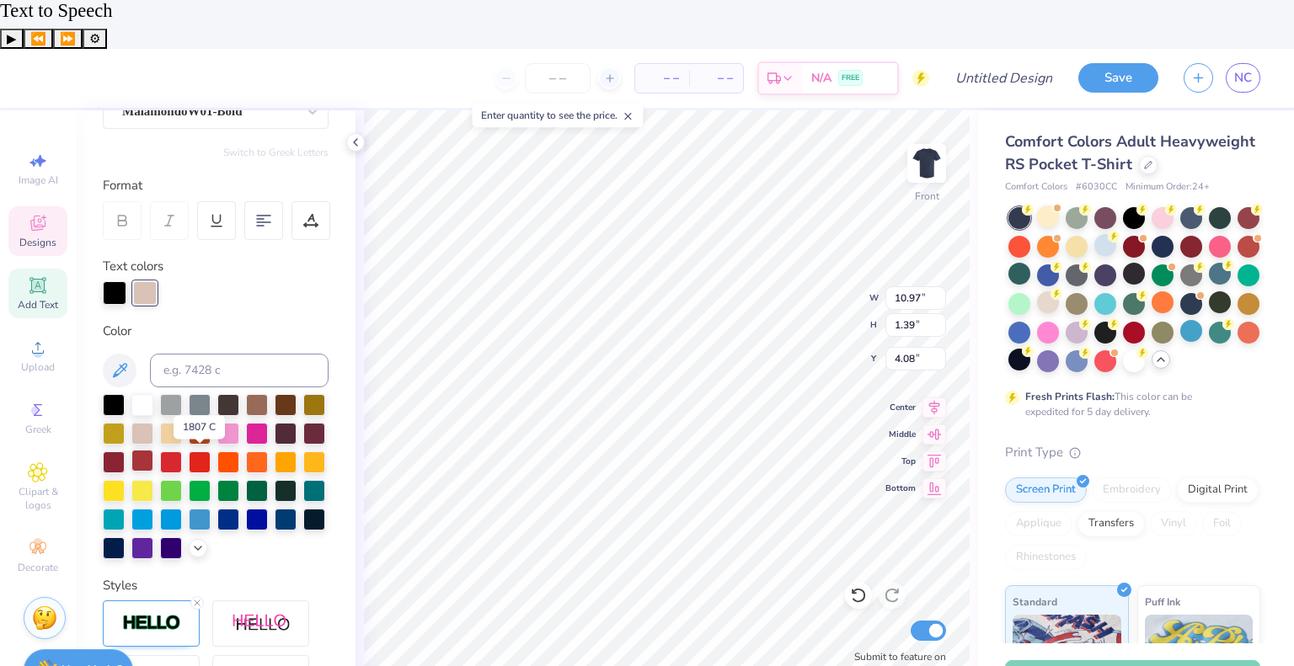
click at [153, 450] on div at bounding box center [142, 461] width 22 height 22
click at [182, 450] on div at bounding box center [171, 461] width 22 height 22
click at [303, 421] on div at bounding box center [314, 432] width 22 height 22
click at [174, 392] on div at bounding box center [171, 403] width 22 height 22
click at [195, 392] on div at bounding box center [200, 403] width 22 height 22
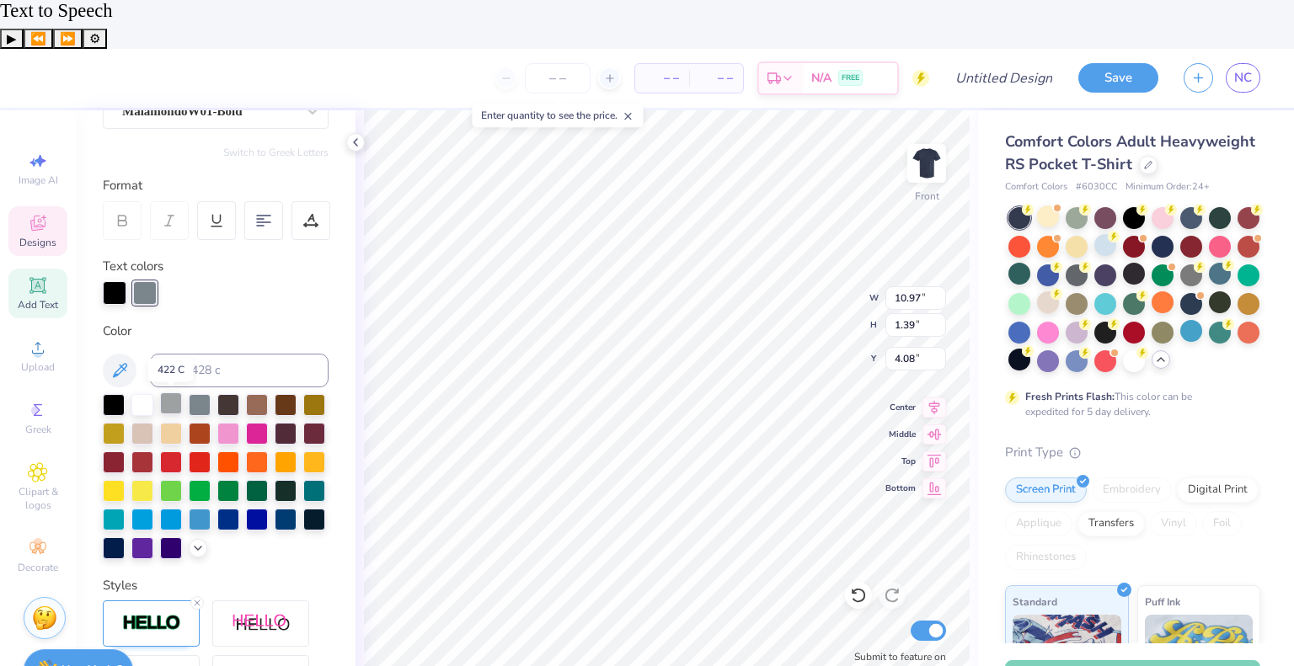
click at [172, 392] on div at bounding box center [171, 403] width 22 height 22
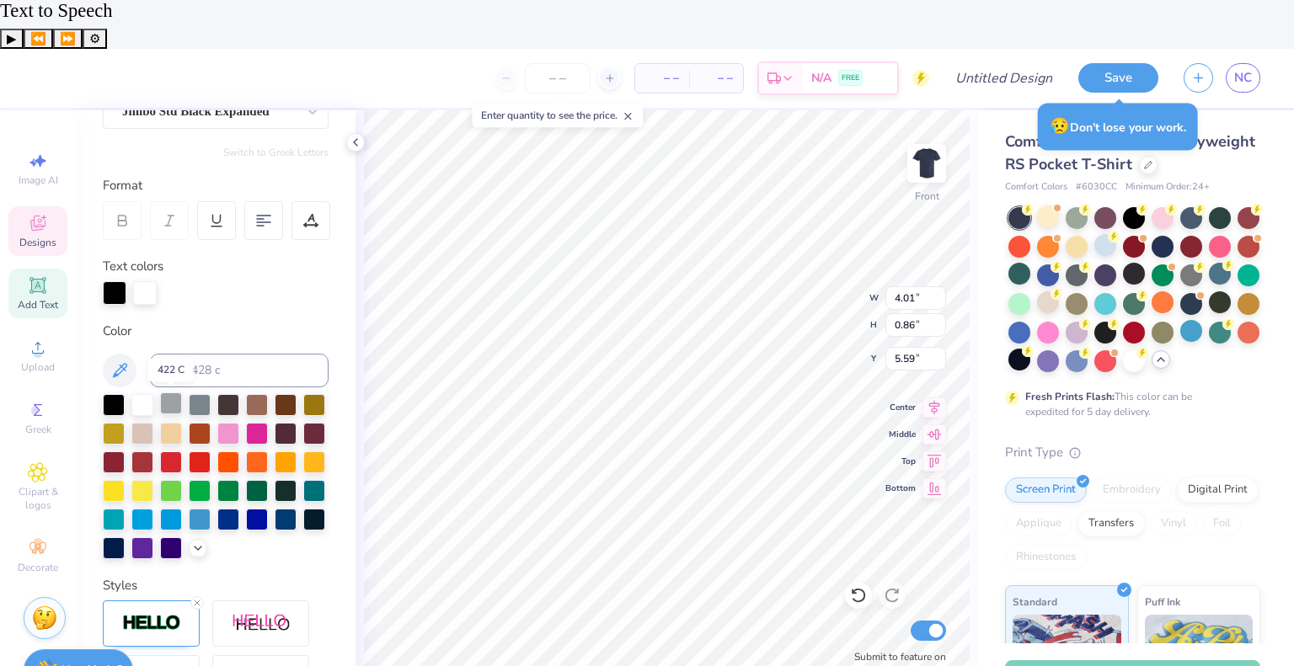
click at [169, 392] on div at bounding box center [171, 403] width 22 height 22
click at [110, 392] on div at bounding box center [114, 403] width 22 height 22
click at [148, 280] on div at bounding box center [145, 292] width 24 height 24
click at [172, 392] on div at bounding box center [171, 403] width 22 height 22
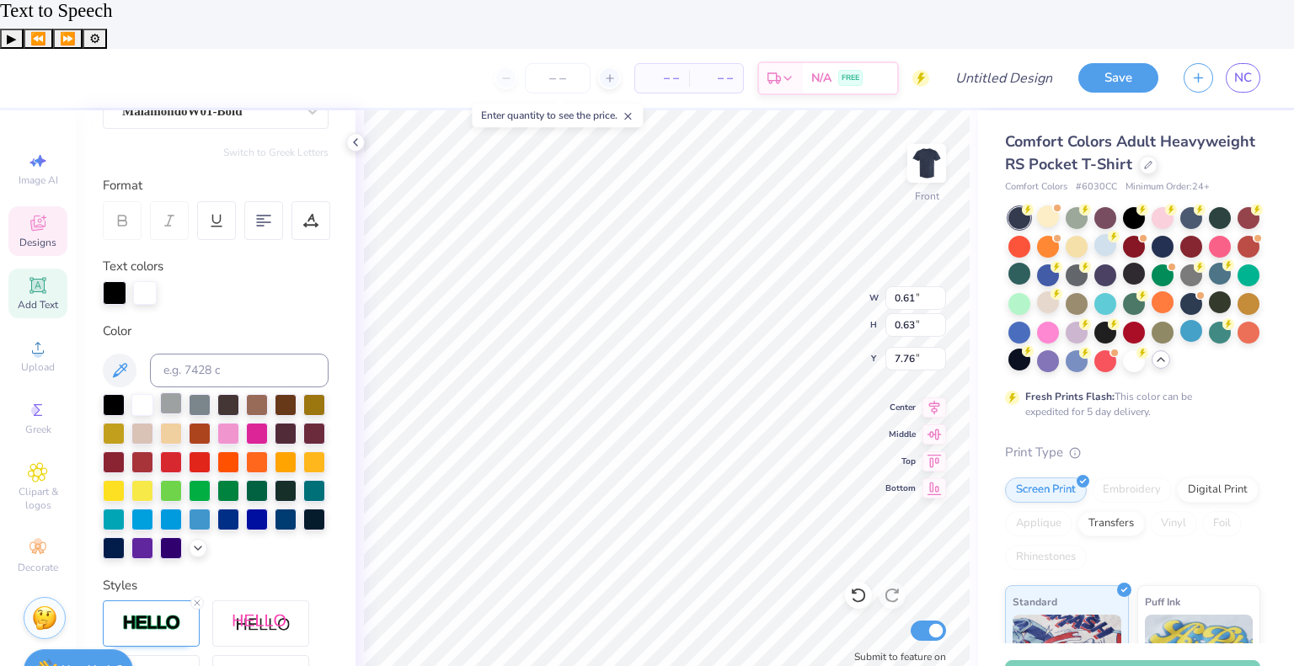
click at [174, 392] on div at bounding box center [171, 403] width 22 height 22
type input "1.67"
type input "2.53"
type input "6.76"
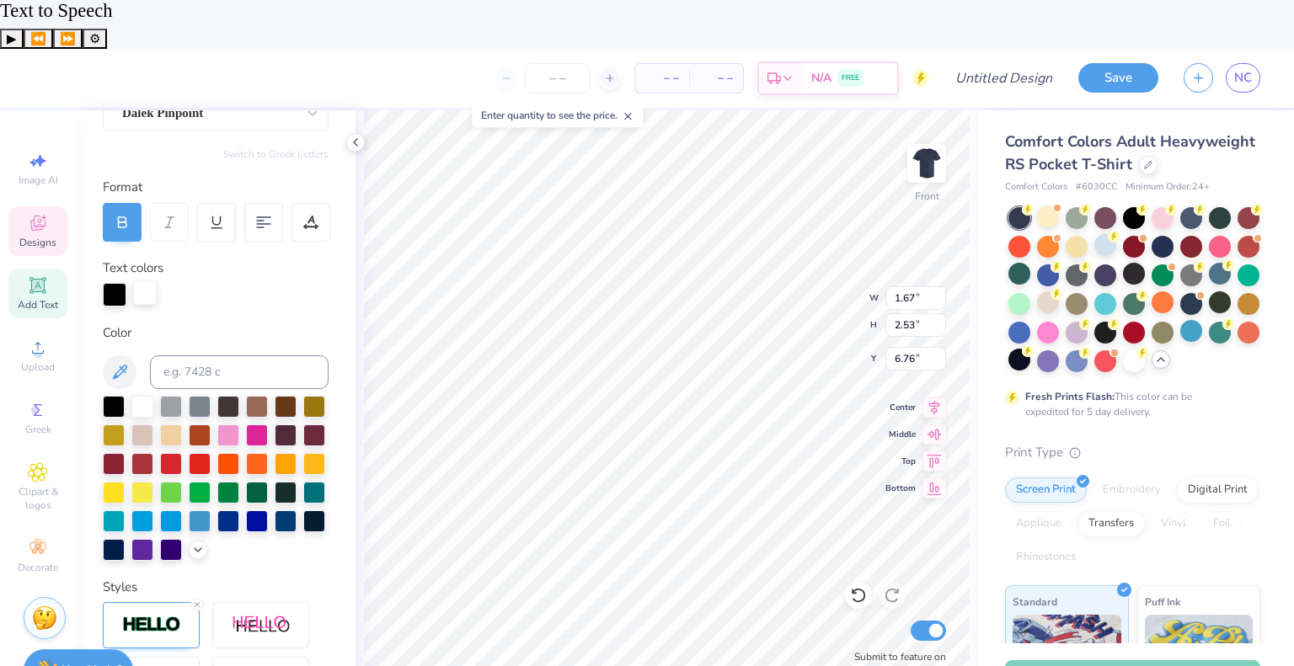
click at [140, 281] on div at bounding box center [145, 293] width 24 height 24
click at [171, 394] on div at bounding box center [171, 405] width 22 height 22
type input "1.94"
type input "3.07"
type input "6.57"
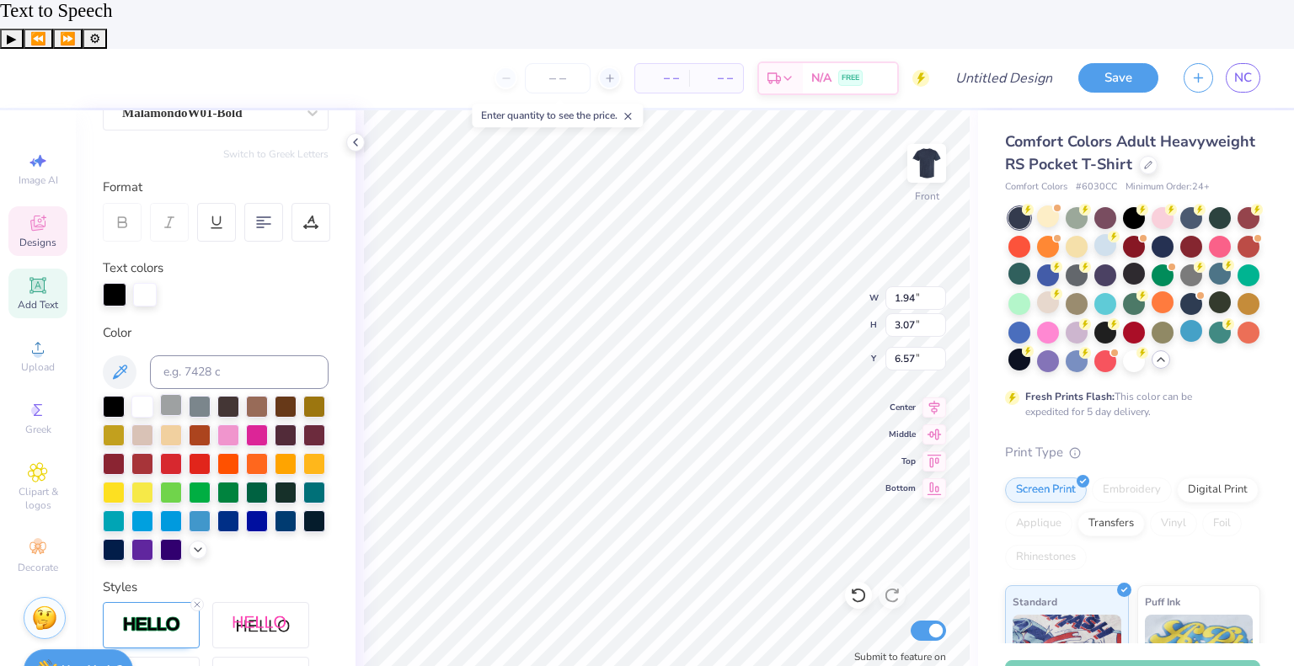
scroll to position [174, 0]
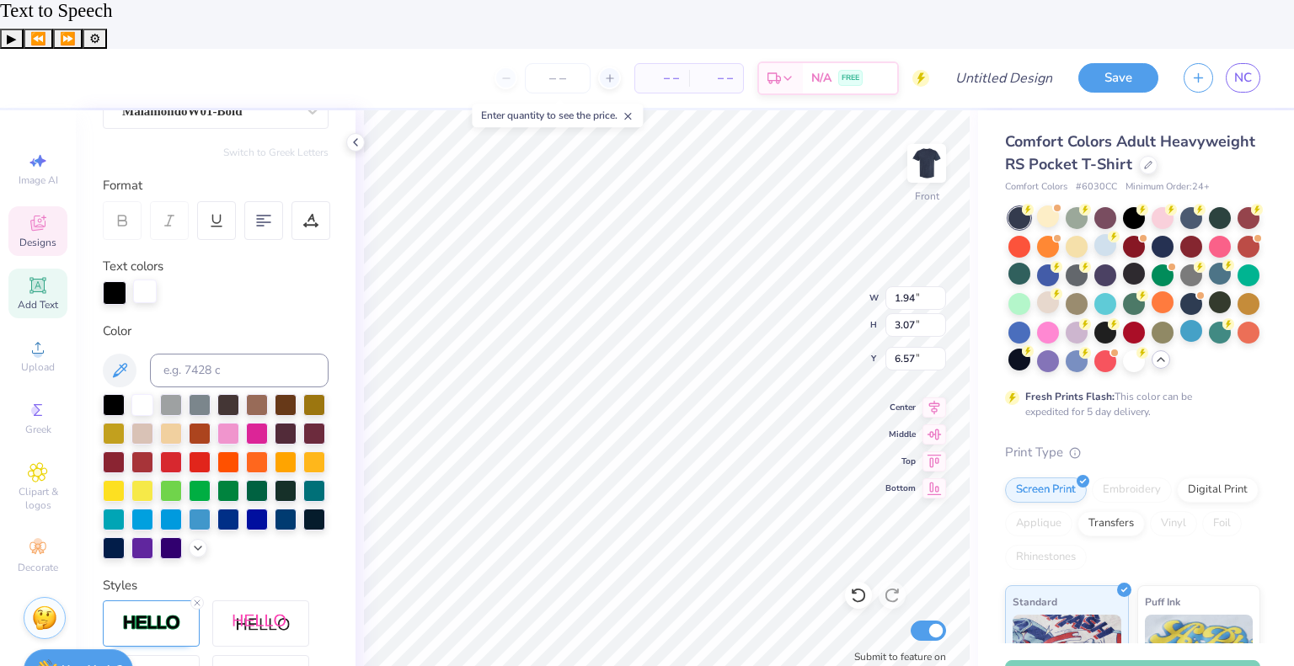
click at [145, 280] on div at bounding box center [145, 292] width 24 height 24
click at [175, 392] on div at bounding box center [171, 403] width 22 height 22
type input "1.64"
type input "2.45"
type input "6.80"
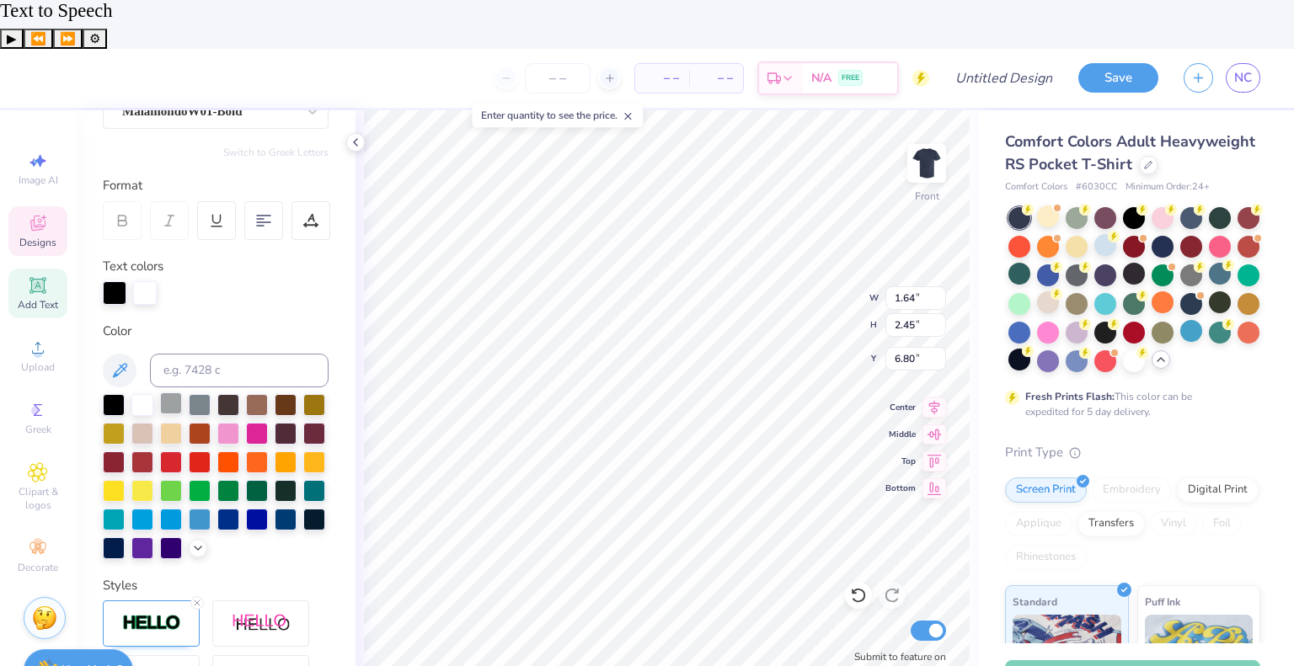
click at [182, 392] on div at bounding box center [171, 403] width 22 height 22
type input "0.61"
type input "0.63"
type input "7.76"
click at [138, 280] on div at bounding box center [145, 292] width 24 height 24
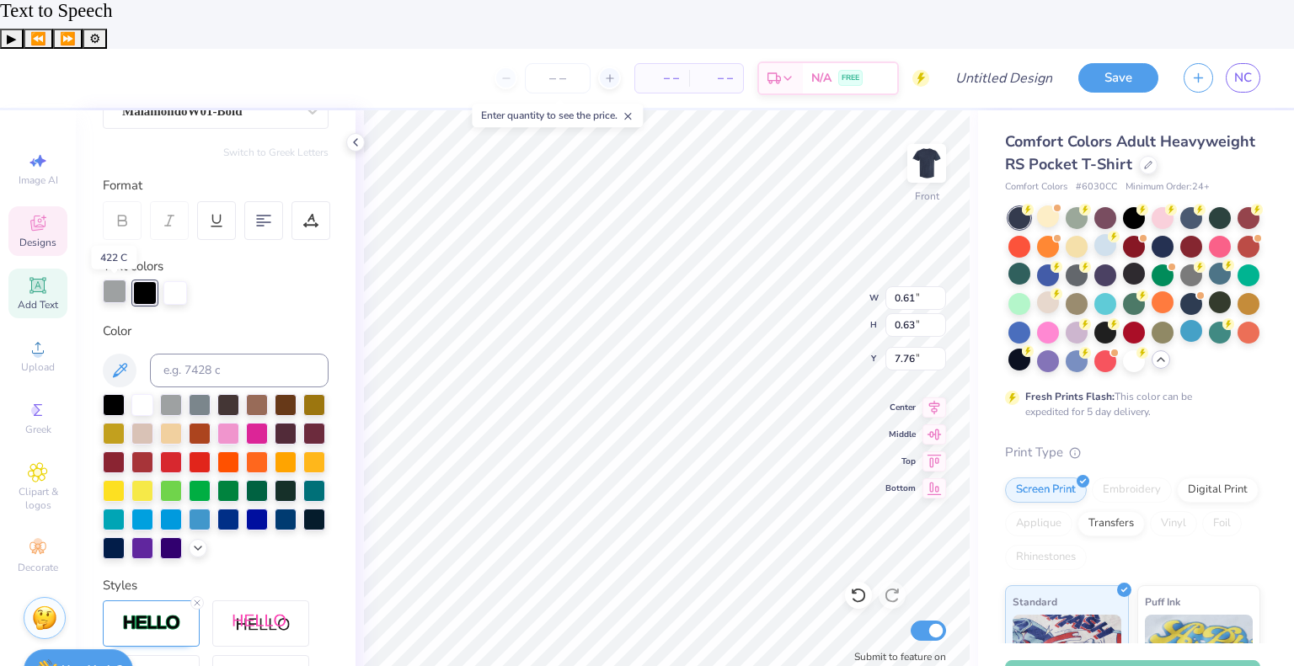
click at [118, 280] on div at bounding box center [115, 292] width 24 height 24
click at [115, 392] on div at bounding box center [114, 403] width 22 height 22
click at [152, 281] on div at bounding box center [145, 293] width 24 height 24
click at [175, 392] on div at bounding box center [171, 403] width 22 height 22
type input "1.64"
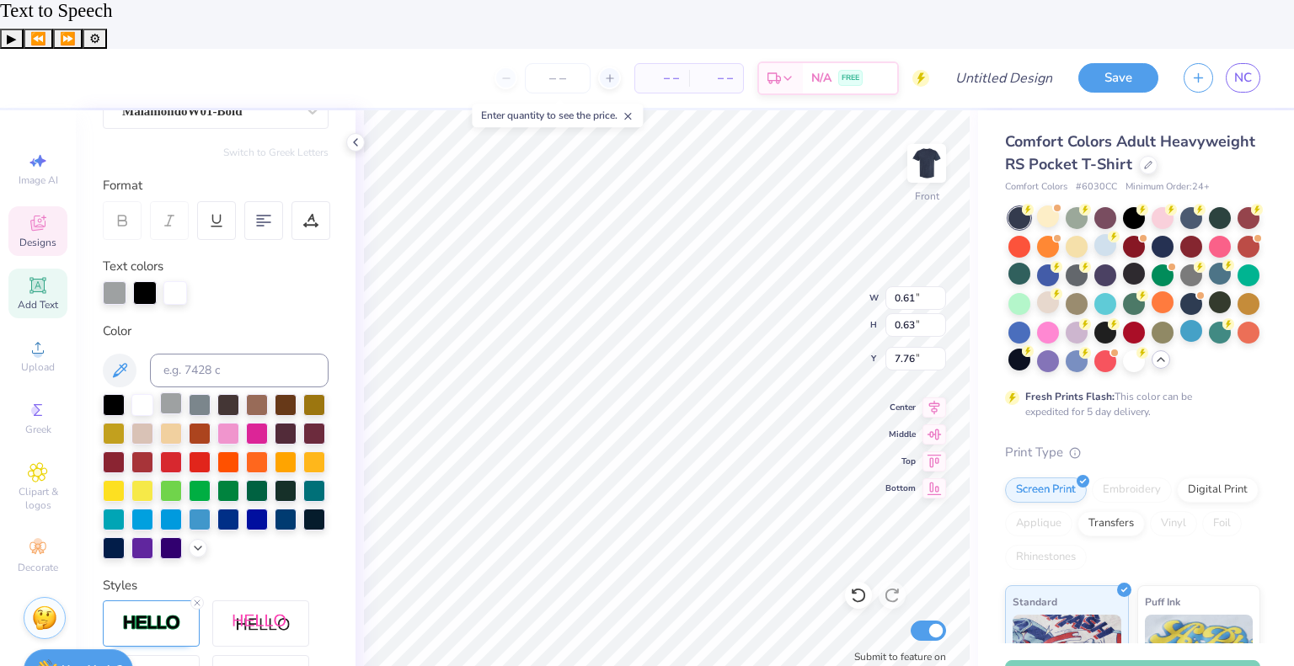
type input "2.45"
type input "6.80"
click at [119, 392] on div at bounding box center [114, 403] width 22 height 22
click at [176, 281] on div at bounding box center [216, 293] width 226 height 24
click at [148, 280] on div at bounding box center [145, 292] width 24 height 24
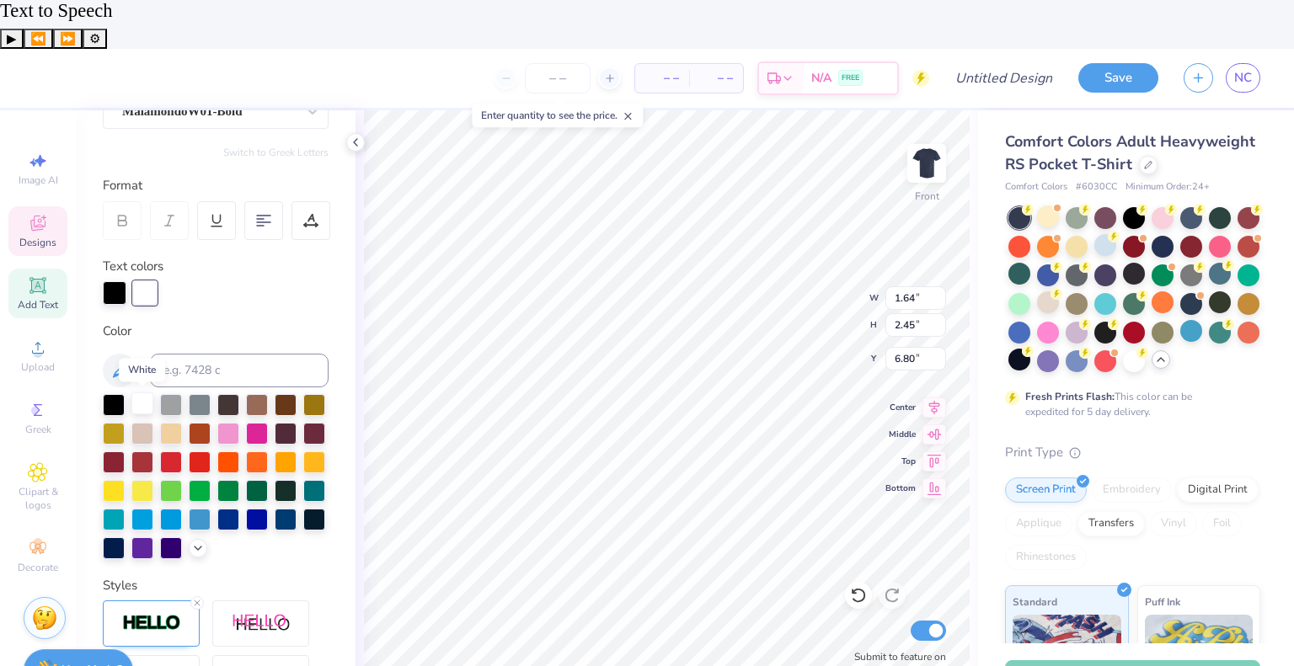
click at [133, 392] on div at bounding box center [142, 403] width 22 height 22
click at [169, 392] on div at bounding box center [171, 403] width 22 height 22
type input "0.61"
type input "0.63"
click at [146, 280] on div at bounding box center [145, 292] width 24 height 24
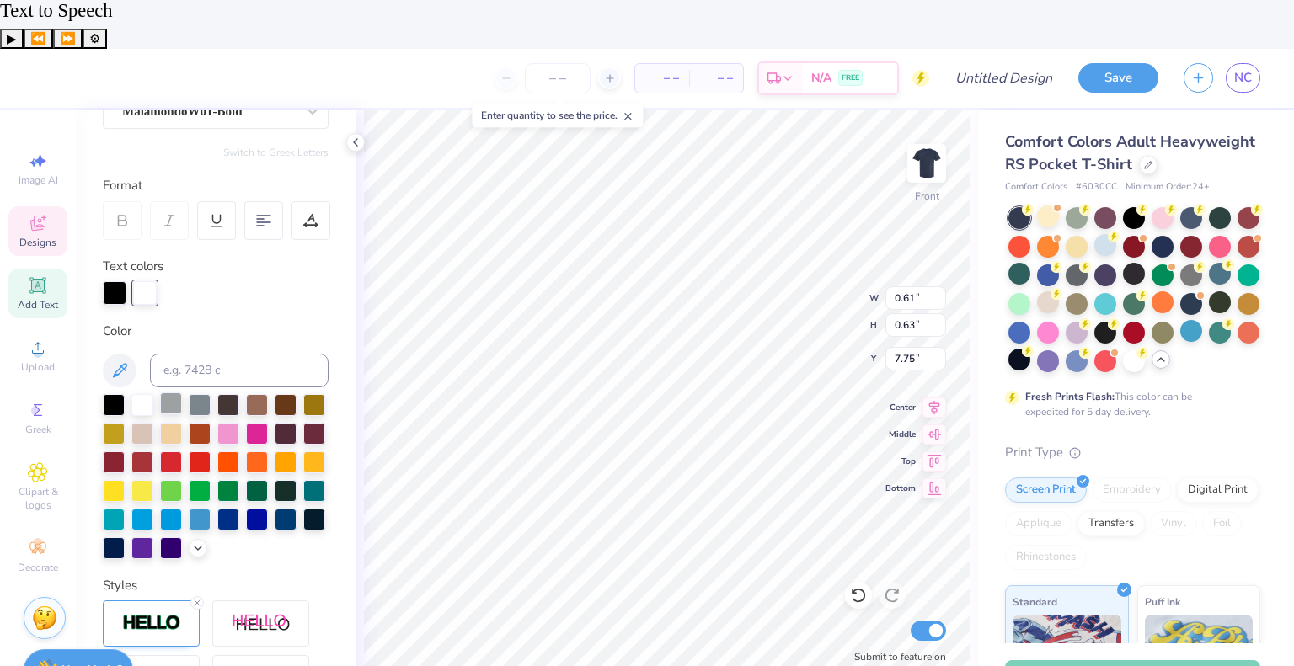
click at [174, 392] on div at bounding box center [171, 403] width 22 height 22
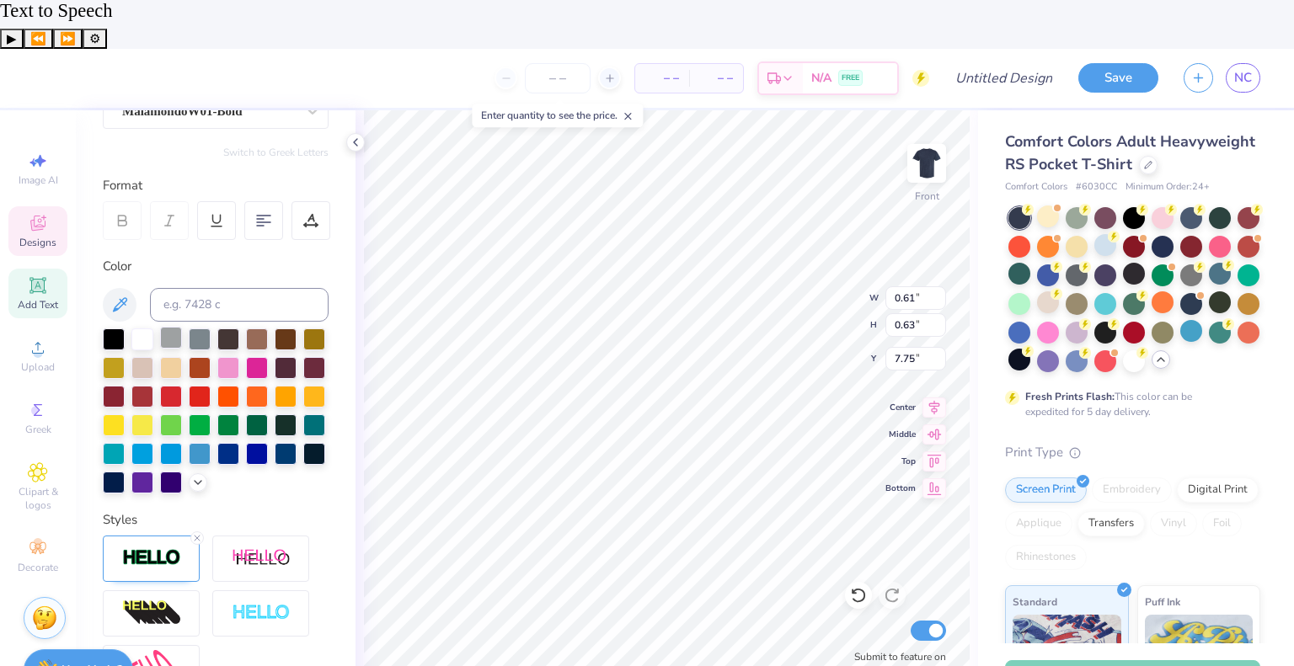
type input "7.76"
type input "10.54"
type input "4.61"
type input "8.36"
type input "0.61"
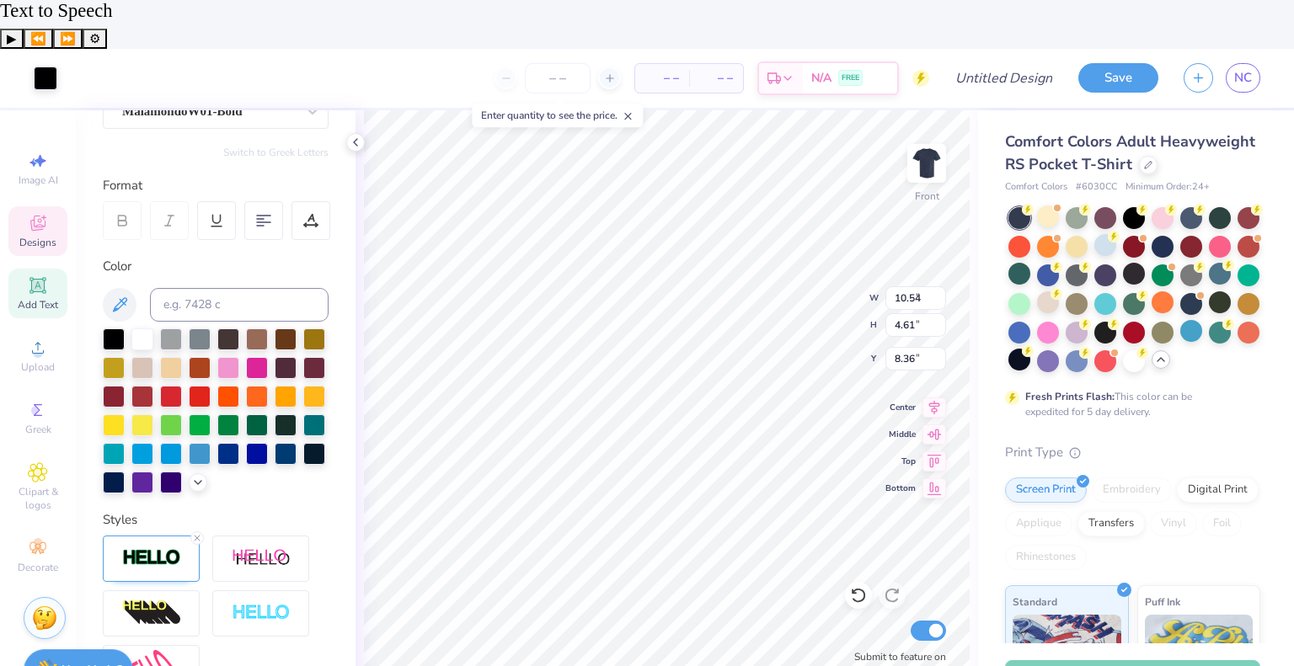
type input "0.63"
type input "7.76"
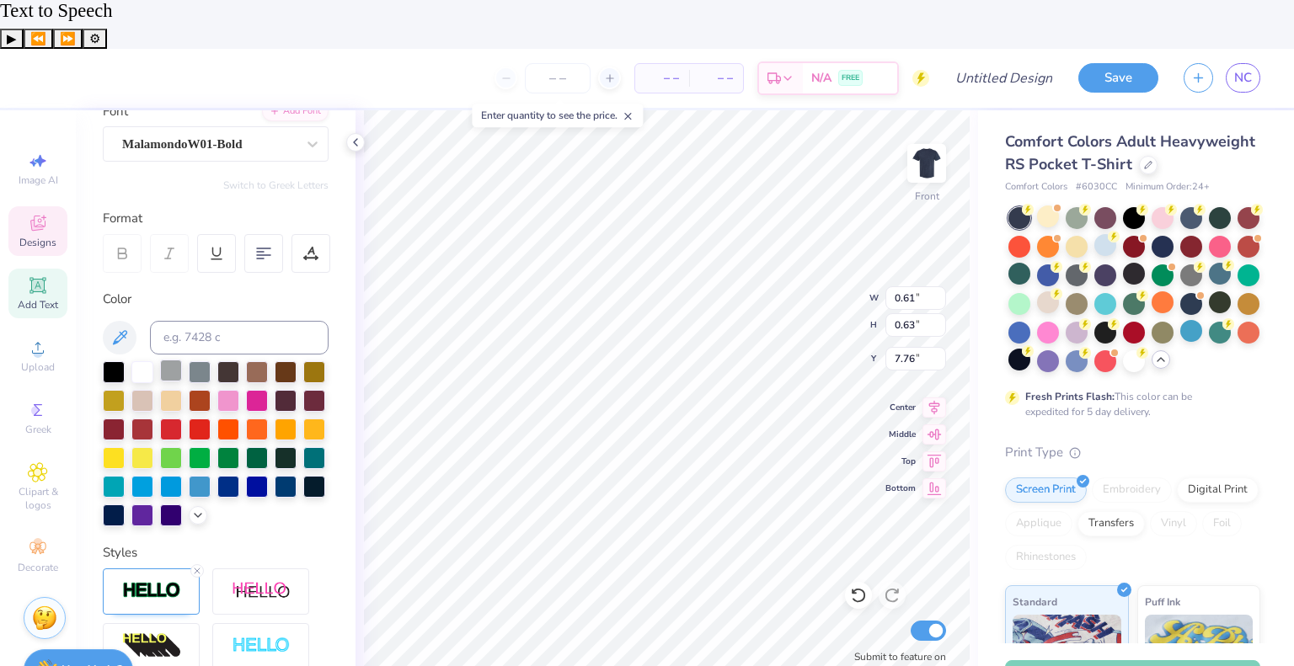
click at [179, 360] on div at bounding box center [171, 371] width 22 height 22
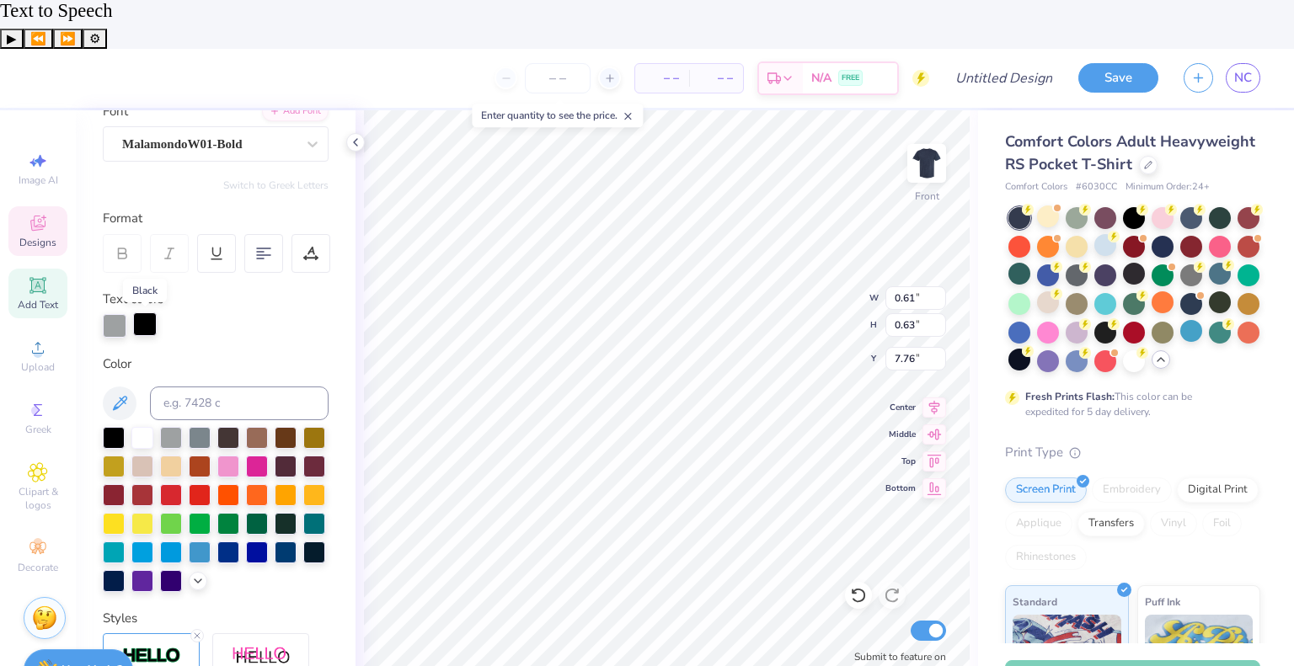
click at [139, 312] on div at bounding box center [145, 324] width 24 height 24
click at [175, 425] on div at bounding box center [171, 436] width 22 height 22
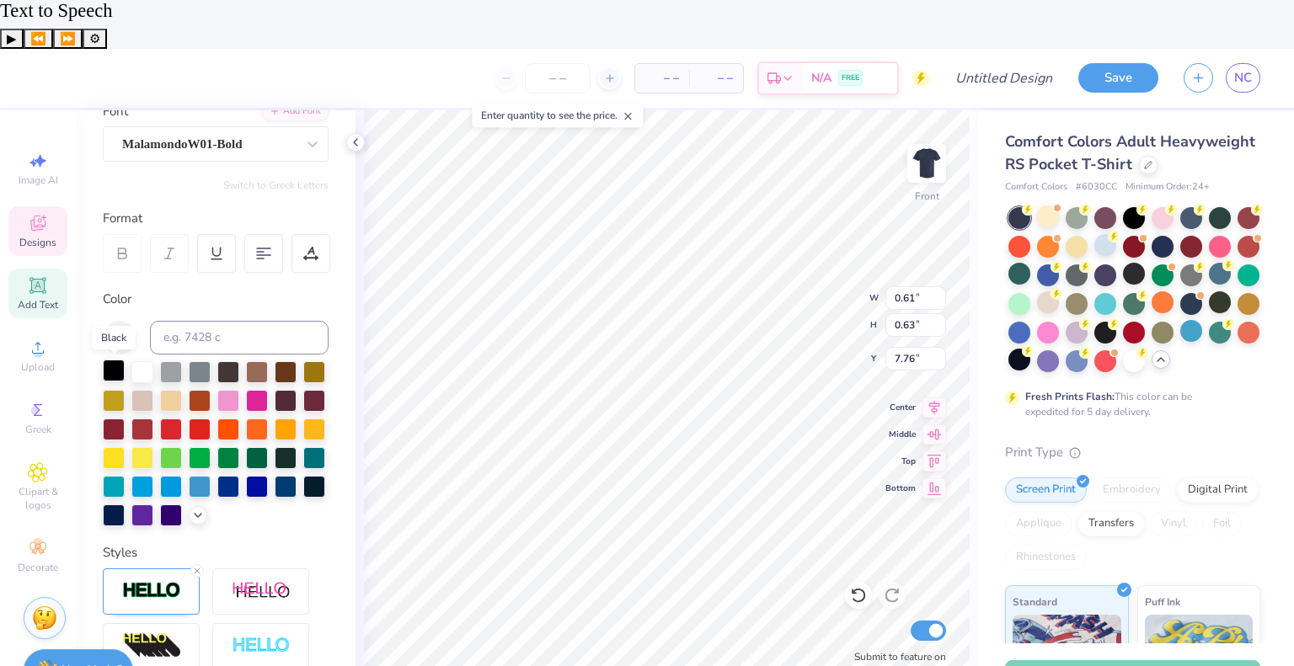
click at [116, 360] on div at bounding box center [114, 371] width 22 height 22
click at [362, 408] on div "100 % Front W 0.61 0.61 " H 0.63 0.63 " Y 7.76 7.76 " Center Middle Top Bottom …" at bounding box center [666, 412] width 622 height 605
click at [168, 360] on div at bounding box center [171, 371] width 22 height 22
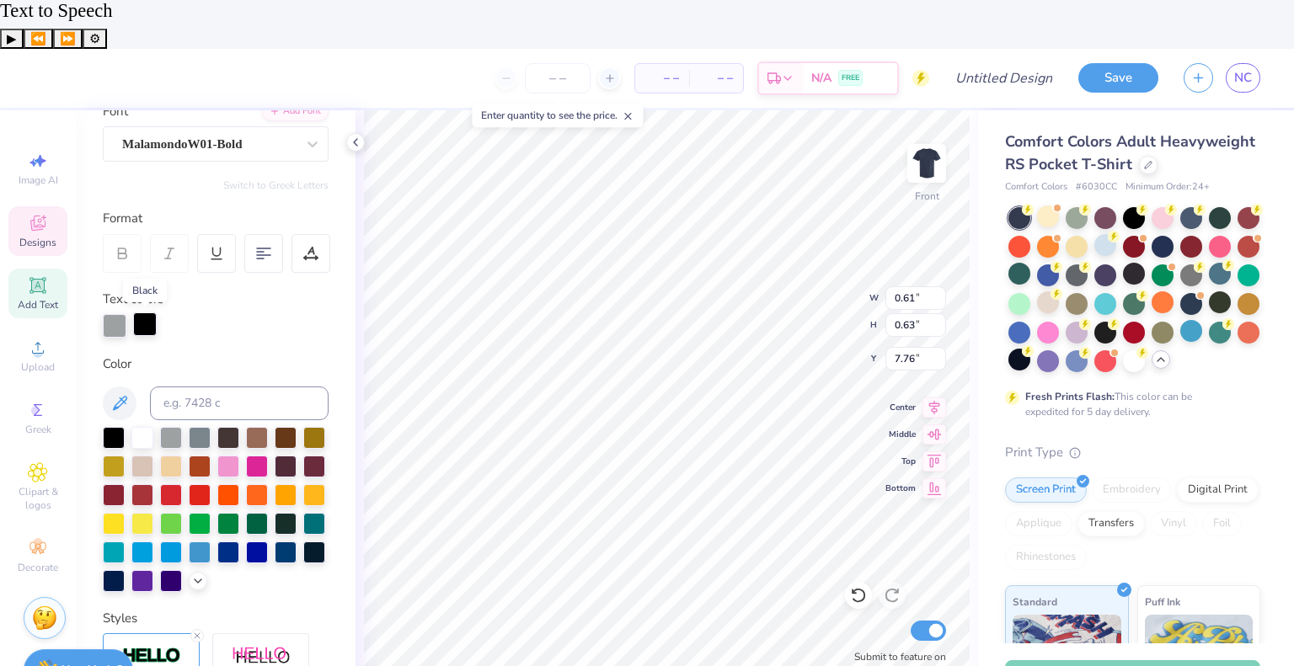
click at [144, 312] on div at bounding box center [145, 324] width 24 height 24
click at [123, 312] on div at bounding box center [115, 324] width 24 height 24
click at [144, 427] on div at bounding box center [142, 438] width 22 height 22
click at [148, 312] on div at bounding box center [145, 324] width 24 height 24
click at [165, 425] on div at bounding box center [171, 436] width 22 height 22
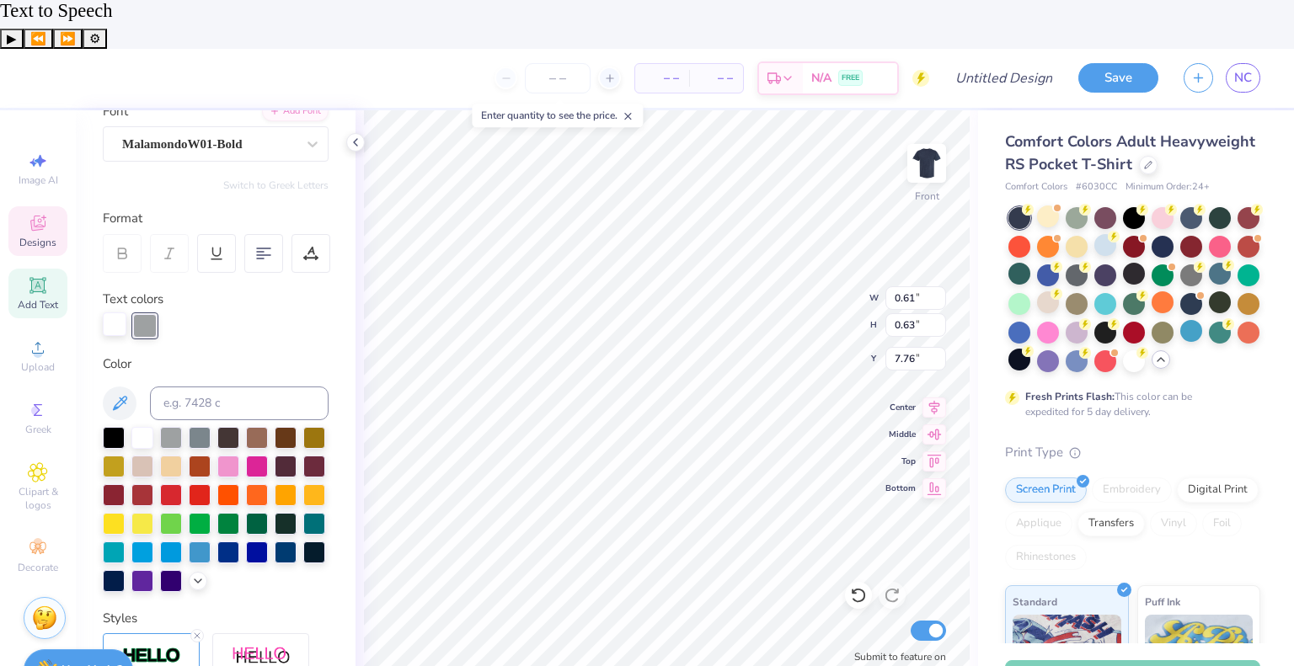
click at [117, 312] on div at bounding box center [115, 324] width 24 height 24
click at [111, 425] on div at bounding box center [114, 436] width 22 height 22
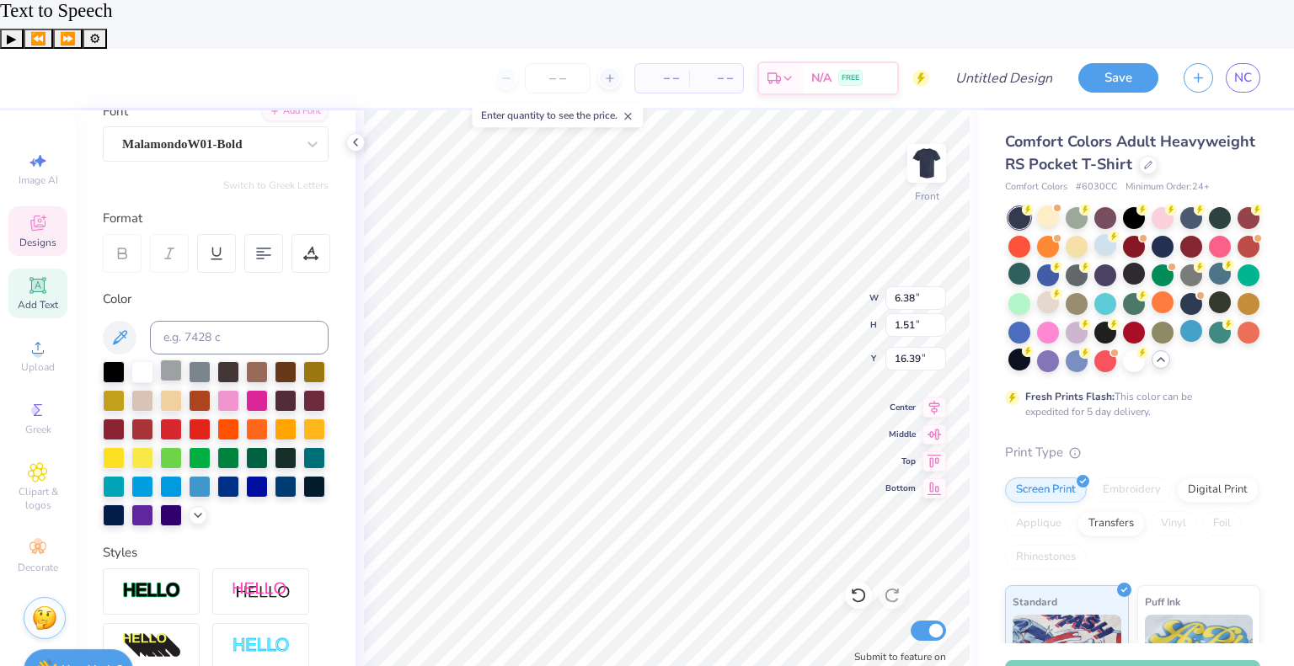
click at [164, 360] on div at bounding box center [171, 371] width 22 height 22
click at [303, 446] on div at bounding box center [314, 457] width 22 height 22
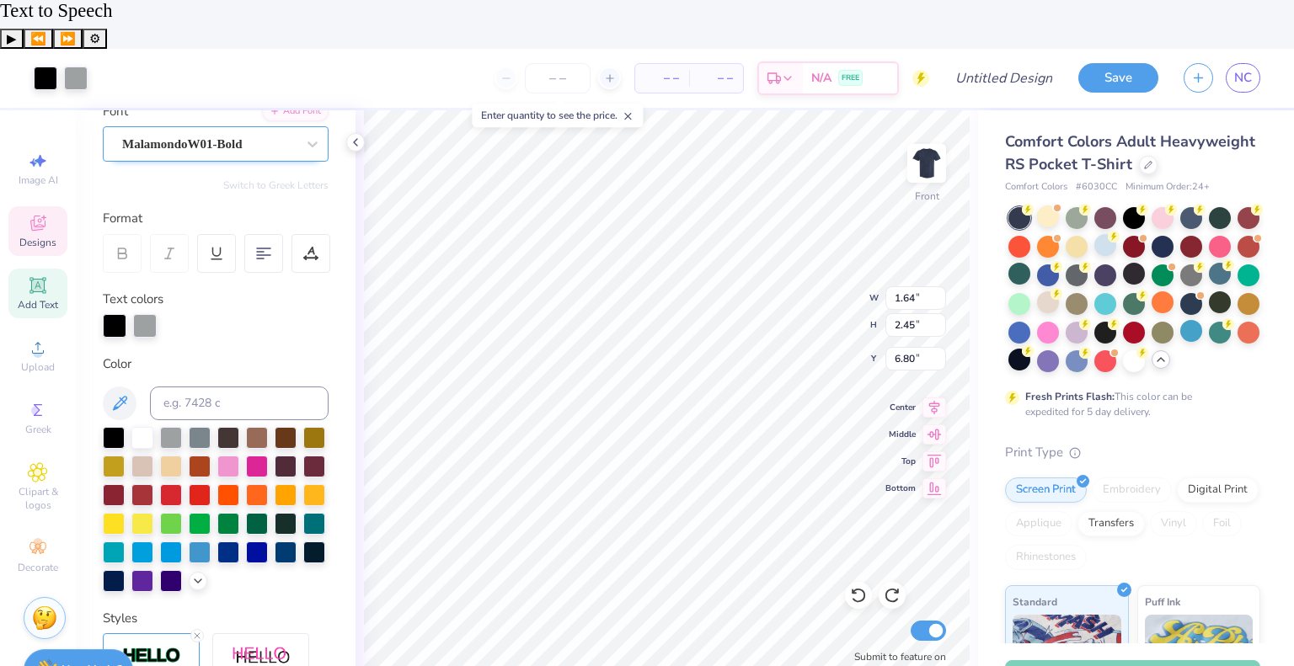
type input "1.64"
type input "2.45"
type input "6.80"
